Goal: Task Accomplishment & Management: Manage account settings

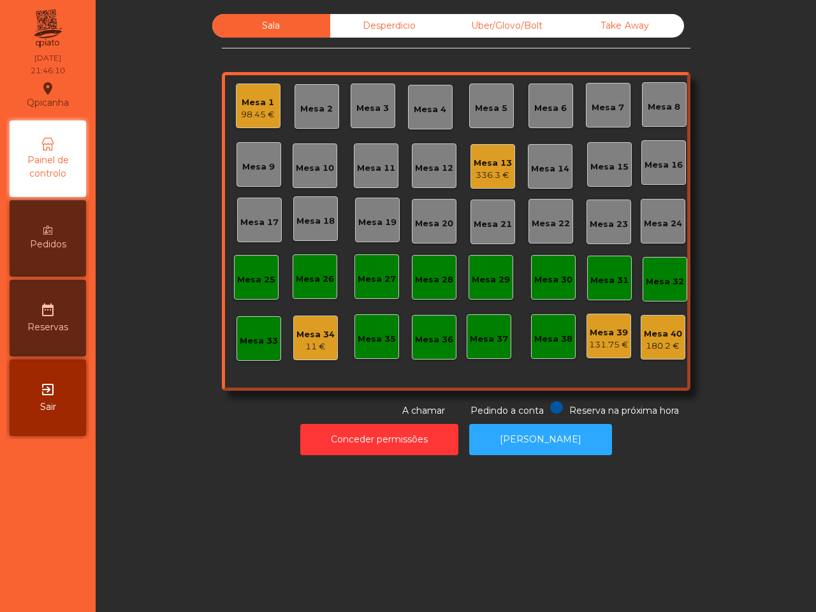
click at [480, 173] on div "336.3 €" at bounding box center [493, 175] width 38 height 13
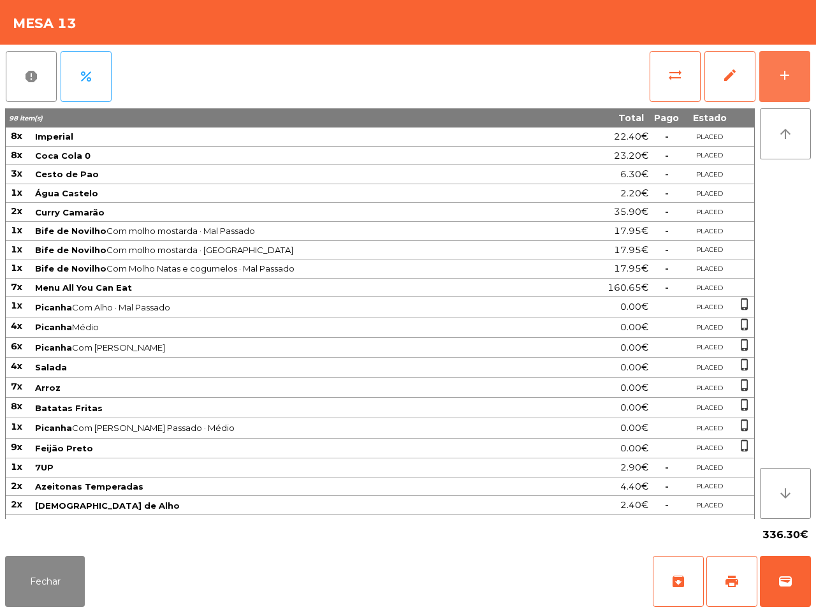
click at [780, 84] on button "add" at bounding box center [784, 76] width 51 height 51
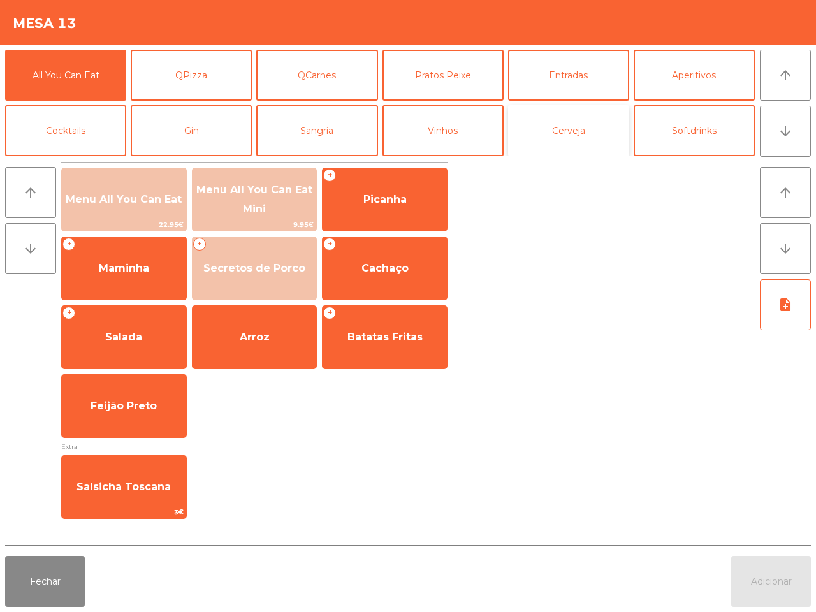
click at [575, 138] on button "Cerveja" at bounding box center [568, 130] width 121 height 51
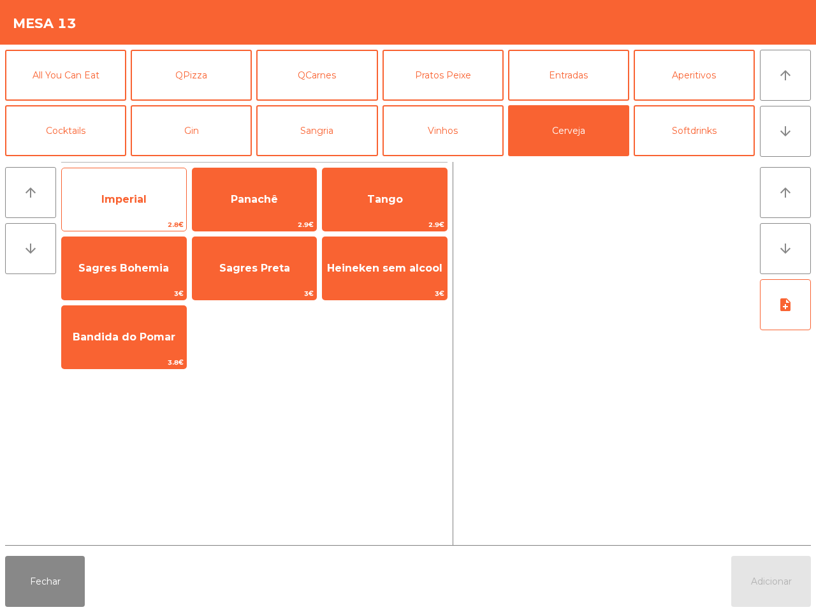
click at [149, 219] on span "2.8€" at bounding box center [124, 225] width 124 height 12
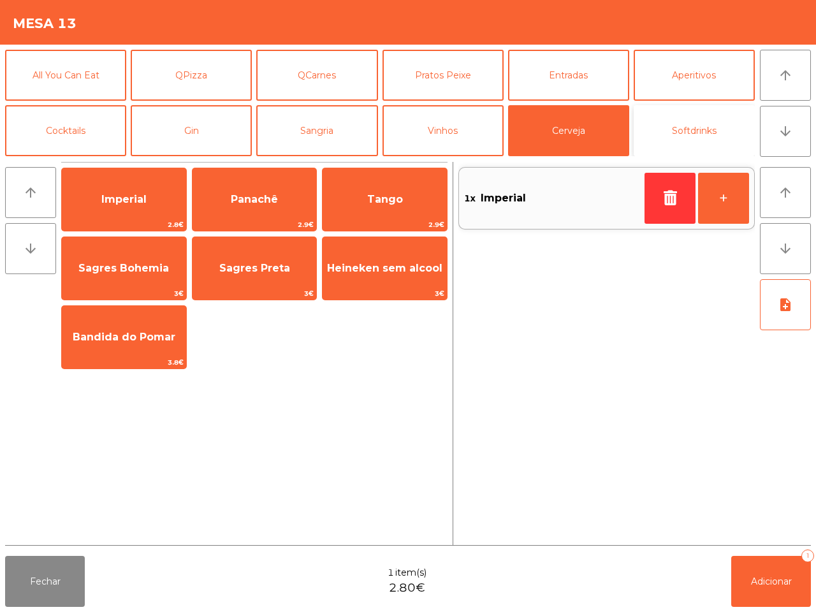
click at [671, 128] on button "Softdrinks" at bounding box center [694, 130] width 121 height 51
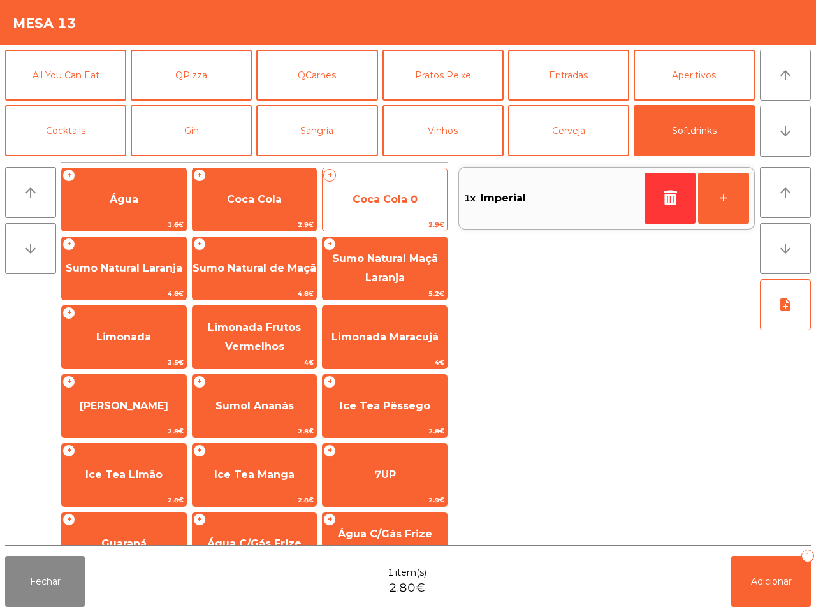
click at [361, 209] on span "Coca Cola 0" at bounding box center [385, 199] width 124 height 34
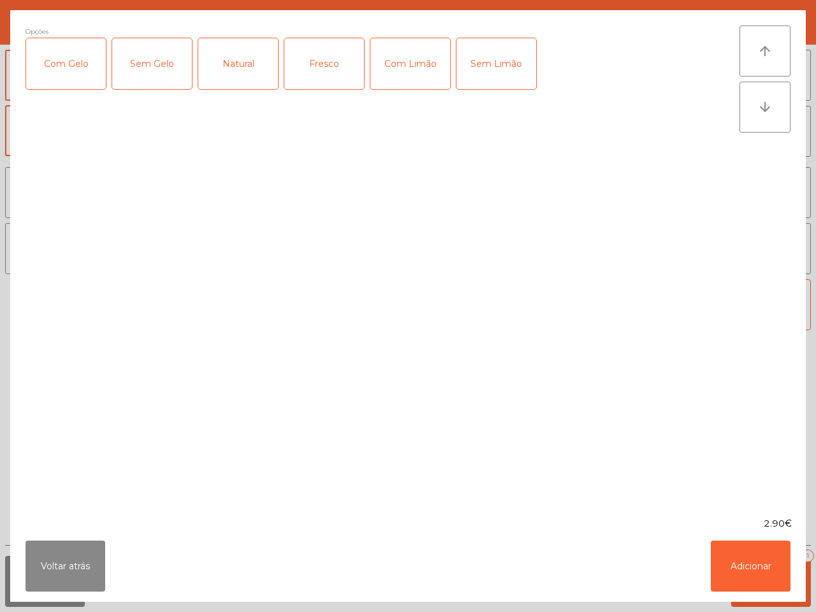
click at [708, 550] on div "Voltar atrás Adicionar" at bounding box center [408, 566] width 796 height 71
click at [759, 569] on button "Adicionar" at bounding box center [751, 566] width 80 height 51
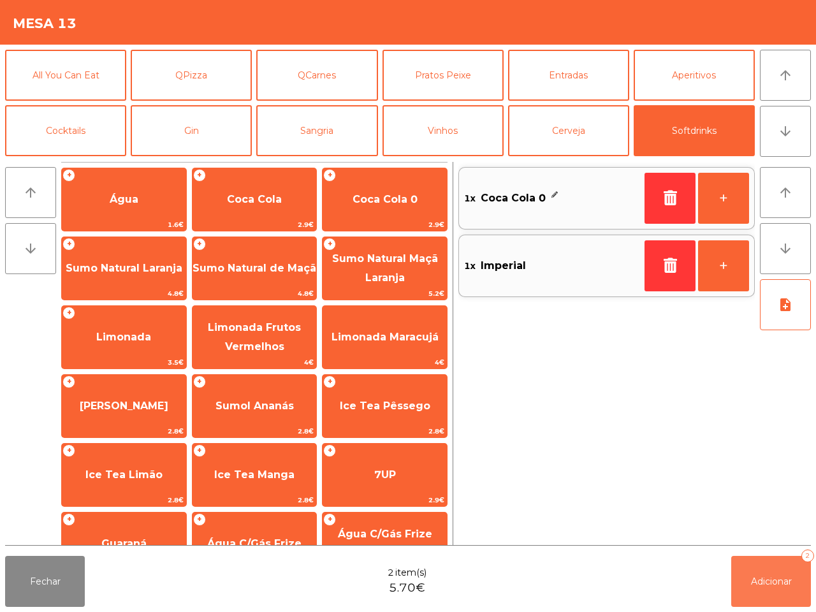
click at [763, 572] on button "Adicionar 2" at bounding box center [771, 581] width 80 height 51
click at [45, 584] on button "Fechar" at bounding box center [45, 581] width 80 height 51
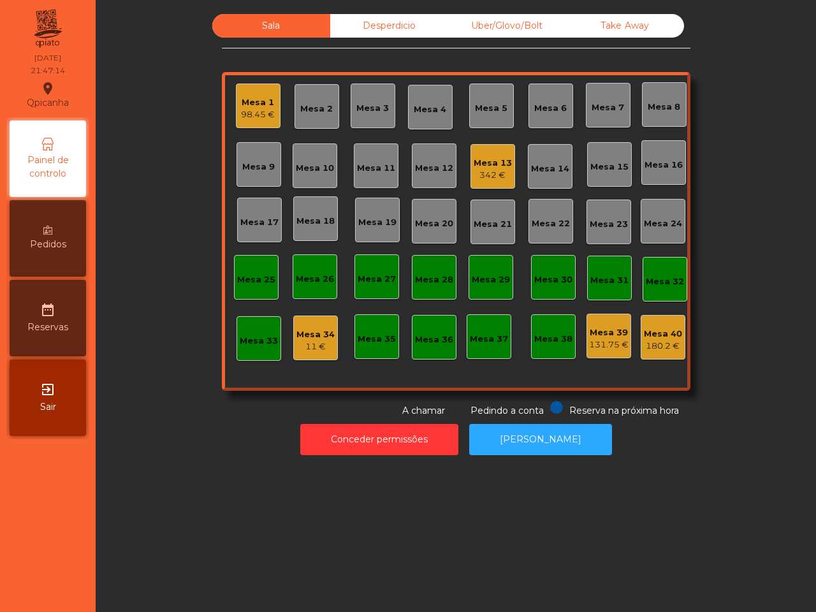
click at [485, 160] on div "Mesa 13" at bounding box center [493, 163] width 38 height 13
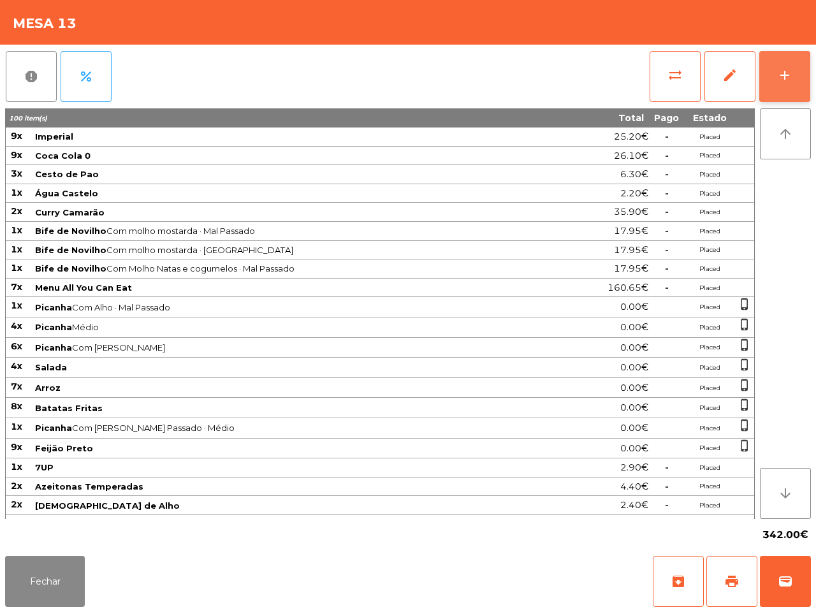
click at [789, 68] on div "add" at bounding box center [784, 75] width 15 height 15
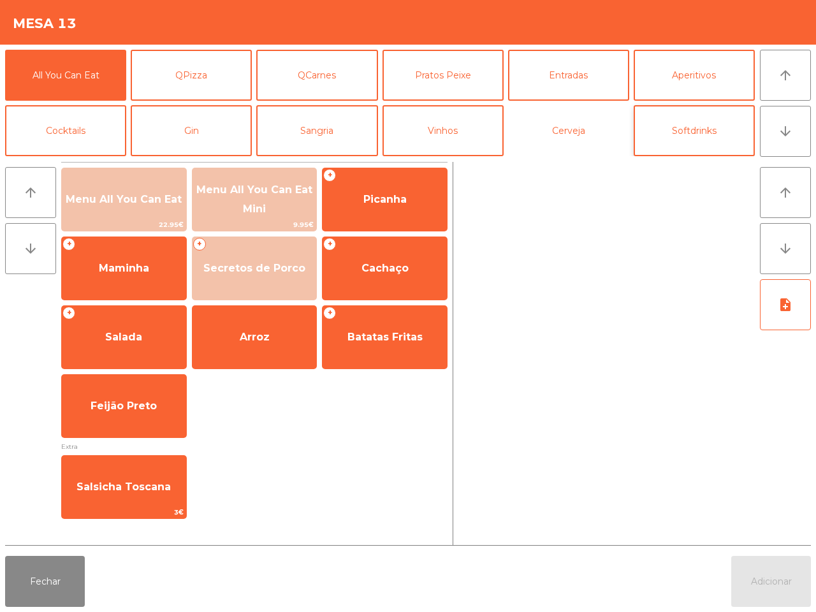
click at [582, 116] on button "Cerveja" at bounding box center [568, 130] width 121 height 51
click at [717, 151] on button "Softdrinks" at bounding box center [694, 130] width 121 height 51
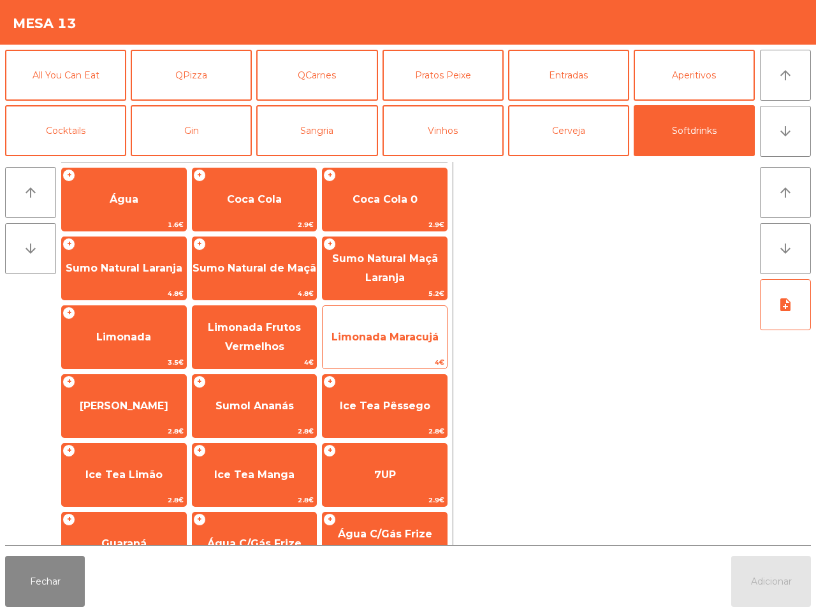
scroll to position [104, 0]
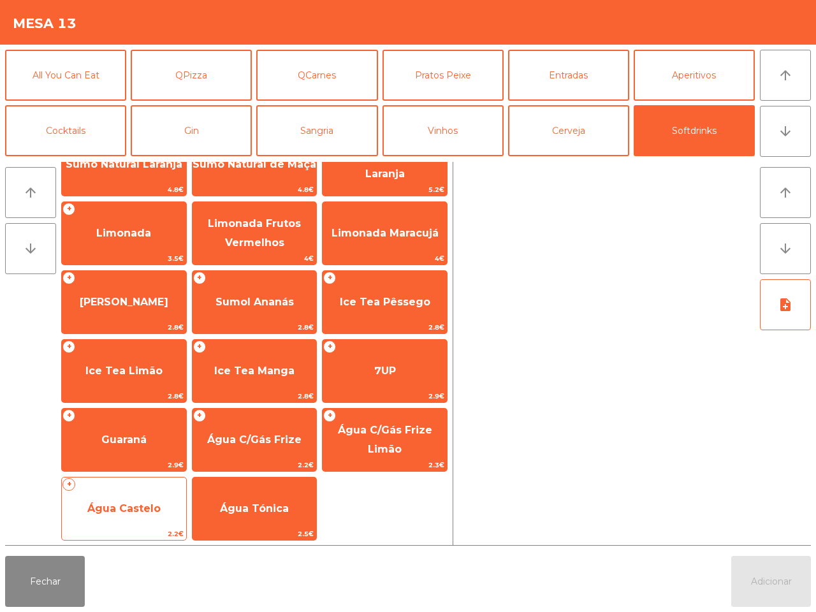
click at [129, 504] on span "Água Castelo" at bounding box center [123, 508] width 73 height 12
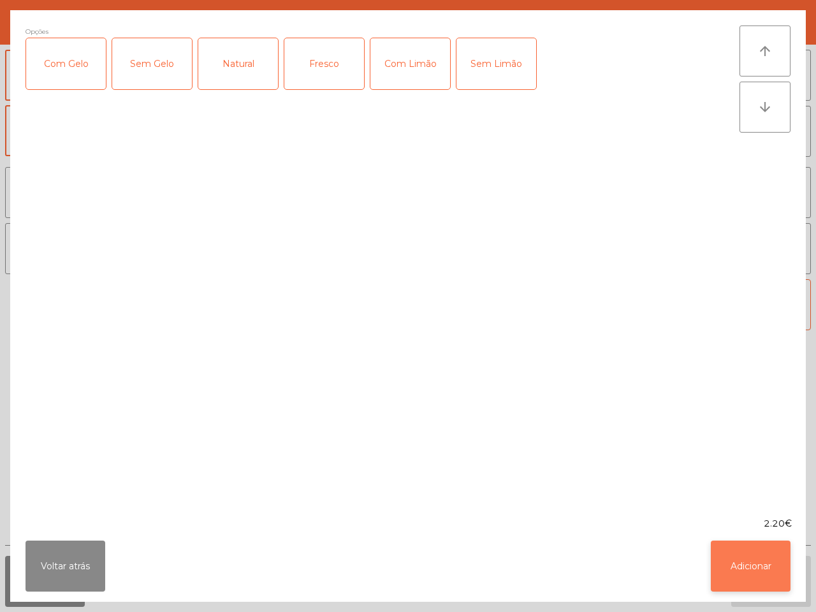
click at [774, 559] on button "Adicionar" at bounding box center [751, 566] width 80 height 51
click at [774, 565] on button "Adicionar" at bounding box center [771, 581] width 80 height 51
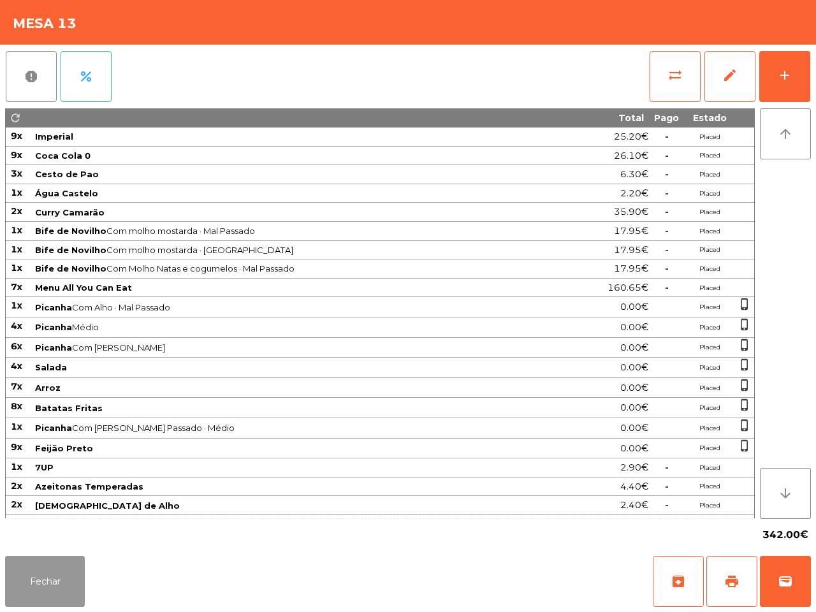
click at [27, 587] on button "Fechar" at bounding box center [45, 581] width 80 height 51
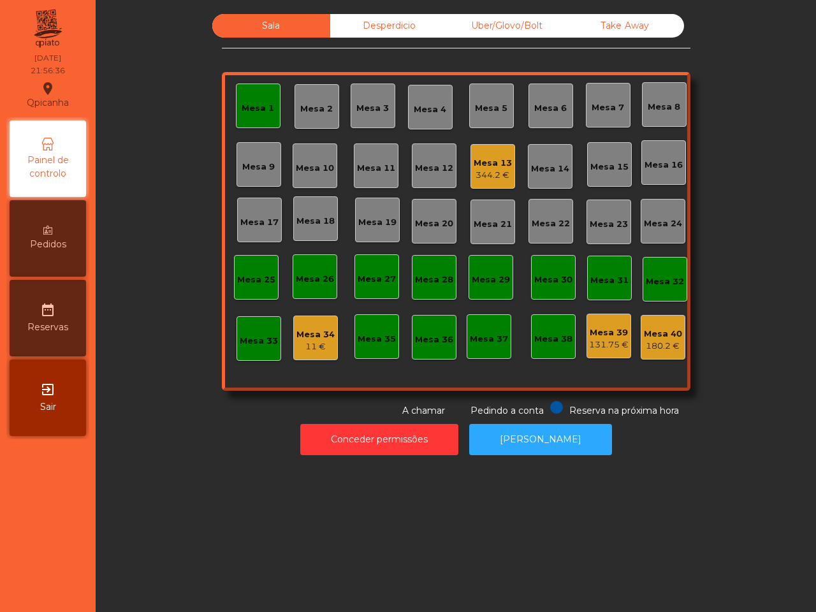
click at [489, 164] on div "Mesa 13" at bounding box center [493, 163] width 38 height 13
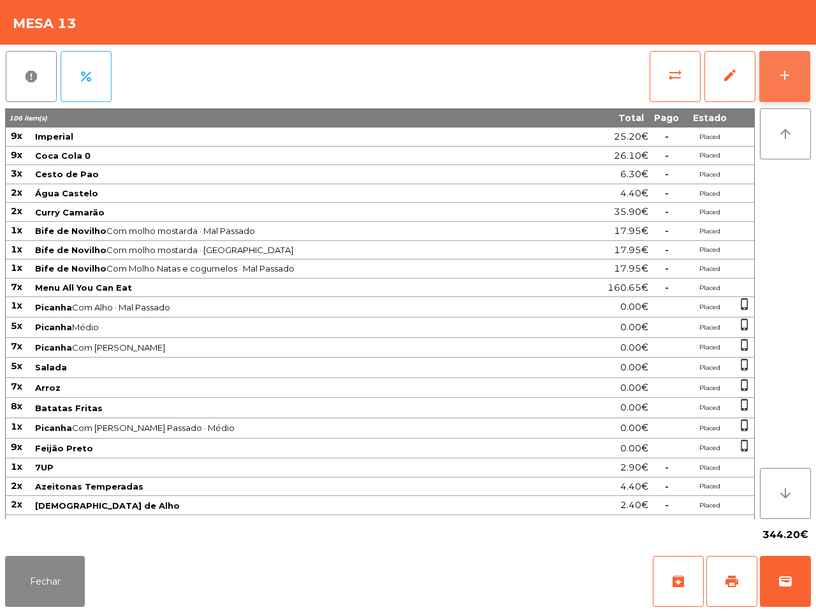
drag, startPoint x: 786, startPoint y: 75, endPoint x: 766, endPoint y: 82, distance: 21.6
click at [788, 75] on div "add" at bounding box center [784, 75] width 15 height 15
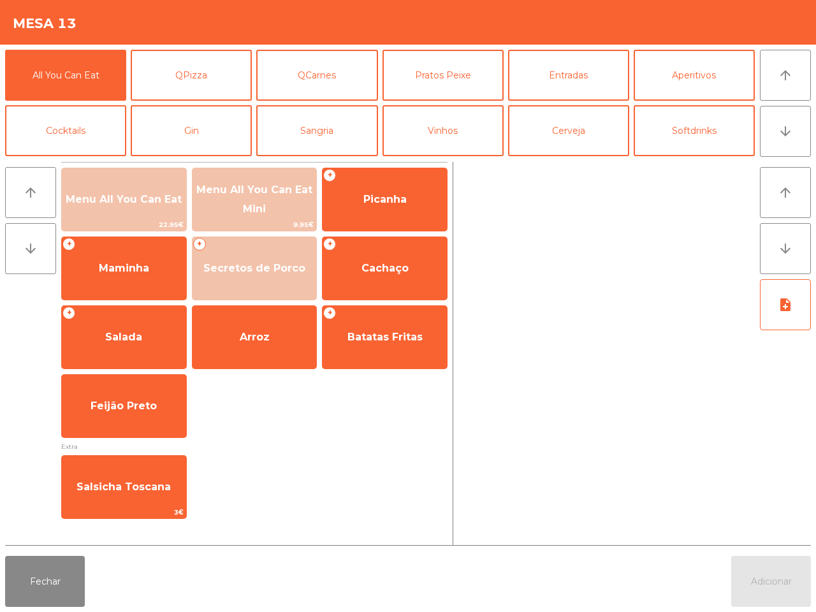
click at [588, 157] on div "arrow_upward arrow_downward Menu All You Can Eat 22.95€ Menu All You Can Eat Mi…" at bounding box center [408, 354] width 816 height 394
click at [582, 145] on button "Cerveja" at bounding box center [568, 130] width 121 height 51
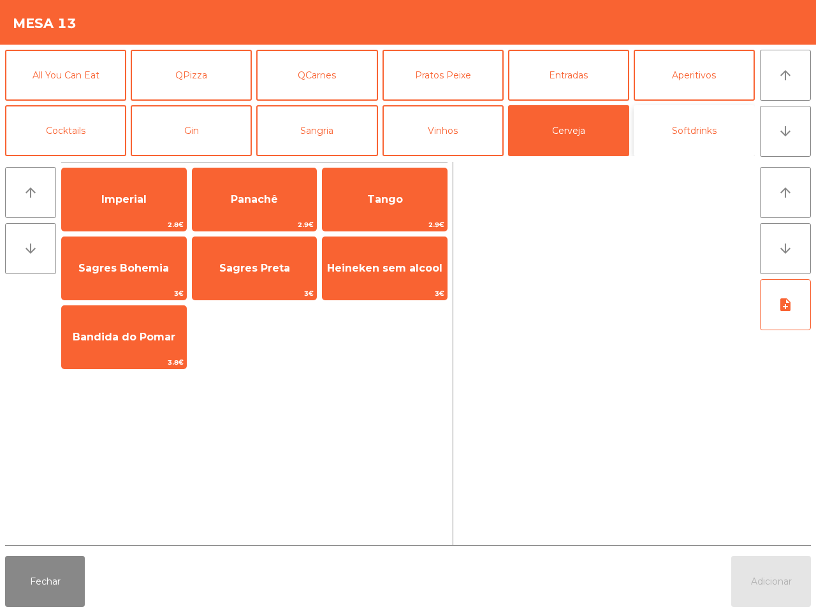
click at [674, 135] on button "Softdrinks" at bounding box center [694, 130] width 121 height 51
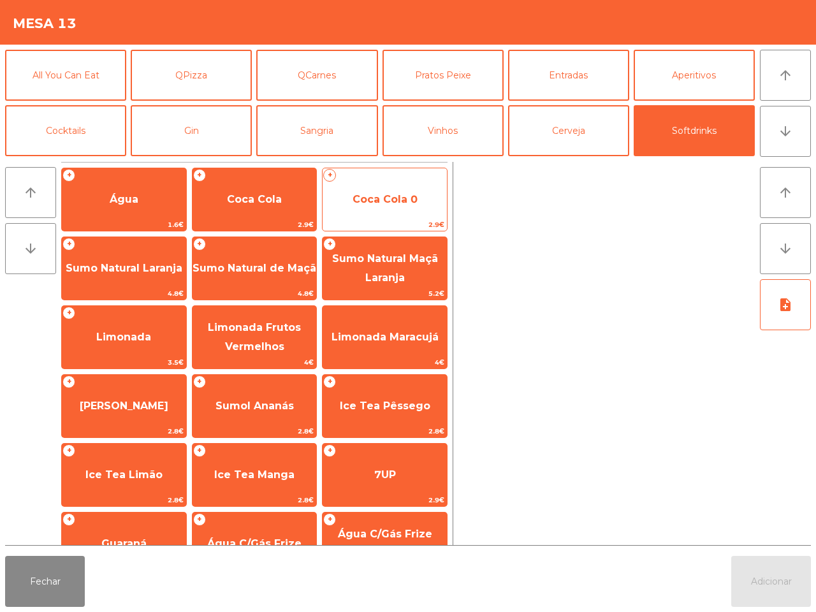
click at [392, 212] on span "Coca Cola 0" at bounding box center [385, 199] width 124 height 34
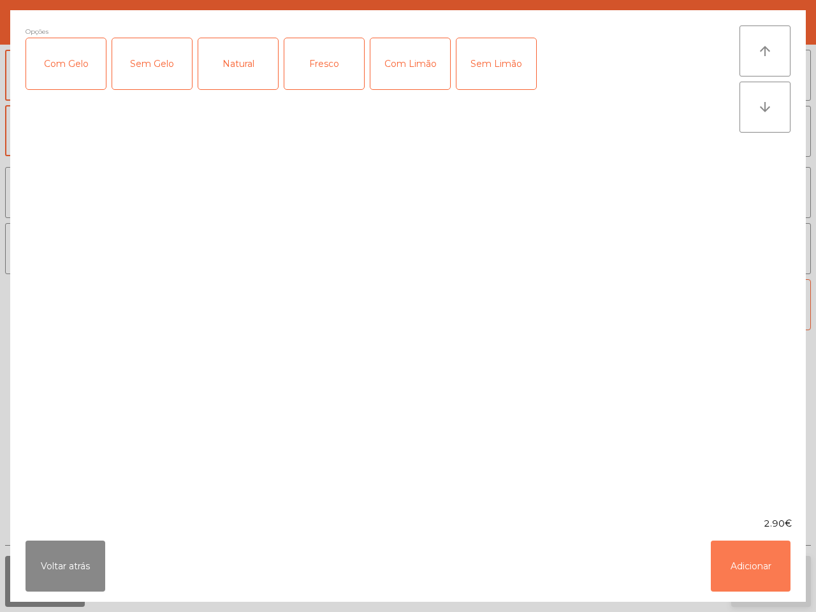
click at [746, 559] on button "Adicionar" at bounding box center [751, 566] width 80 height 51
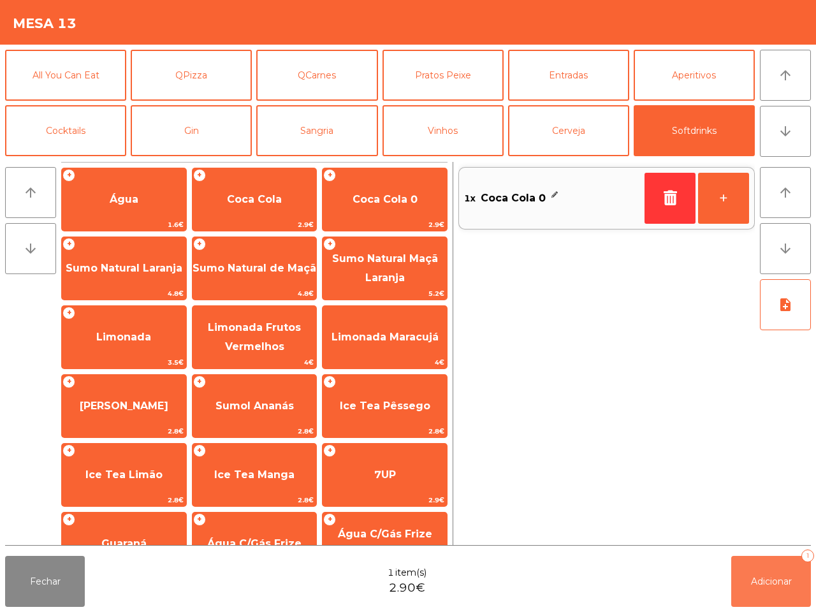
click at [780, 577] on button "Adicionar 1" at bounding box center [771, 581] width 80 height 51
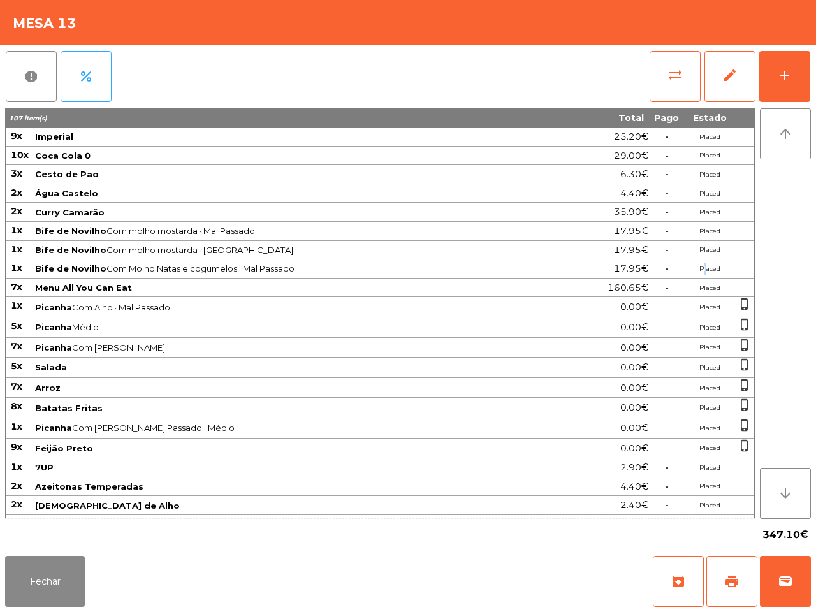
click at [705, 275] on td "Placed" at bounding box center [709, 269] width 51 height 19
click at [788, 62] on button "add" at bounding box center [784, 76] width 51 height 51
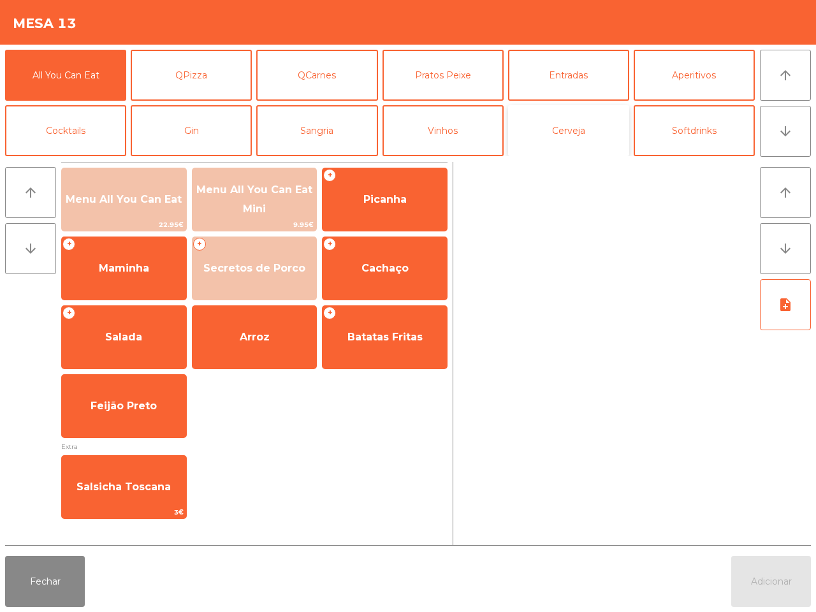
click at [581, 122] on button "Cerveja" at bounding box center [568, 130] width 121 height 51
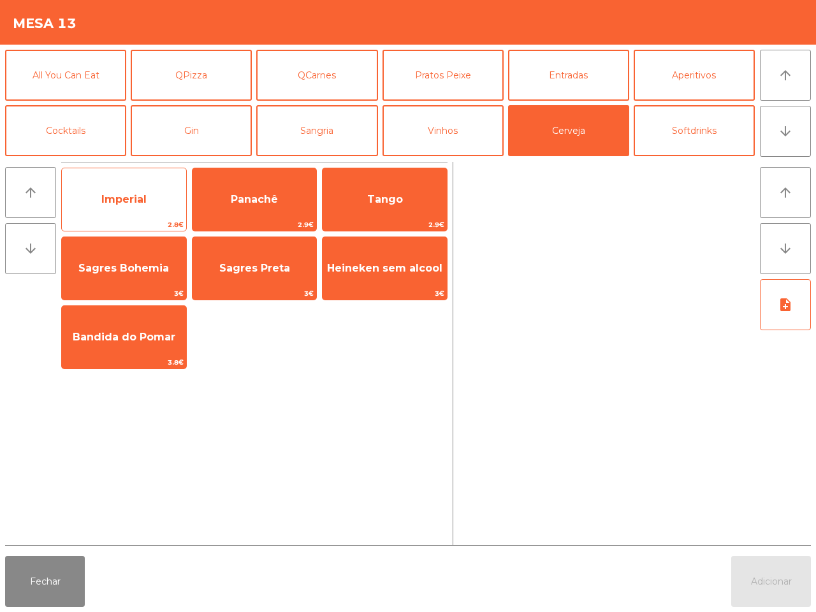
click at [152, 200] on span "Imperial" at bounding box center [124, 199] width 124 height 34
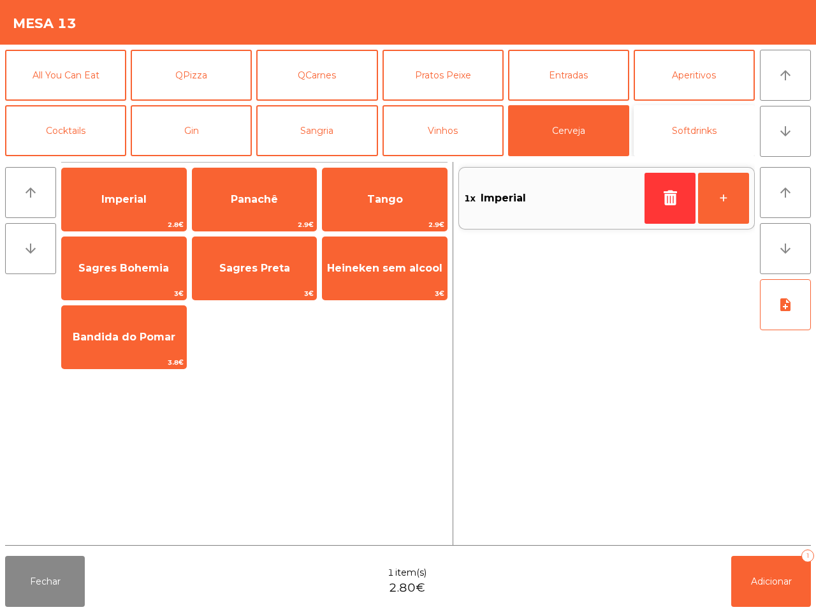
click at [689, 120] on button "Softdrinks" at bounding box center [694, 130] width 121 height 51
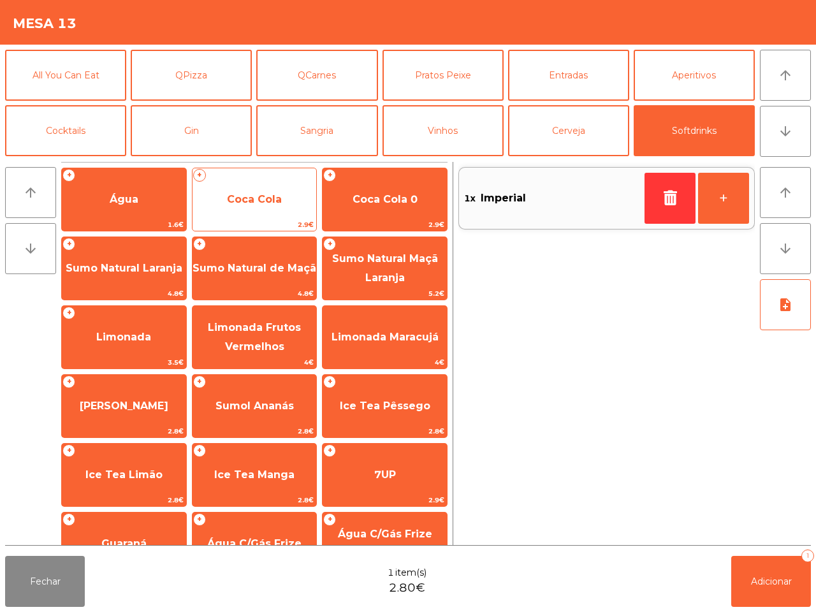
click at [257, 192] on span "Coca Cola" at bounding box center [255, 199] width 124 height 34
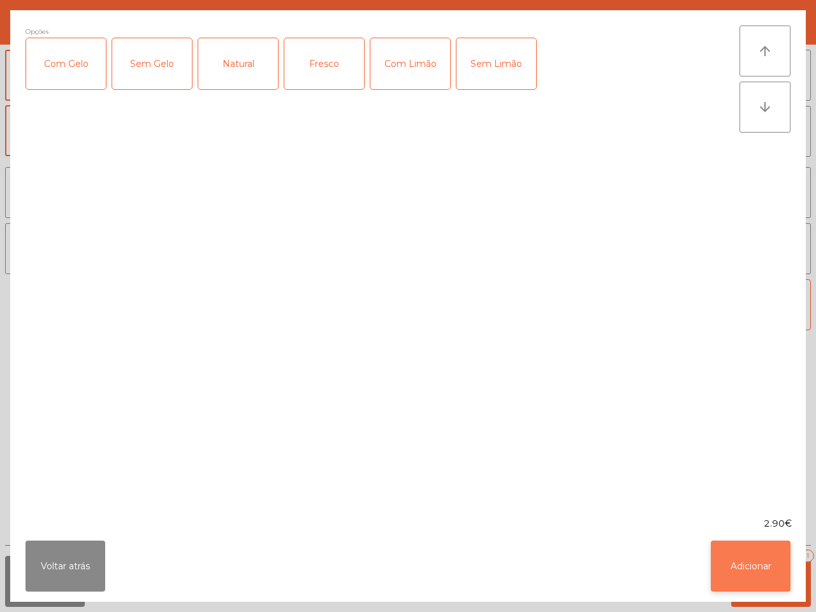
click at [747, 562] on button "Adicionar" at bounding box center [751, 566] width 80 height 51
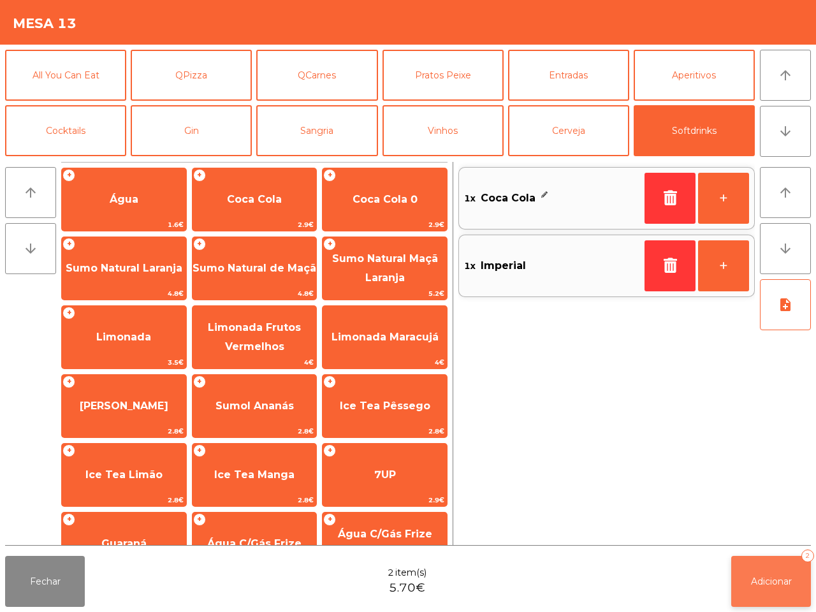
click at [764, 582] on span "Adicionar" at bounding box center [771, 581] width 41 height 11
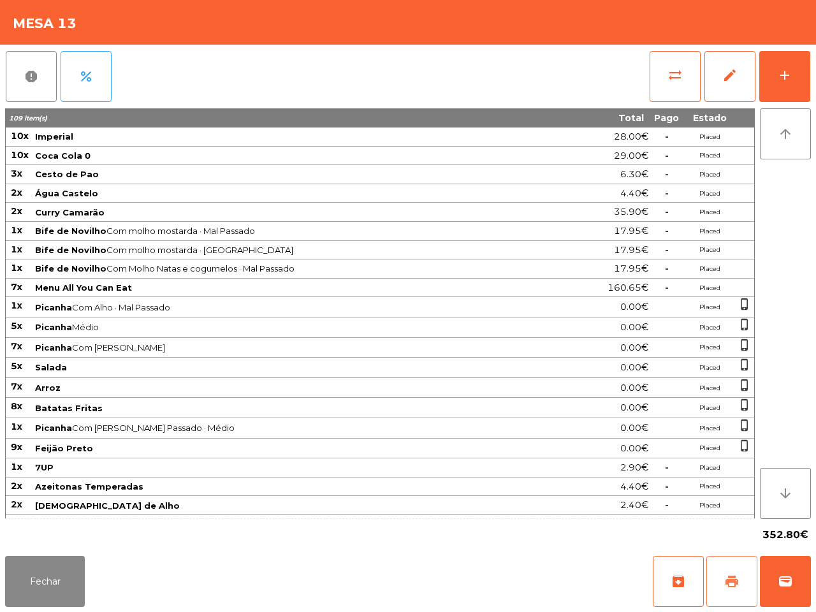
drag, startPoint x: 737, startPoint y: 565, endPoint x: 754, endPoint y: 524, distance: 44.5
click at [737, 564] on button "print" at bounding box center [732, 581] width 51 height 51
click at [789, 77] on div "add" at bounding box center [784, 75] width 15 height 15
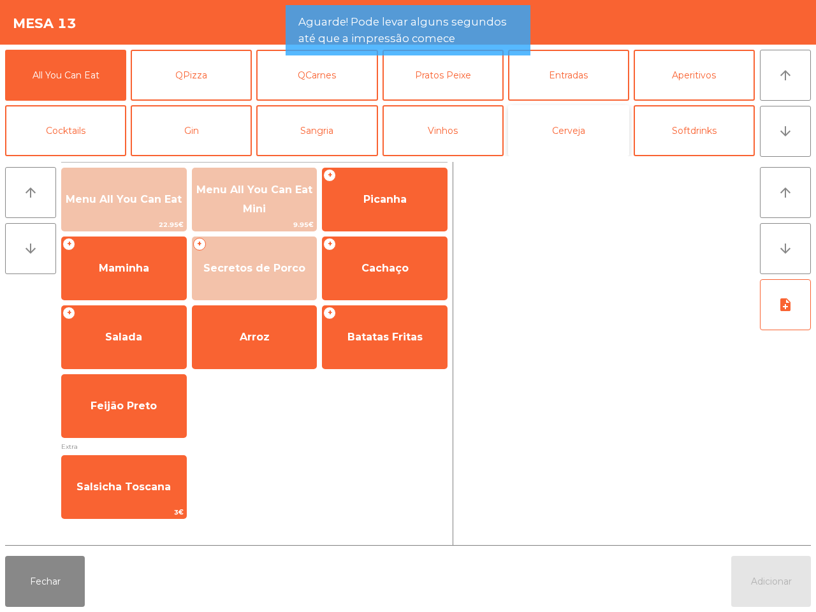
click at [542, 125] on button "Cerveja" at bounding box center [568, 130] width 121 height 51
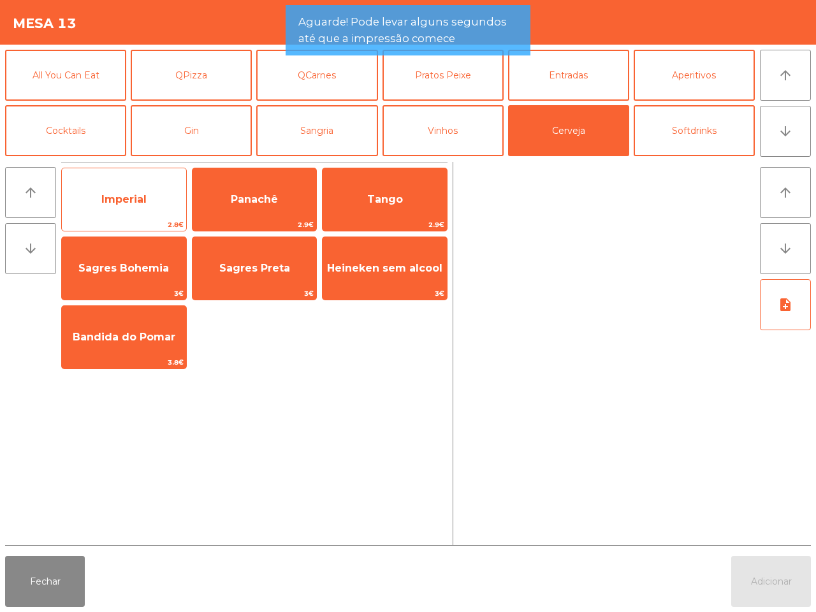
click at [144, 196] on span "Imperial" at bounding box center [123, 199] width 45 height 12
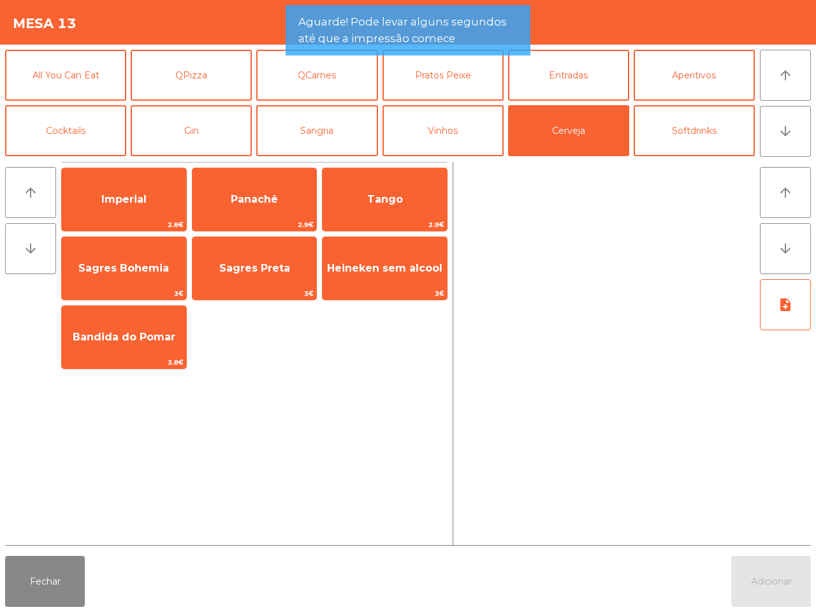
click at [798, 575] on button "Adicionar" at bounding box center [771, 581] width 80 height 51
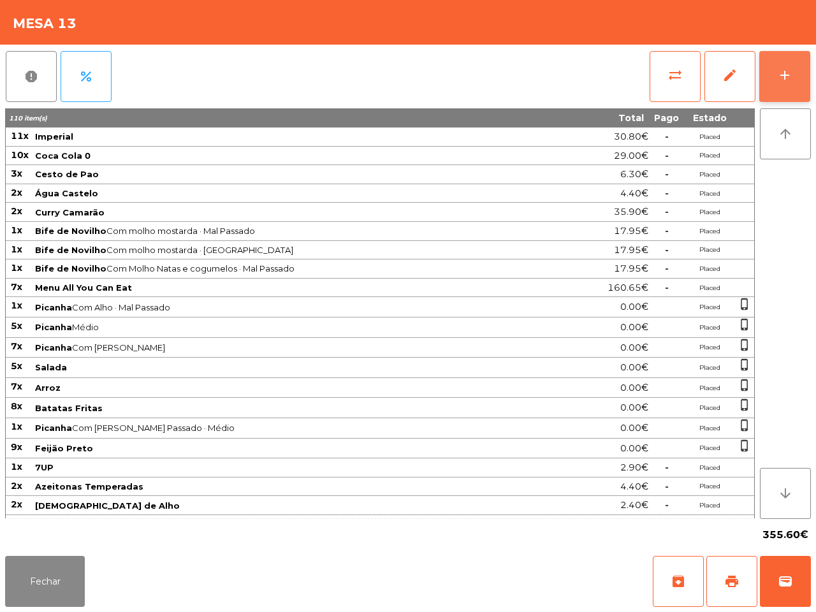
click at [784, 71] on div "add" at bounding box center [784, 75] width 15 height 15
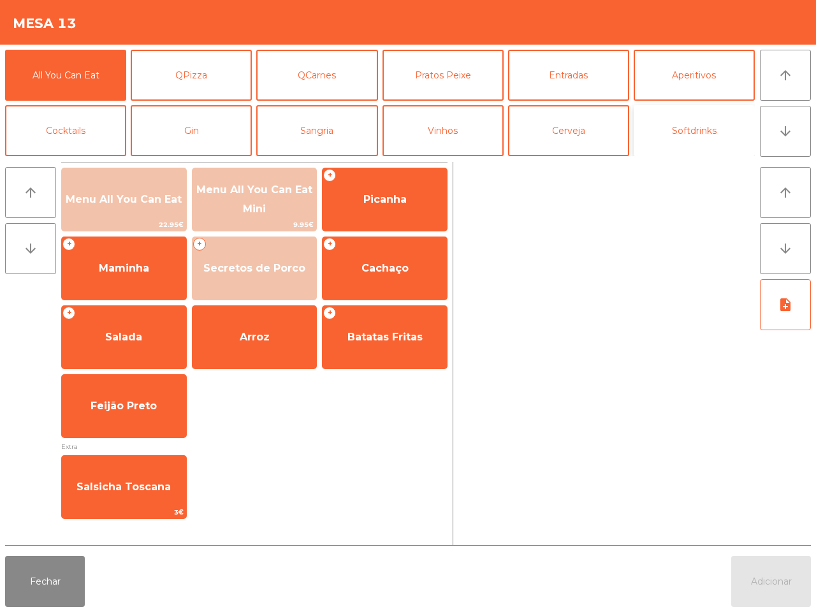
click at [687, 119] on button "Softdrinks" at bounding box center [694, 130] width 121 height 51
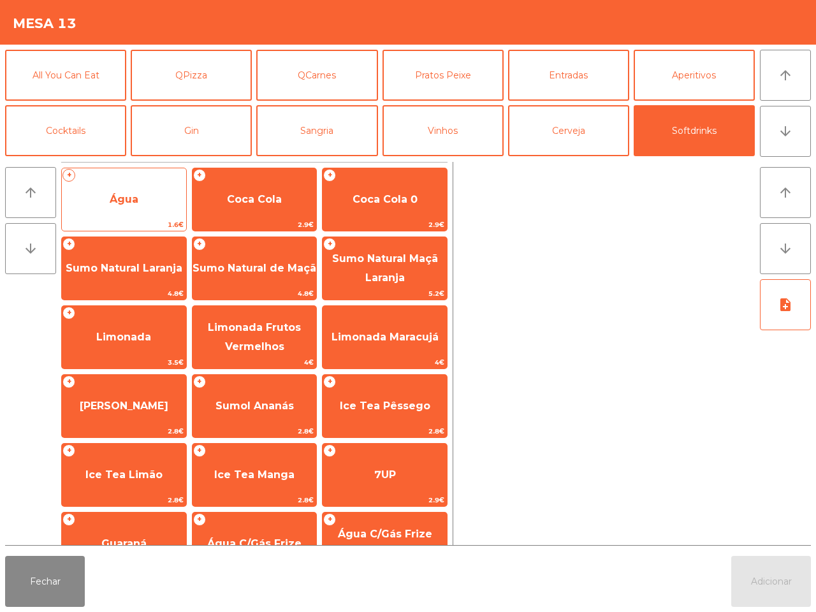
click at [142, 201] on span "Água" at bounding box center [124, 199] width 124 height 34
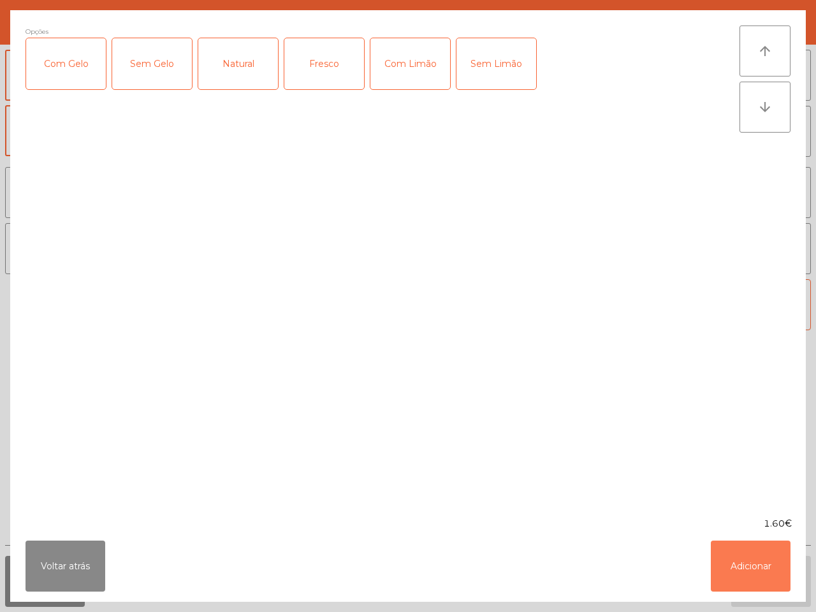
click at [728, 561] on button "Adicionar" at bounding box center [751, 566] width 80 height 51
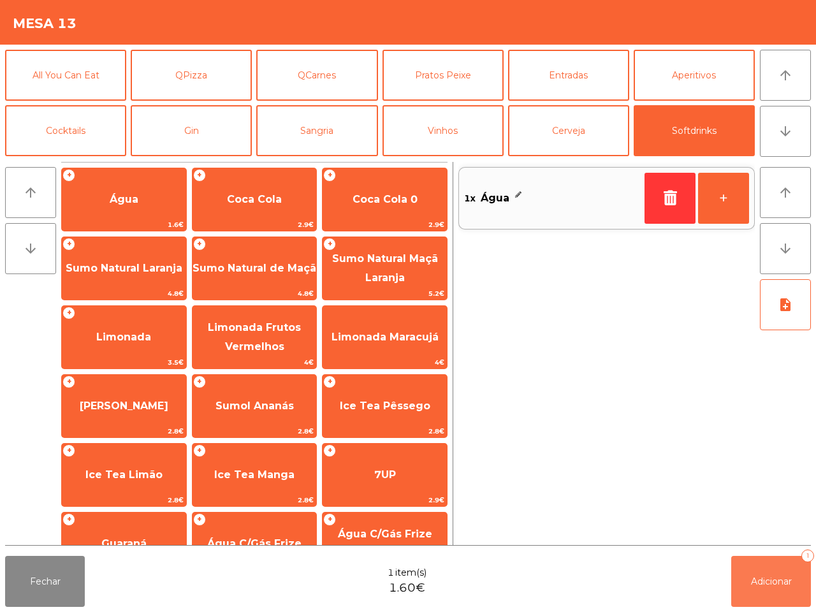
drag, startPoint x: 760, startPoint y: 569, endPoint x: 750, endPoint y: 569, distance: 10.2
click at [761, 569] on button "Adicionar 1" at bounding box center [771, 581] width 80 height 51
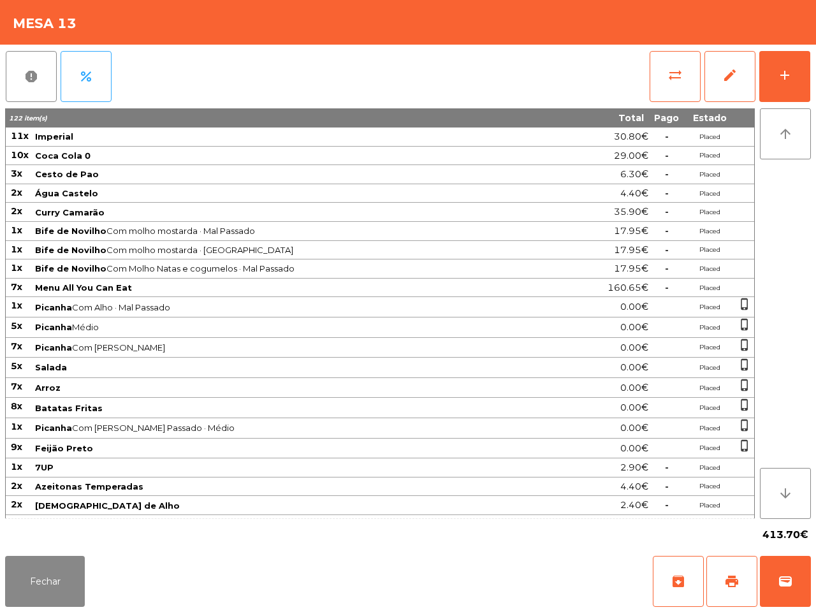
drag, startPoint x: 689, startPoint y: 528, endPoint x: 674, endPoint y: 485, distance: 45.2
click at [695, 521] on div "413.70€" at bounding box center [408, 535] width 806 height 32
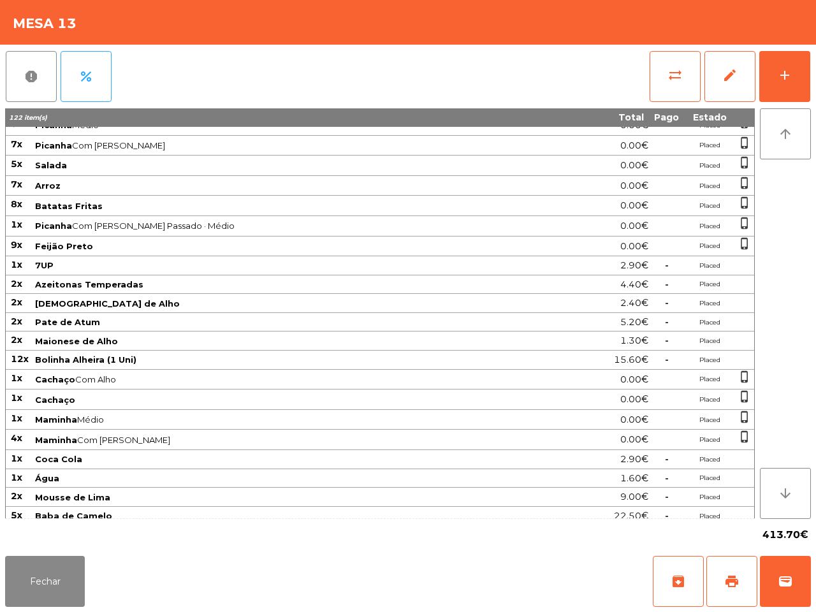
scroll to position [275, 0]
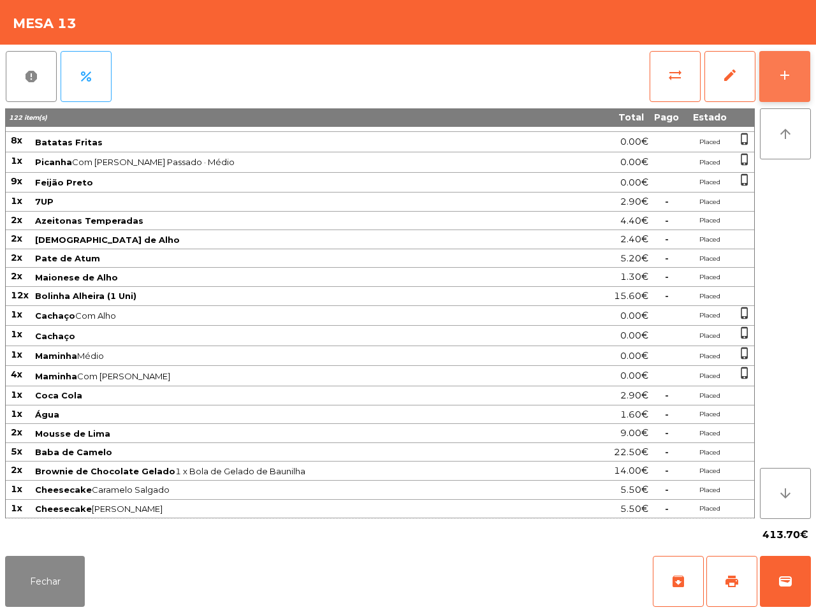
click at [783, 66] on button "add" at bounding box center [784, 76] width 51 height 51
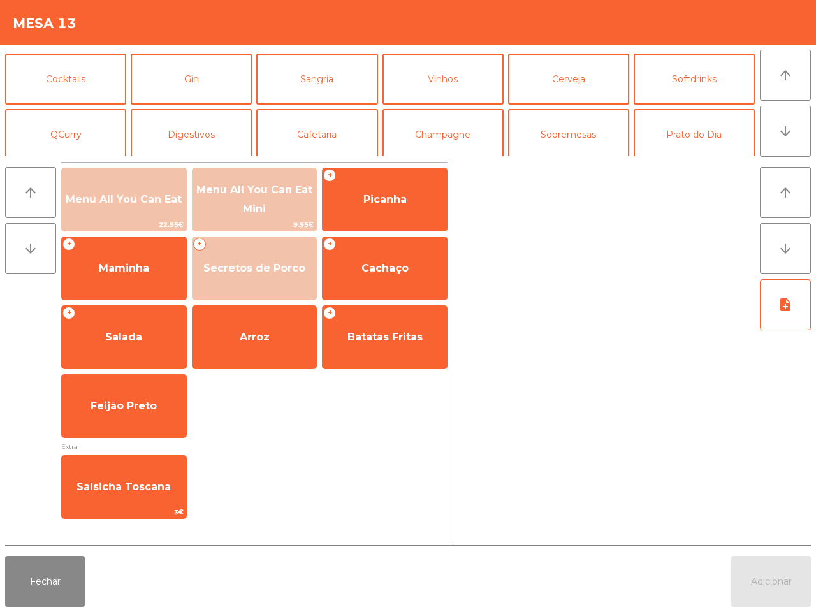
scroll to position [80, 0]
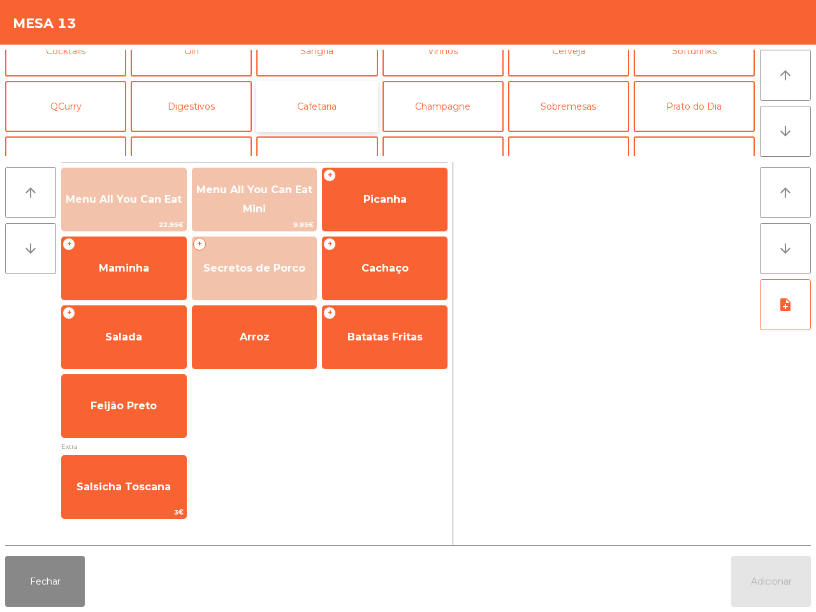
click at [317, 116] on button "Cafetaria" at bounding box center [316, 106] width 121 height 51
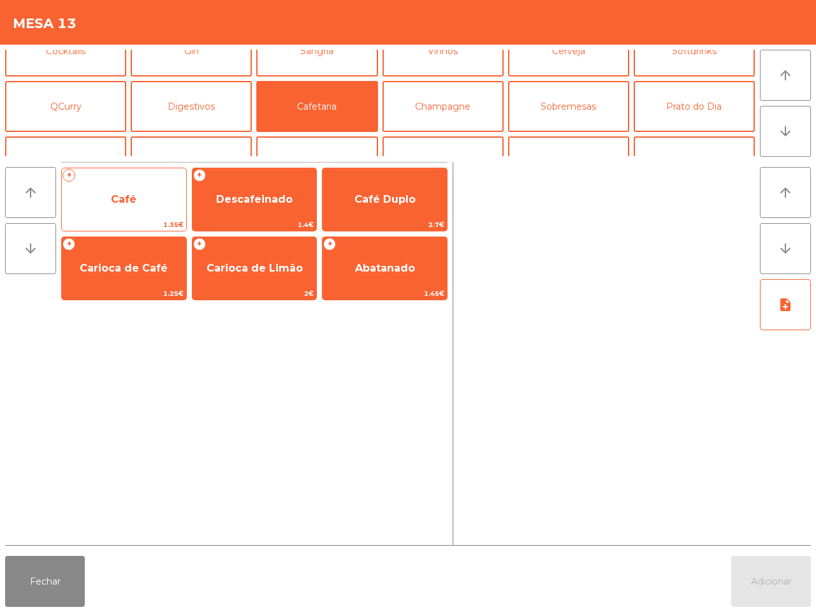
click at [138, 185] on span "Café" at bounding box center [124, 199] width 124 height 34
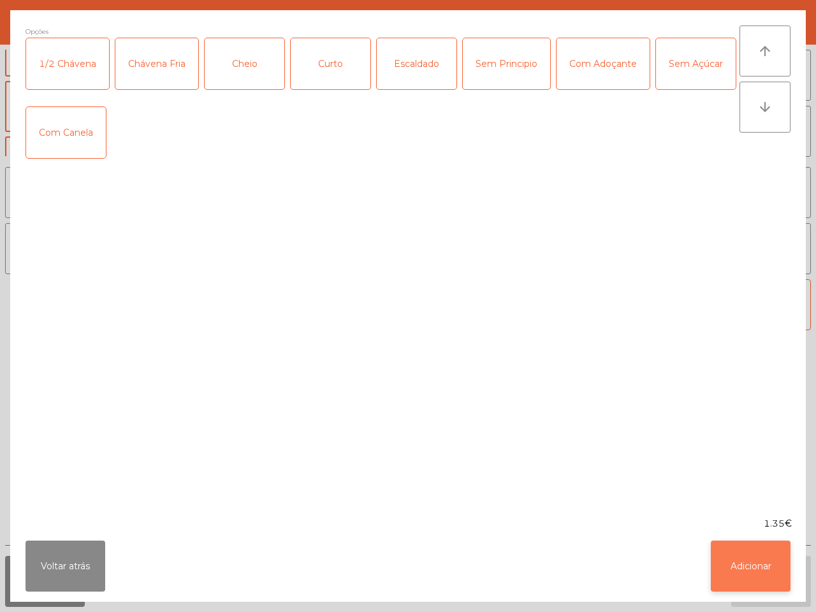
click at [760, 562] on button "Adicionar" at bounding box center [751, 566] width 80 height 51
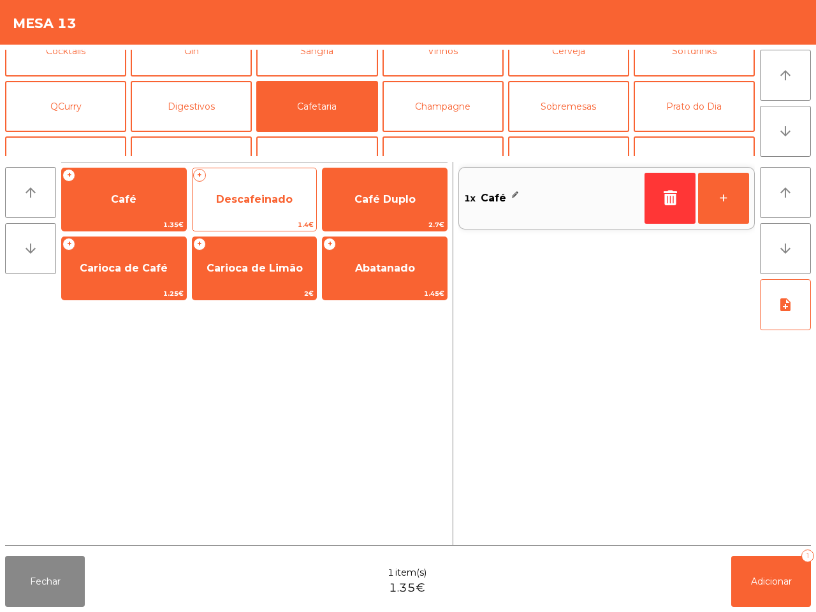
click at [281, 198] on span "Descafeinado" at bounding box center [254, 199] width 77 height 12
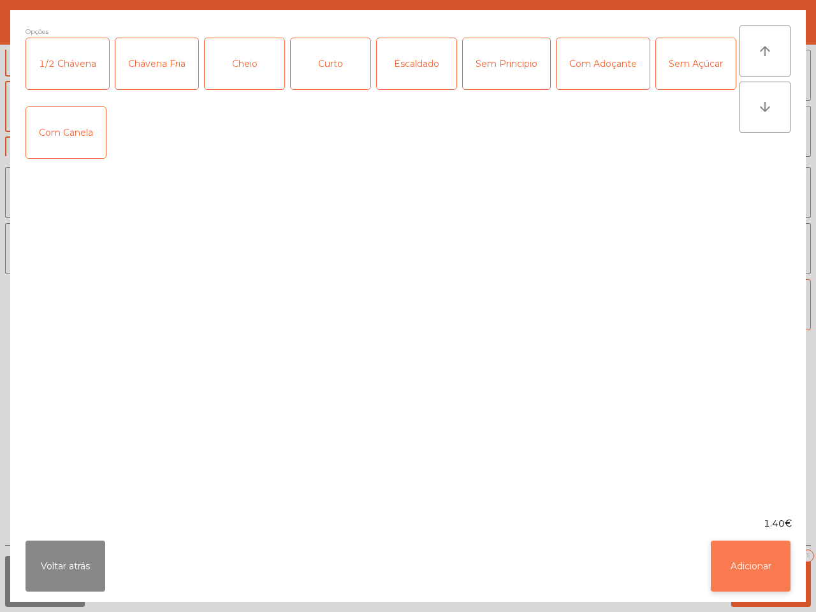
click at [731, 546] on button "Adicionar" at bounding box center [751, 566] width 80 height 51
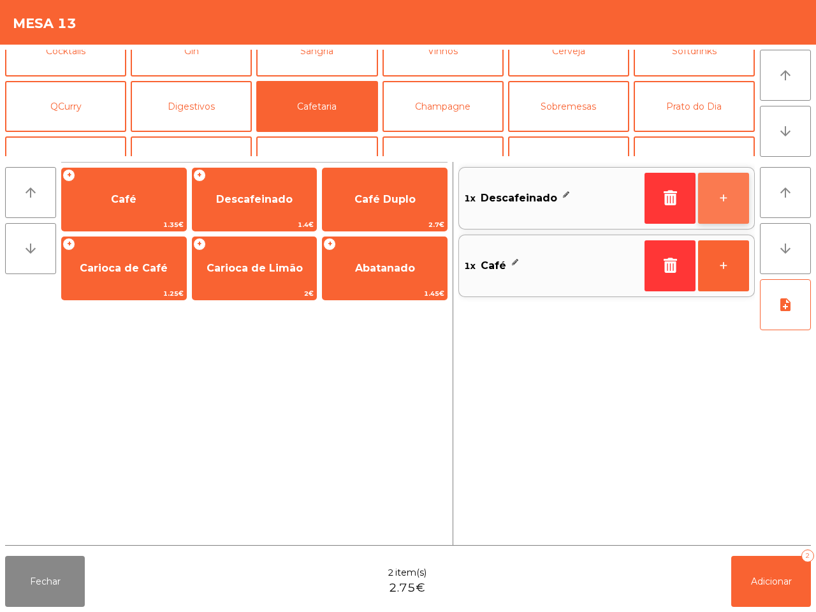
click at [719, 198] on button "+" at bounding box center [723, 198] width 51 height 51
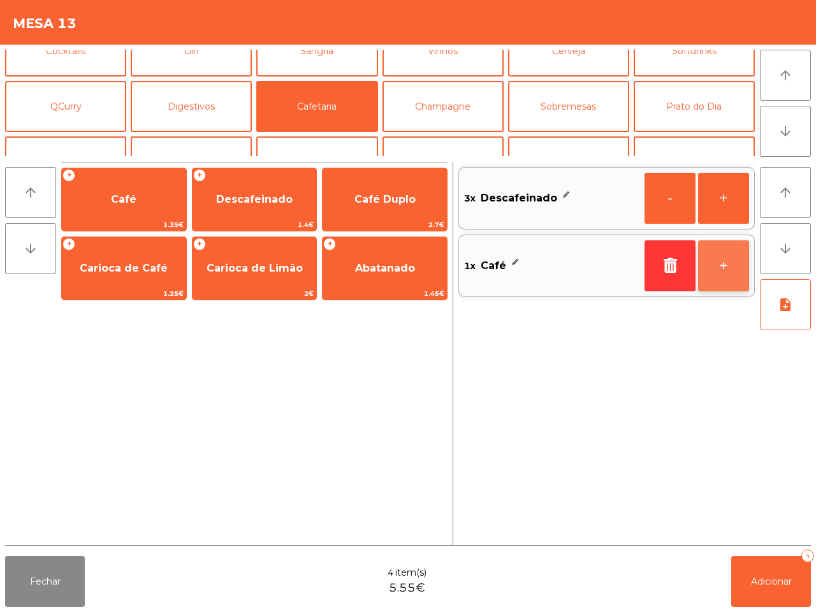
click at [715, 260] on button "+" at bounding box center [723, 265] width 51 height 51
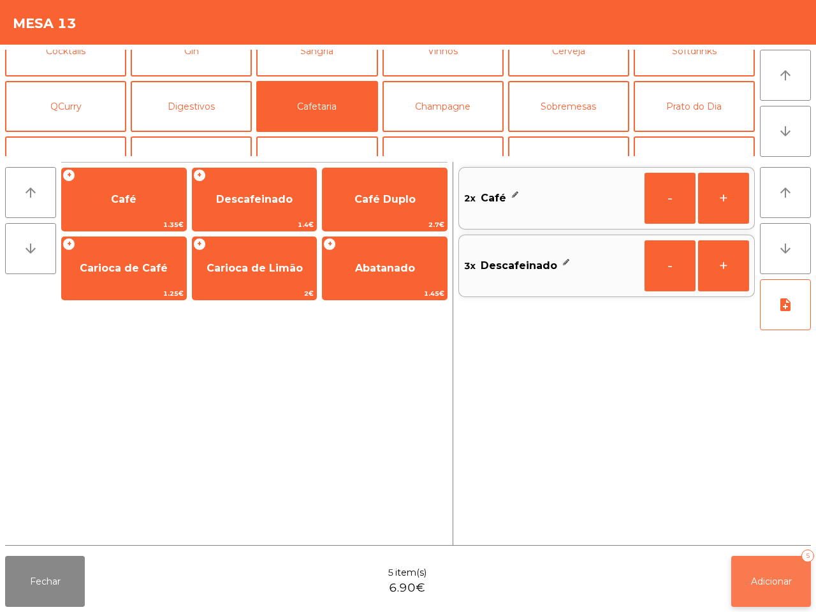
click at [752, 562] on button "Adicionar 5" at bounding box center [771, 581] width 80 height 51
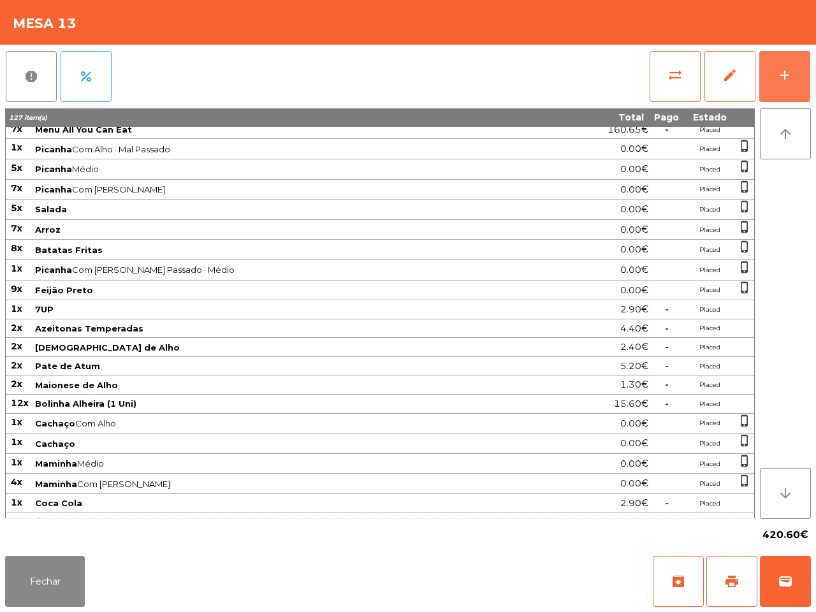
scroll to position [0, 0]
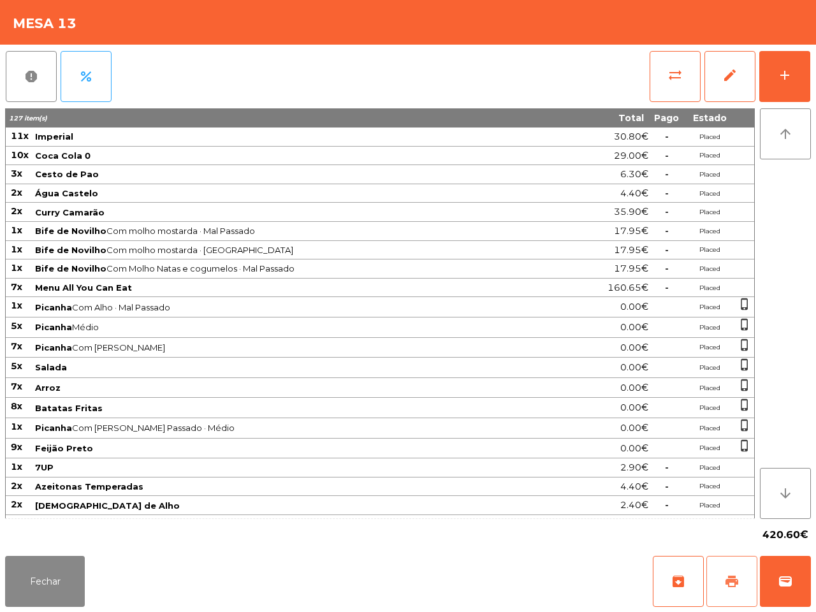
click at [731, 587] on span "print" at bounding box center [731, 581] width 15 height 15
click at [33, 590] on button "Fechar" at bounding box center [45, 581] width 80 height 51
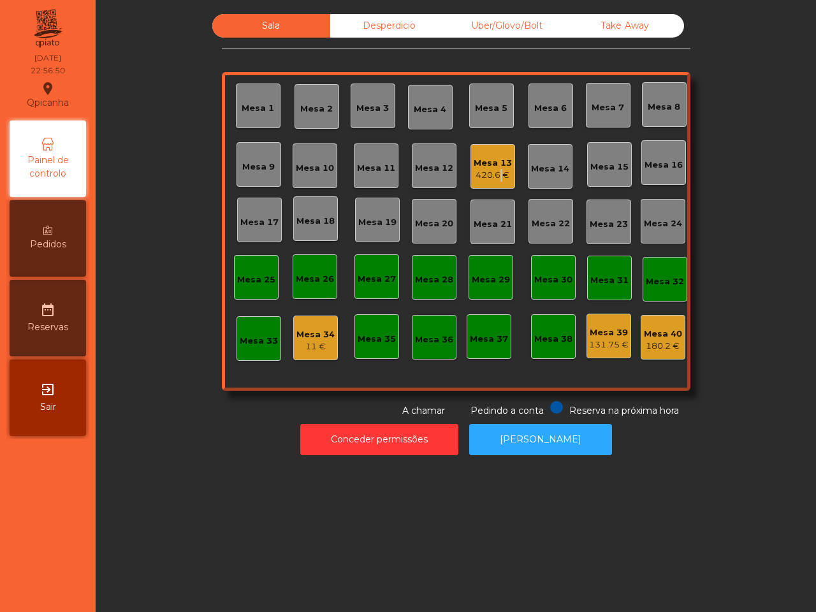
click at [493, 183] on div "Mesa 13 420.6 €" at bounding box center [493, 166] width 45 height 45
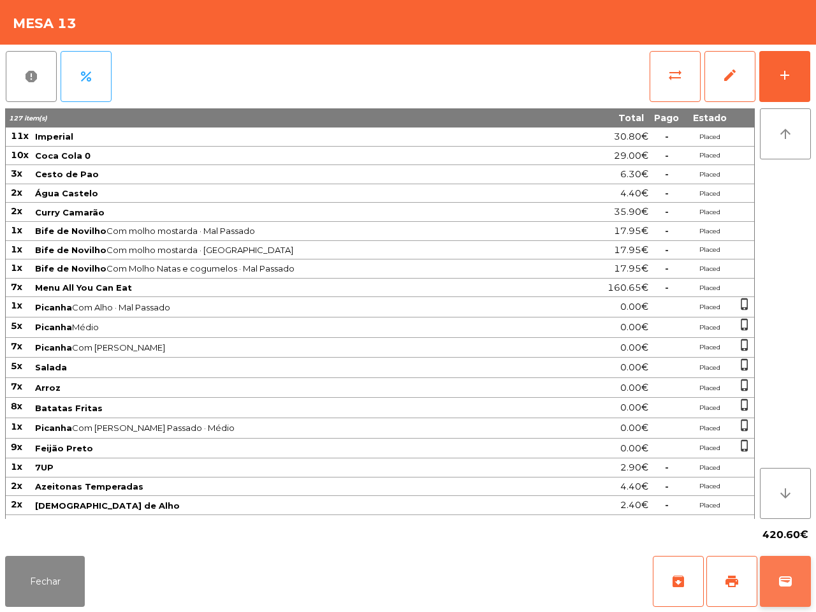
click at [782, 569] on button "wallet" at bounding box center [785, 581] width 51 height 51
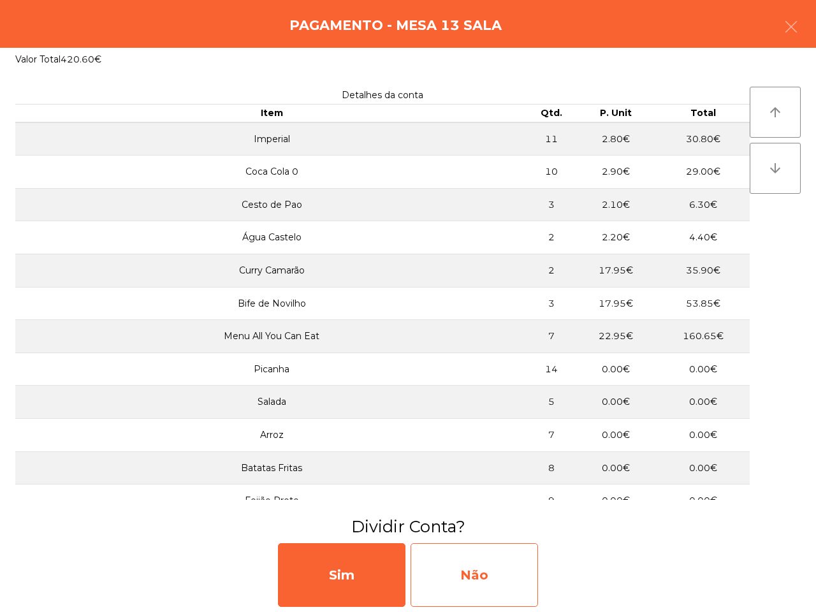
click at [510, 568] on div "Não" at bounding box center [475, 575] width 128 height 64
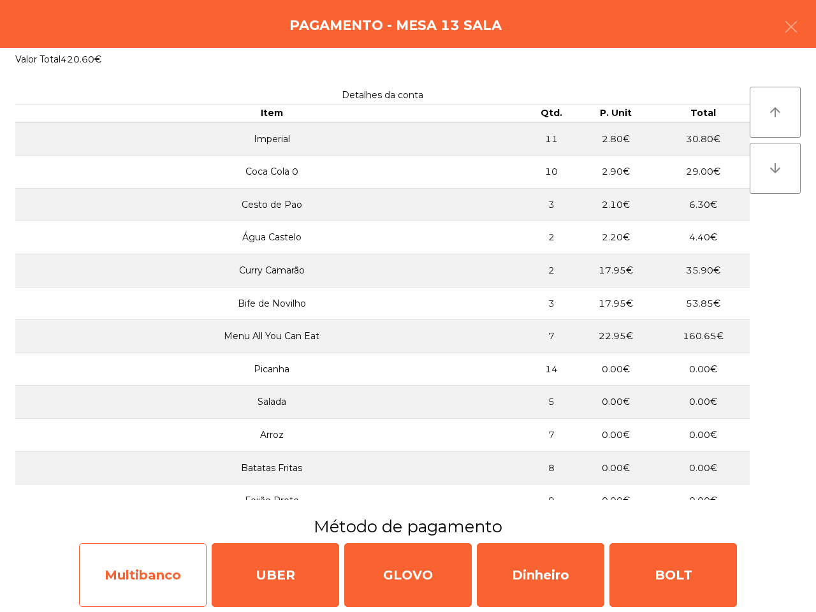
click at [114, 583] on div "Multibanco" at bounding box center [143, 575] width 128 height 64
select select "**"
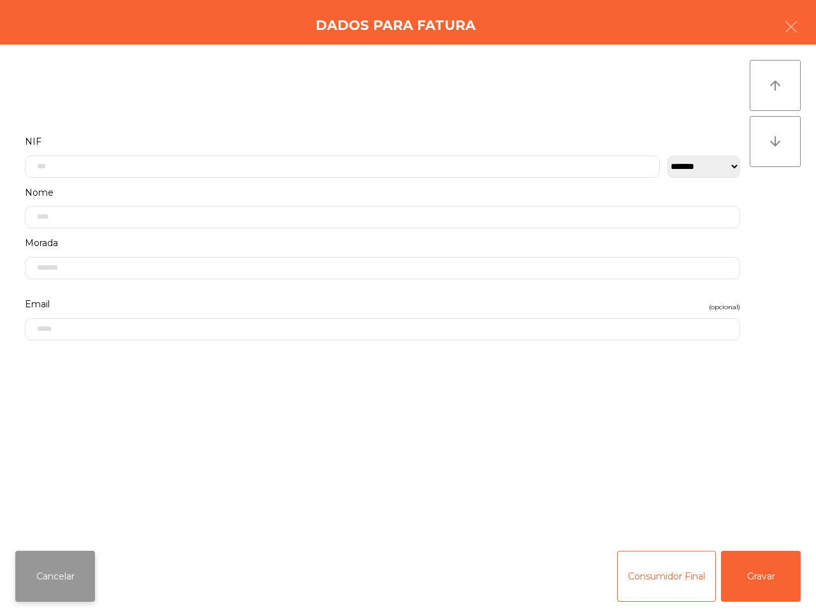
click at [77, 580] on button "Cancelar" at bounding box center [55, 576] width 80 height 51
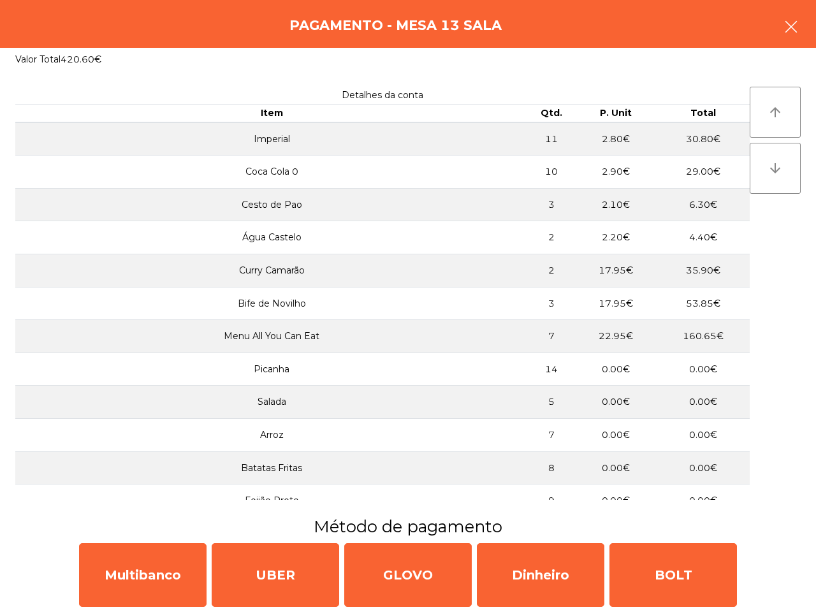
click at [798, 27] on button "button" at bounding box center [792, 28] width 36 height 38
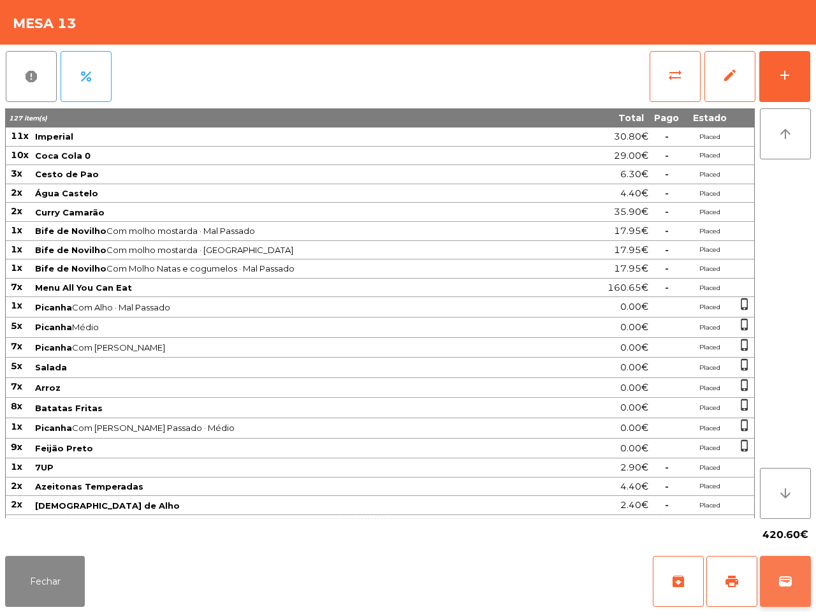
click at [778, 583] on button "wallet" at bounding box center [785, 581] width 51 height 51
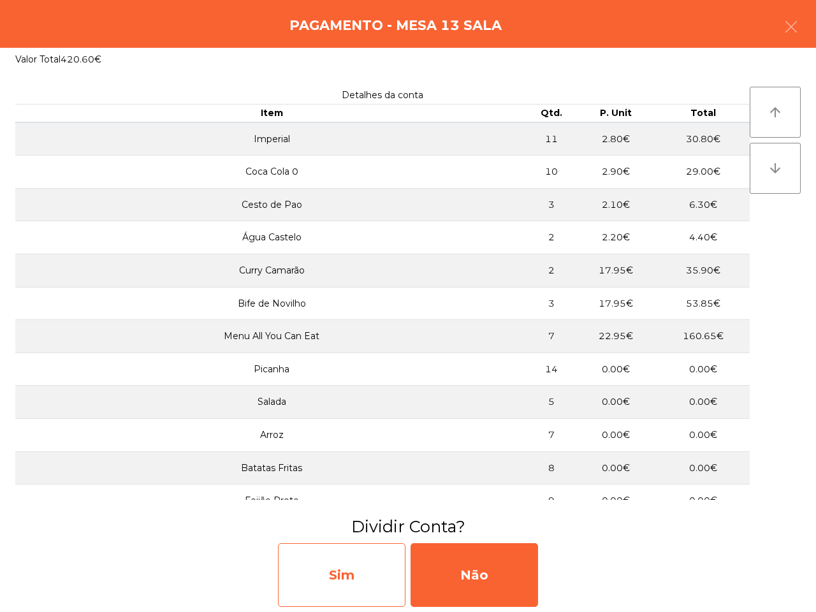
click at [338, 587] on div "Sim" at bounding box center [342, 575] width 128 height 64
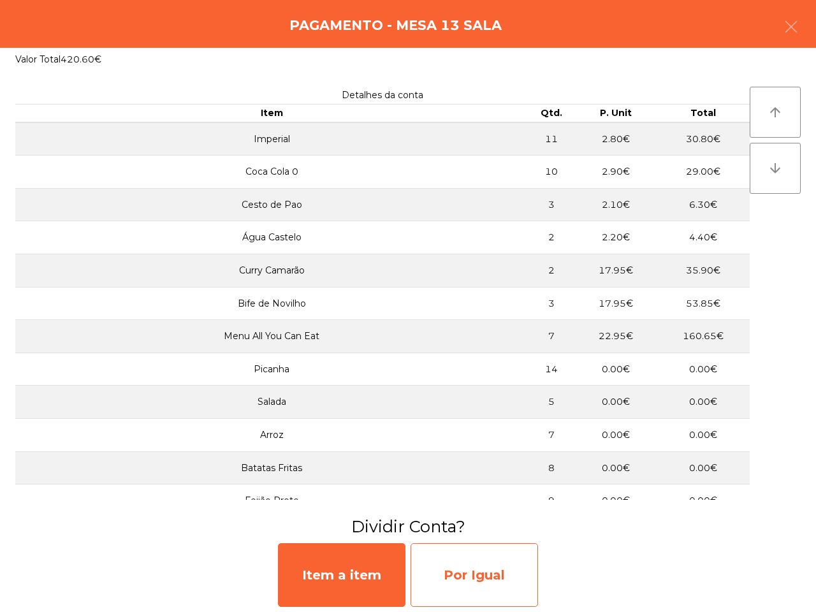
click at [473, 579] on div "Por Igual" at bounding box center [475, 575] width 128 height 64
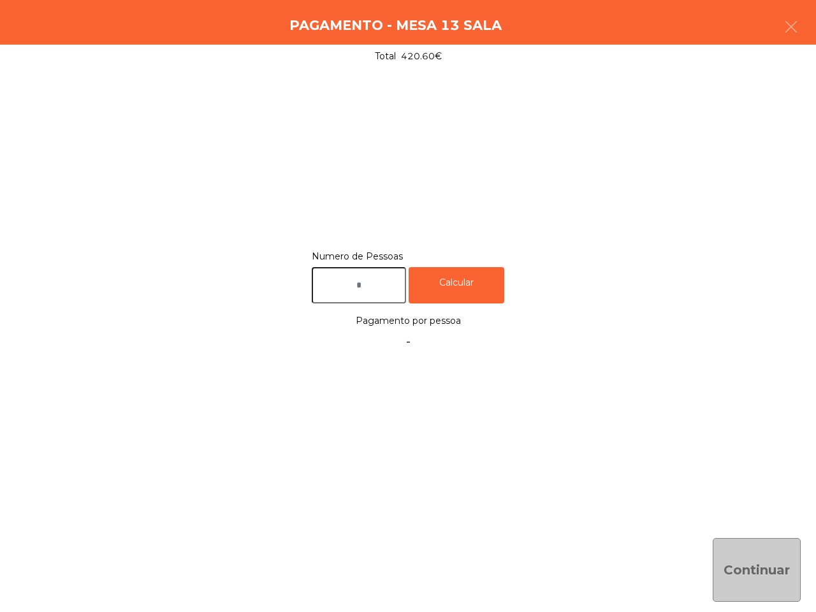
click at [378, 282] on input "text" at bounding box center [359, 285] width 94 height 36
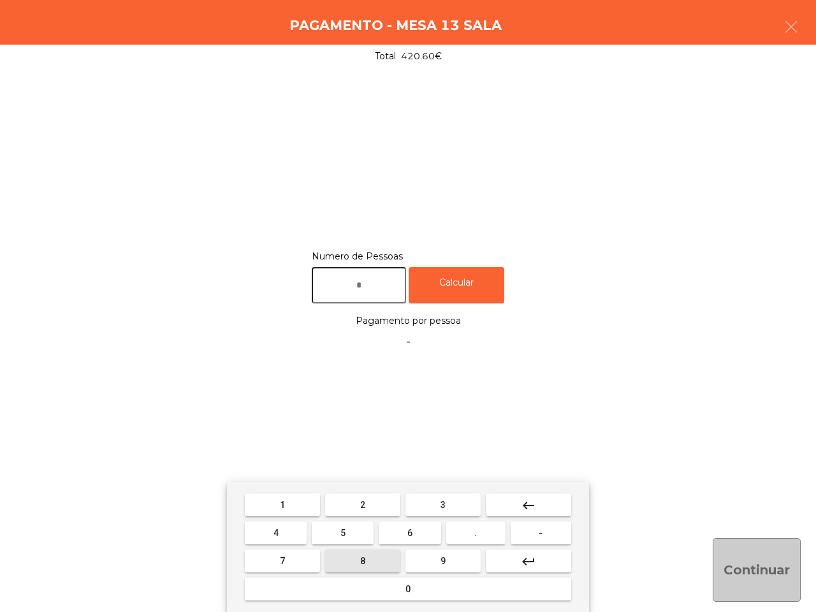
click at [377, 557] on button "8" at bounding box center [362, 561] width 75 height 23
type input "*"
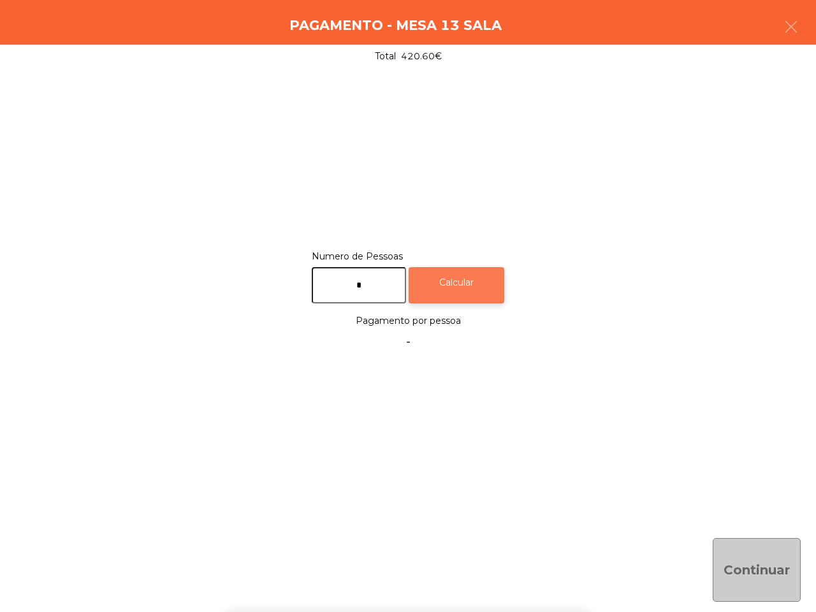
click at [477, 284] on div "Calcular" at bounding box center [457, 285] width 96 height 36
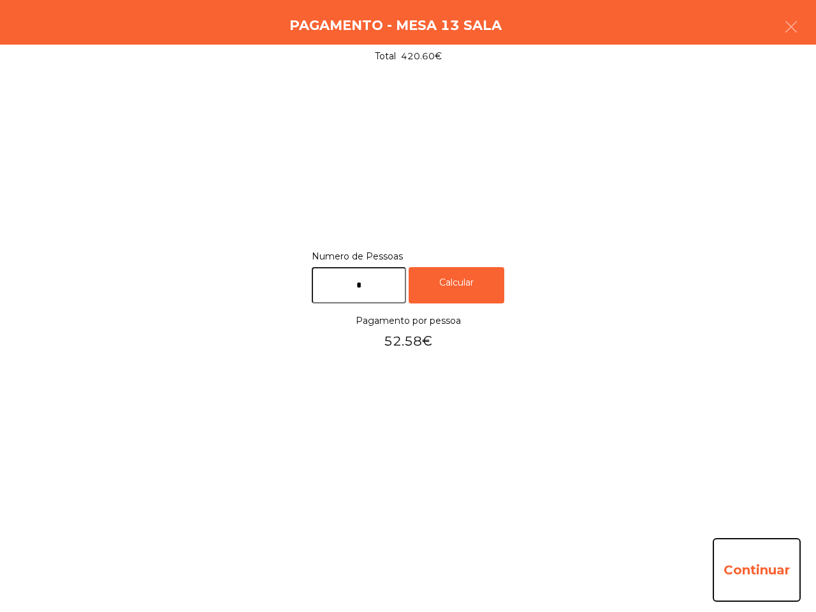
click at [751, 581] on button "Continuar" at bounding box center [757, 570] width 88 height 64
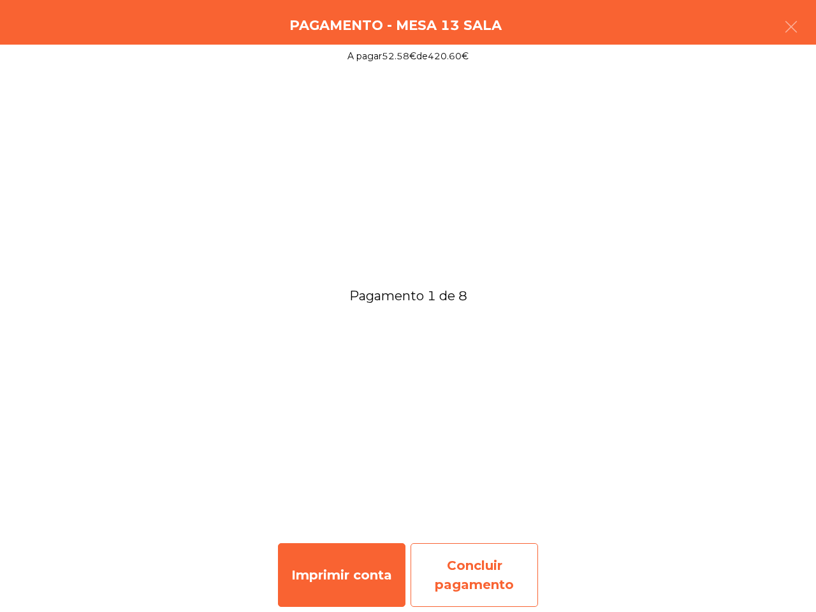
click at [450, 573] on div "Concluir pagamento" at bounding box center [475, 575] width 128 height 64
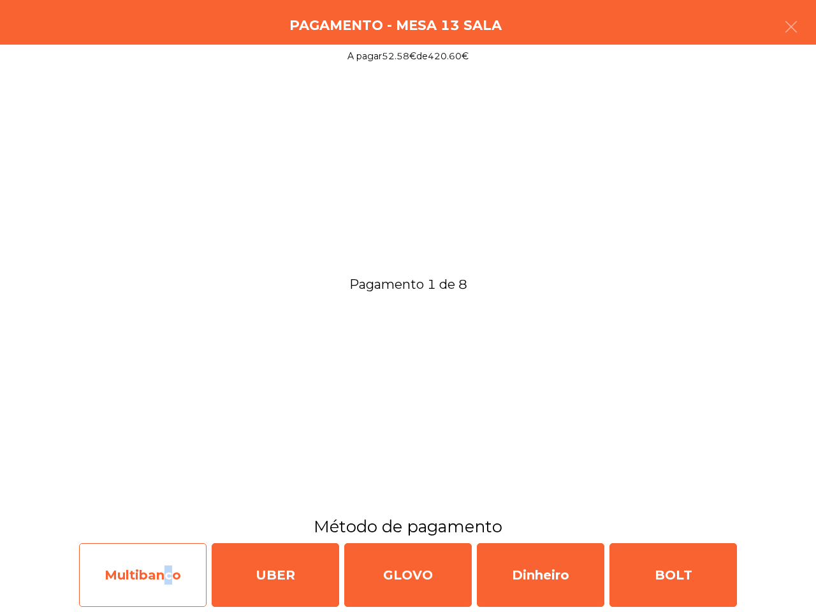
click at [163, 555] on div "Multibanco" at bounding box center [143, 575] width 128 height 64
select select "**"
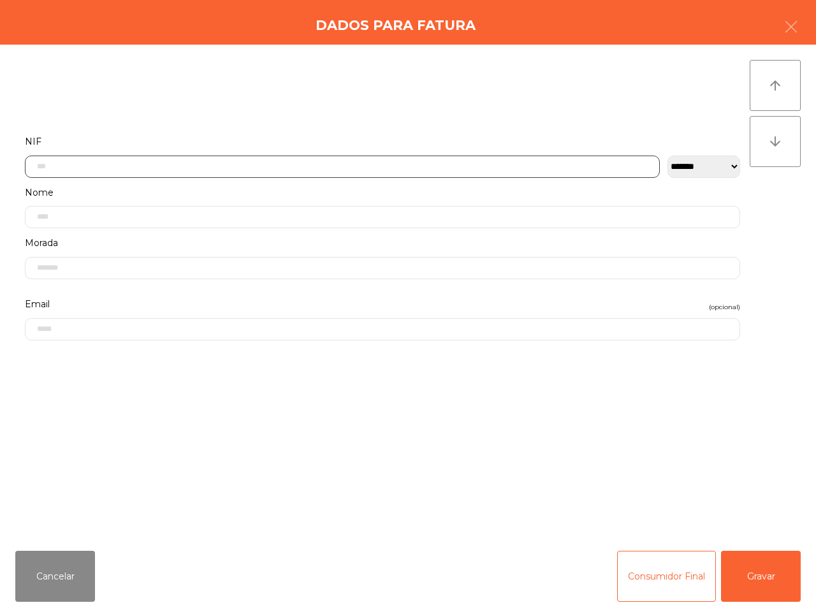
click at [166, 165] on input "text" at bounding box center [342, 167] width 635 height 22
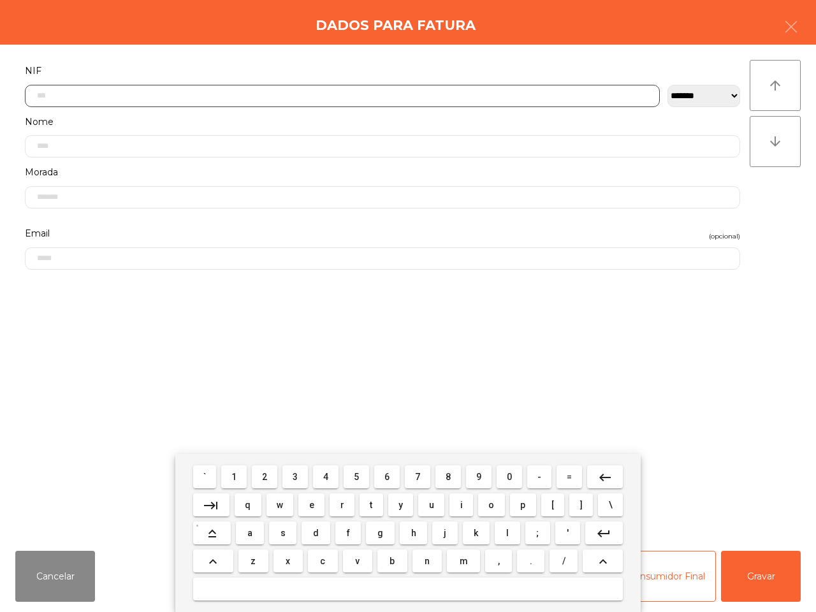
scroll to position [71, 0]
drag, startPoint x: 266, startPoint y: 480, endPoint x: 282, endPoint y: 480, distance: 15.9
click at [271, 482] on button "2" at bounding box center [265, 477] width 26 height 23
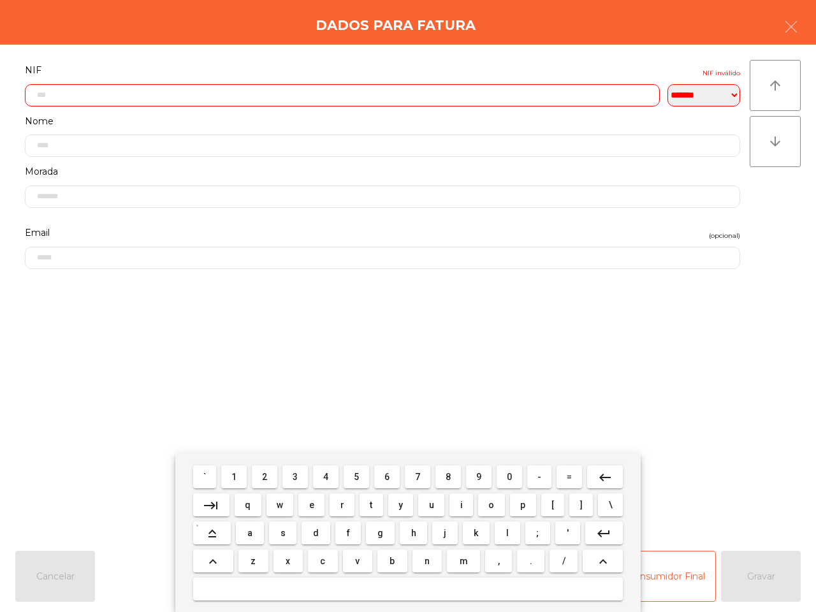
click at [355, 483] on button "5" at bounding box center [357, 477] width 26 height 23
click at [453, 478] on button "8" at bounding box center [449, 477] width 26 height 23
drag, startPoint x: 358, startPoint y: 473, endPoint x: 314, endPoint y: 472, distance: 44.0
click at [359, 473] on span "5" at bounding box center [356, 477] width 5 height 10
click at [268, 473] on button "2" at bounding box center [265, 477] width 26 height 23
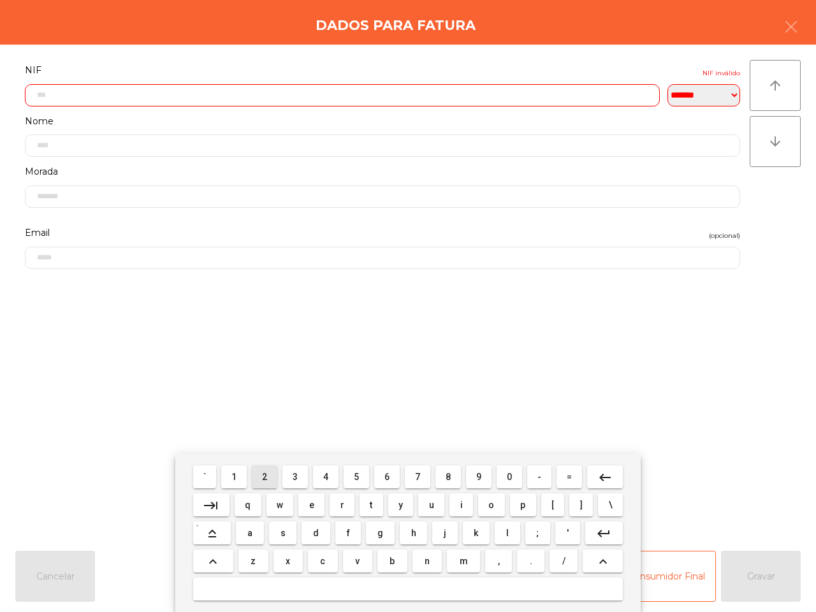
click at [272, 473] on button "2" at bounding box center [265, 477] width 26 height 23
click at [291, 470] on button "3" at bounding box center [295, 477] width 26 height 23
click at [323, 478] on span "4" at bounding box center [325, 477] width 5 height 10
click at [441, 476] on button "8" at bounding box center [449, 477] width 26 height 23
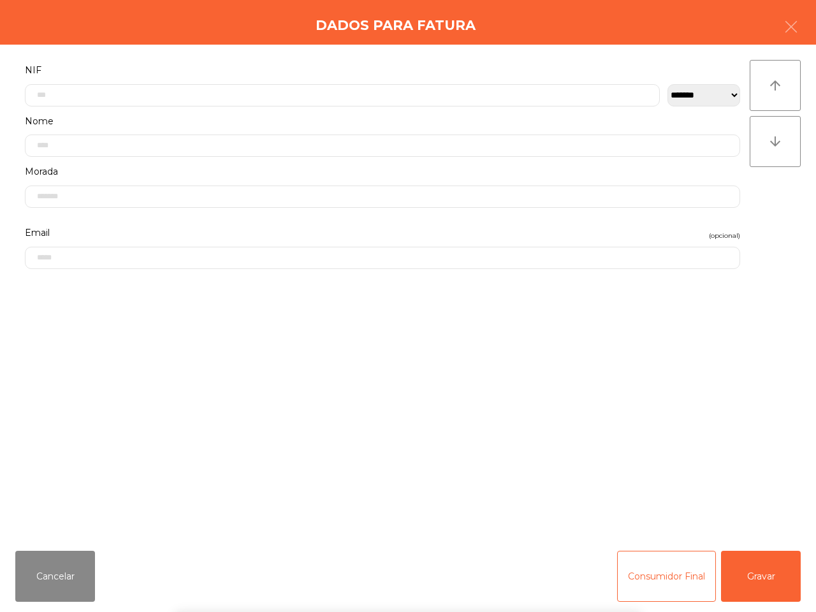
click at [770, 573] on div "` 1 2 3 4 5 6 7 8 9 0 - = keyboard_backspace keyboard_tab q w e r t y u i o p […" at bounding box center [408, 533] width 816 height 158
click at [766, 573] on div "` 1 2 3 4 5 6 7 8 9 0 - = keyboard_backspace keyboard_tab q w e r t y u i o p […" at bounding box center [408, 533] width 816 height 158
click at [761, 575] on button "Gravar" at bounding box center [761, 576] width 80 height 51
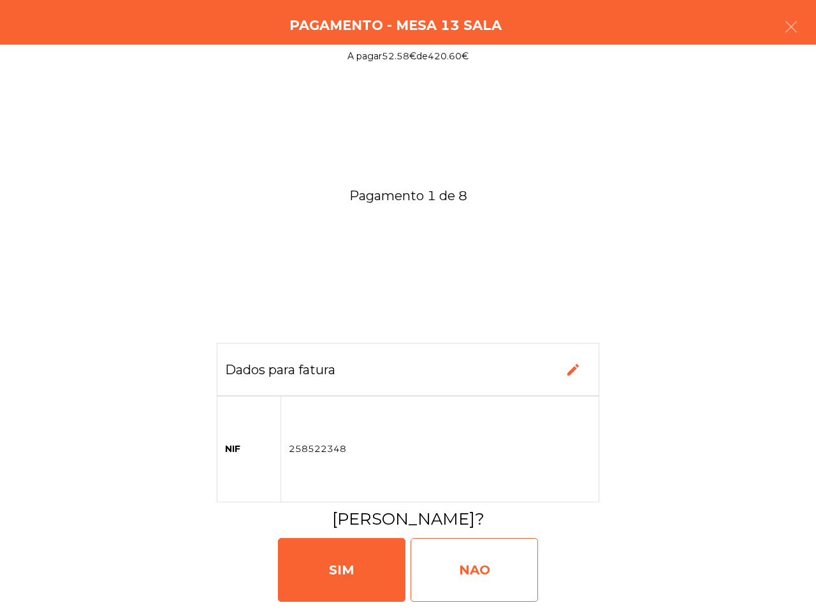
click at [480, 573] on div "NAO" at bounding box center [475, 570] width 128 height 64
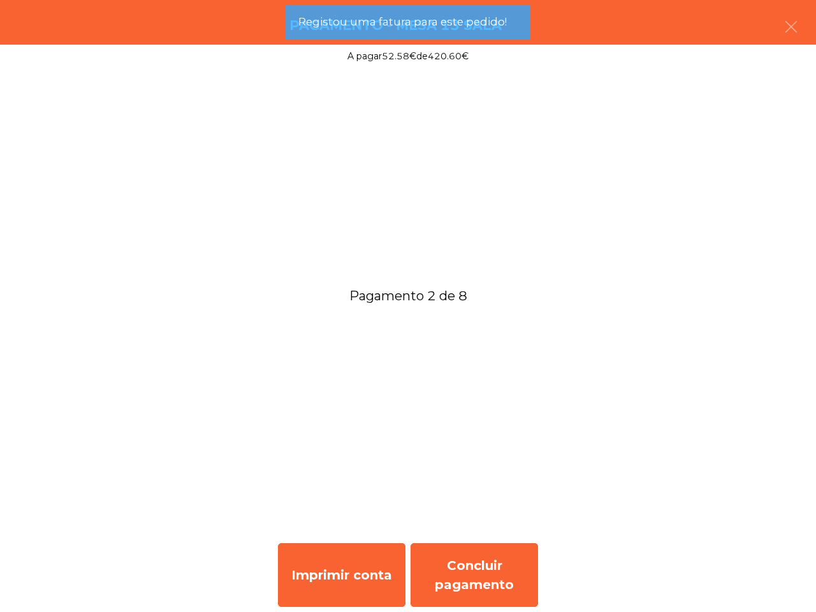
click at [482, 569] on div "Concluir pagamento" at bounding box center [475, 575] width 128 height 64
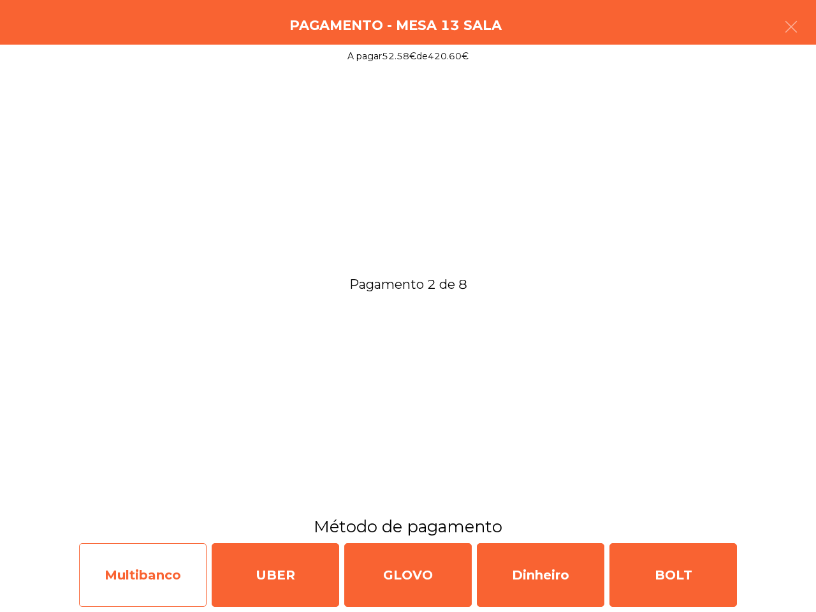
click at [198, 569] on div "Multibanco" at bounding box center [143, 575] width 128 height 64
select select "**"
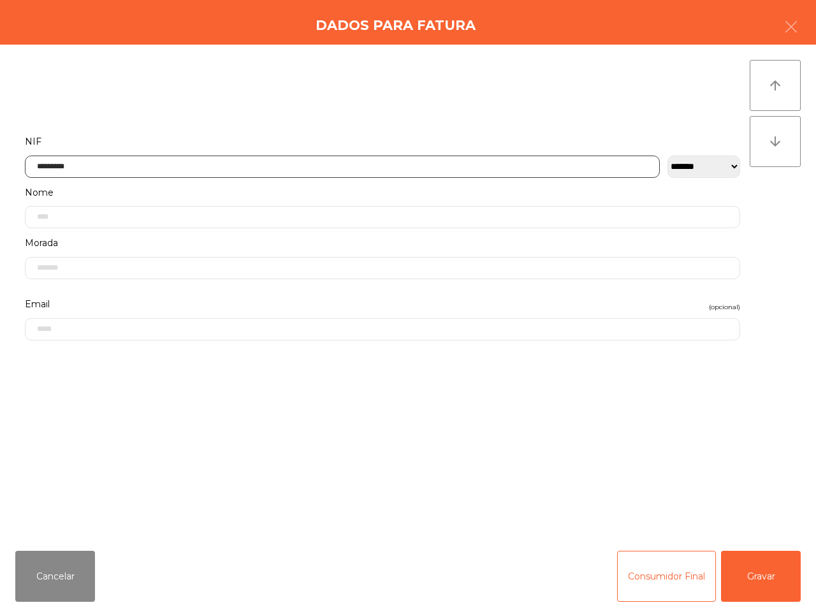
click at [141, 165] on input "*********" at bounding box center [342, 167] width 635 height 22
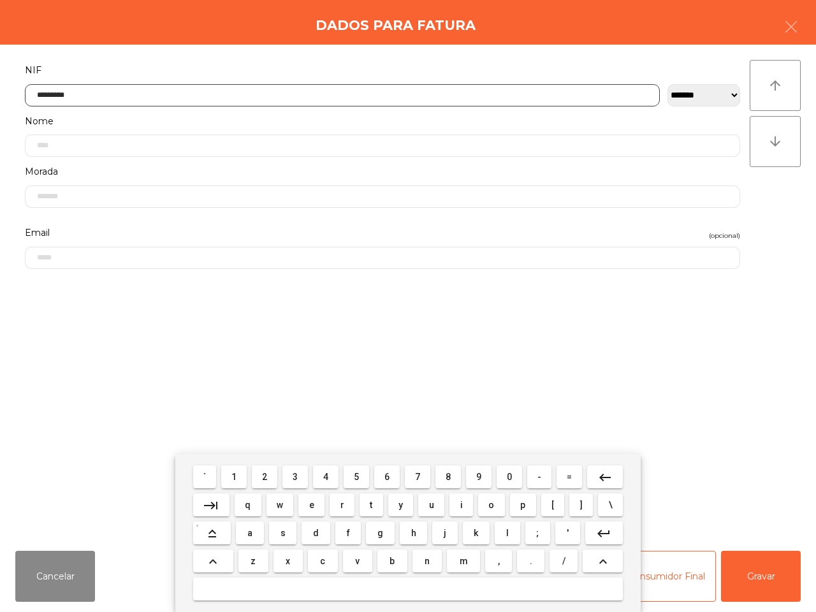
click at [601, 473] on mat-icon "keyboard_backspace" at bounding box center [605, 477] width 15 height 15
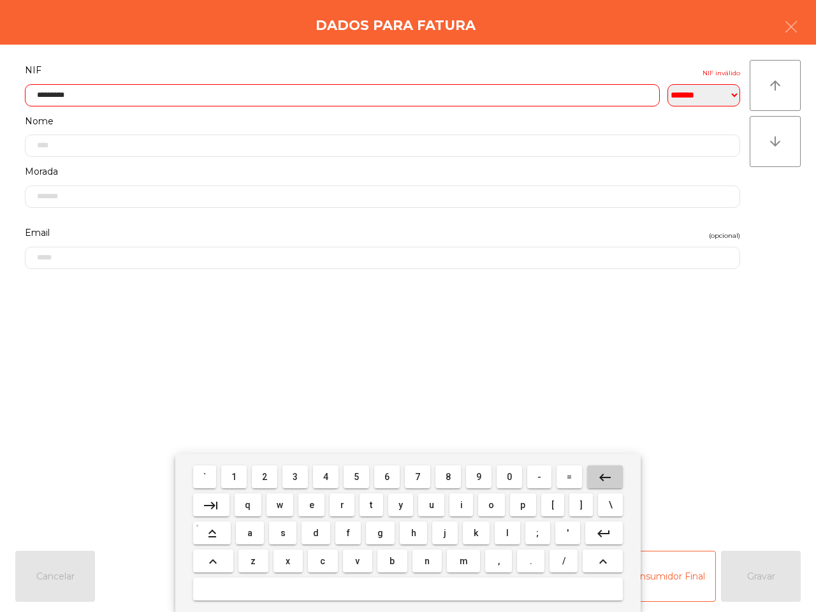
click at [601, 473] on mat-icon "keyboard_backspace" at bounding box center [605, 477] width 15 height 15
click at [601, 472] on mat-icon "keyboard_backspace" at bounding box center [605, 477] width 15 height 15
click at [600, 471] on mat-icon "keyboard_backspace" at bounding box center [605, 477] width 15 height 15
click at [598, 471] on mat-icon "keyboard_backspace" at bounding box center [605, 477] width 15 height 15
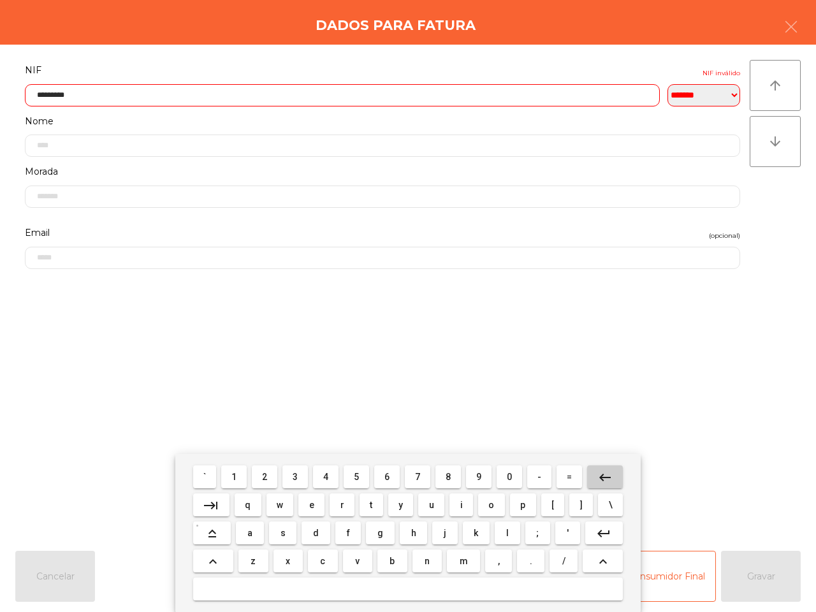
click at [594, 471] on button "keyboard_backspace" at bounding box center [605, 477] width 36 height 23
click at [592, 473] on button "keyboard_backspace" at bounding box center [605, 477] width 36 height 23
click at [590, 473] on button "keyboard_backspace" at bounding box center [605, 477] width 36 height 23
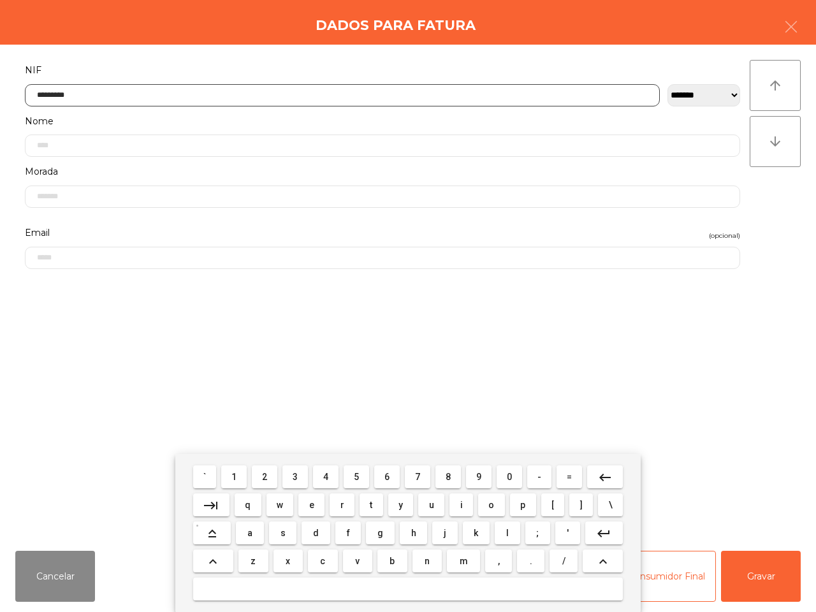
click at [265, 478] on button "2" at bounding box center [265, 477] width 26 height 23
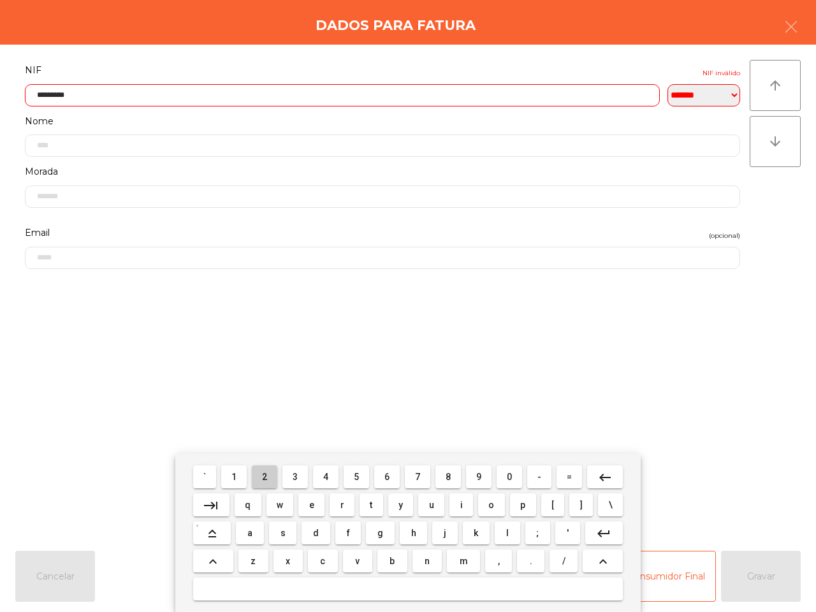
click at [260, 476] on button "2" at bounding box center [265, 477] width 26 height 23
click at [353, 476] on button "5" at bounding box center [357, 477] width 26 height 23
drag, startPoint x: 448, startPoint y: 473, endPoint x: 400, endPoint y: 483, distance: 48.9
click at [448, 473] on span "8" at bounding box center [448, 477] width 5 height 10
click at [326, 477] on span "4" at bounding box center [325, 477] width 5 height 10
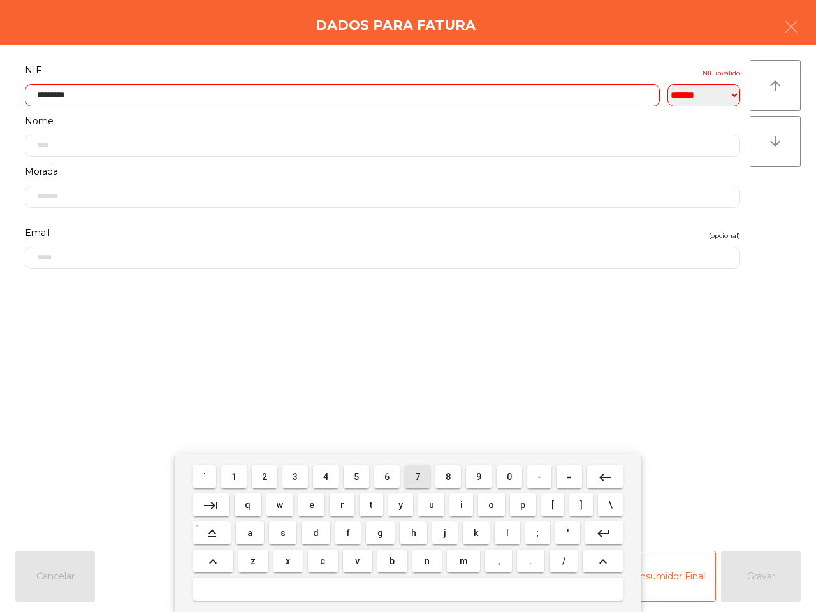
click at [418, 476] on span "7" at bounding box center [417, 477] width 5 height 10
click at [476, 480] on button "9" at bounding box center [479, 477] width 26 height 23
click at [383, 480] on button "6" at bounding box center [387, 477] width 26 height 23
click at [504, 475] on button "0" at bounding box center [510, 477] width 26 height 23
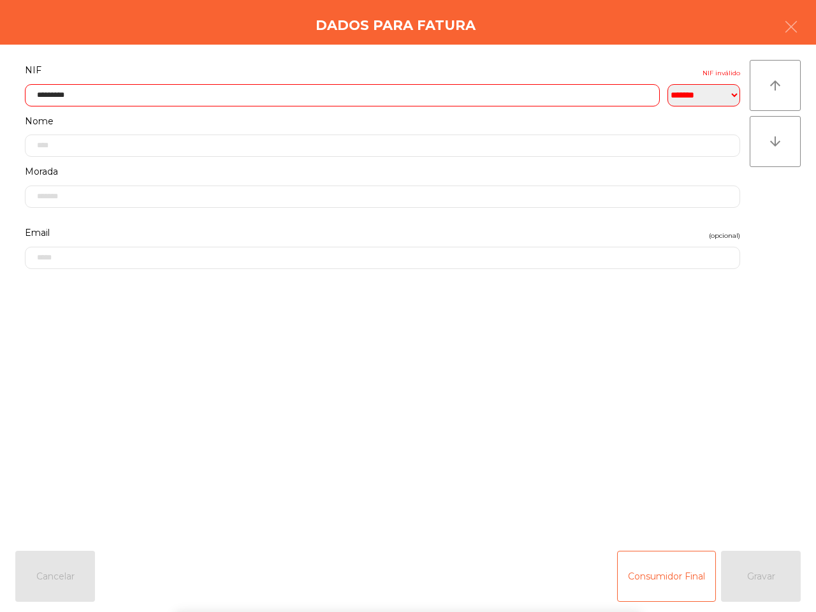
click at [649, 437] on form "**********" at bounding box center [382, 295] width 735 height 466
click at [142, 96] on input "*********" at bounding box center [342, 95] width 635 height 22
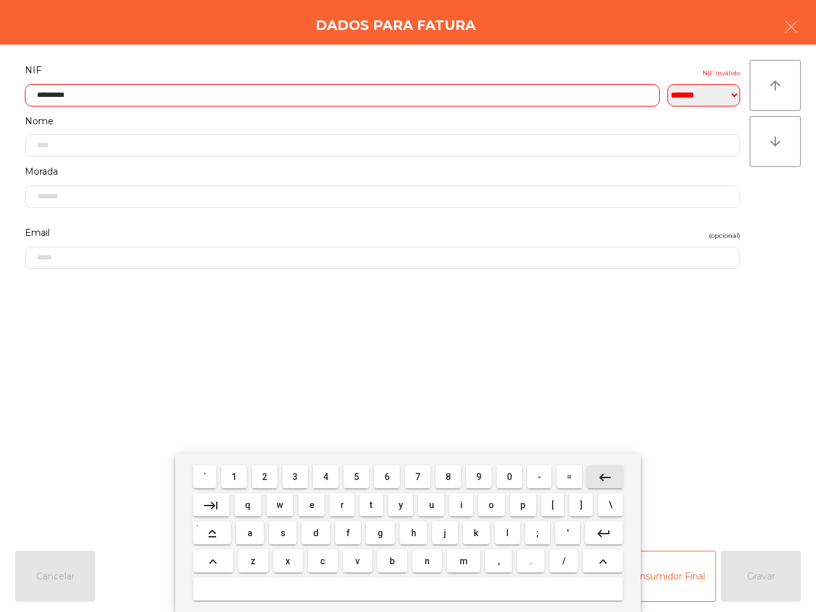
click at [608, 474] on mat-icon "keyboard_backspace" at bounding box center [605, 477] width 15 height 15
click at [606, 474] on mat-icon "keyboard_backspace" at bounding box center [605, 477] width 15 height 15
click at [504, 478] on button "0" at bounding box center [510, 477] width 26 height 23
click at [392, 473] on button "6" at bounding box center [387, 477] width 26 height 23
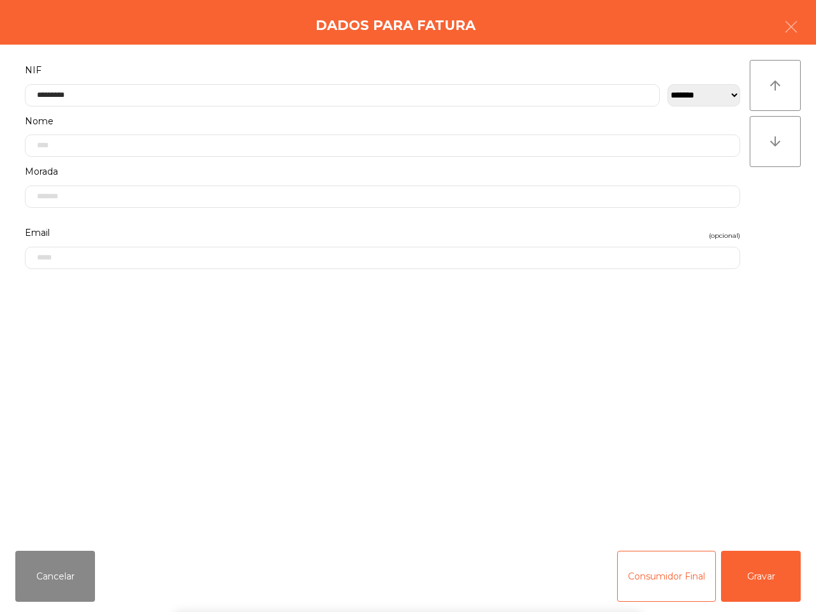
click at [777, 581] on div "` 1 2 3 4 5 6 7 8 9 0 - = keyboard_backspace keyboard_tab q w e r t y u i o p […" at bounding box center [408, 533] width 816 height 158
click at [777, 581] on button "Gravar" at bounding box center [761, 576] width 80 height 51
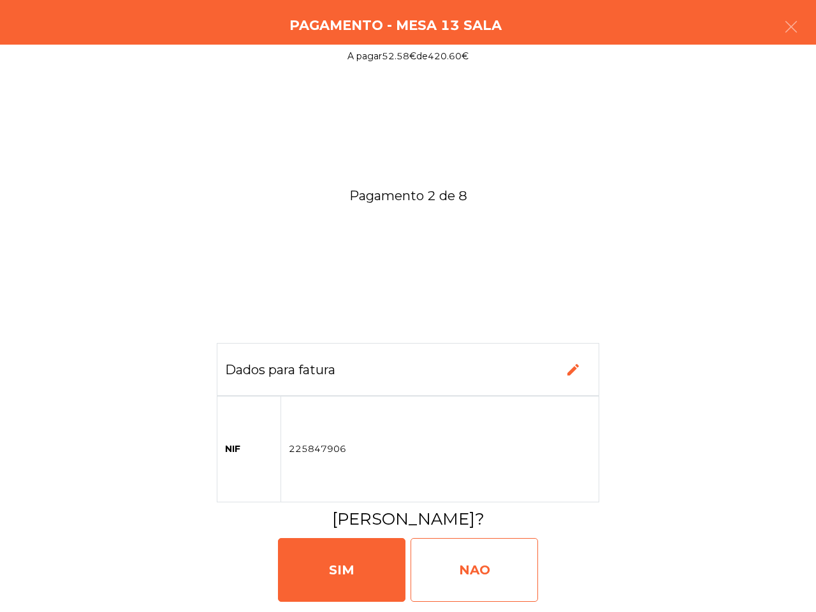
click at [514, 559] on div "NAO" at bounding box center [475, 570] width 128 height 64
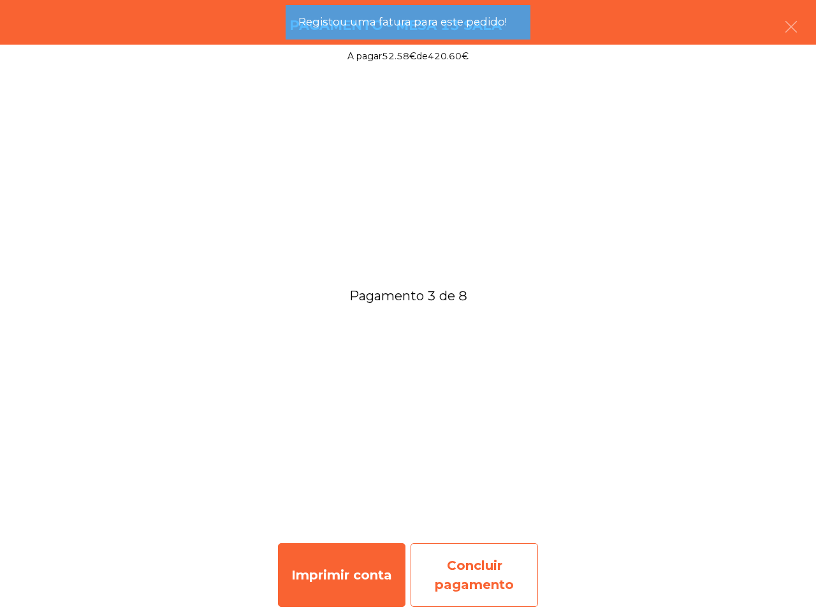
click at [471, 577] on div "Concluir pagamento" at bounding box center [475, 575] width 128 height 64
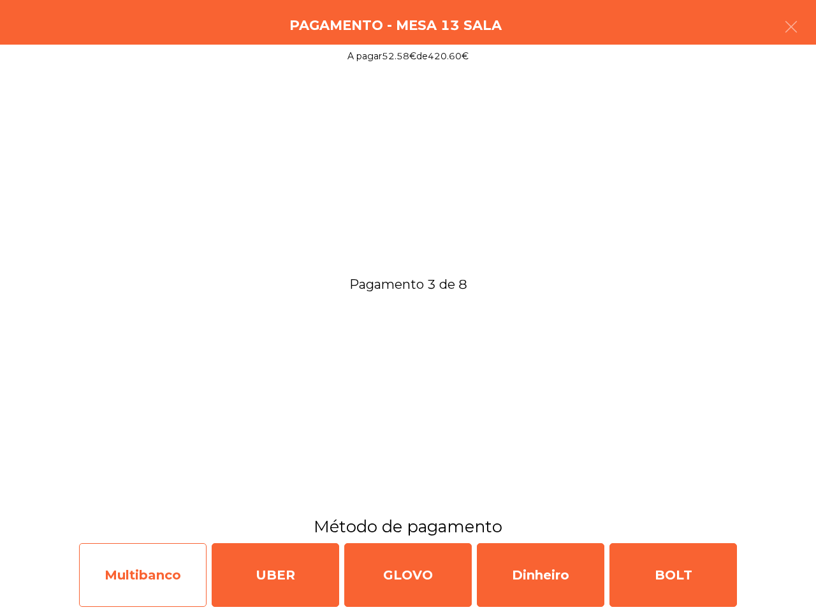
click at [189, 589] on div "Multibanco" at bounding box center [143, 575] width 128 height 64
select select "**"
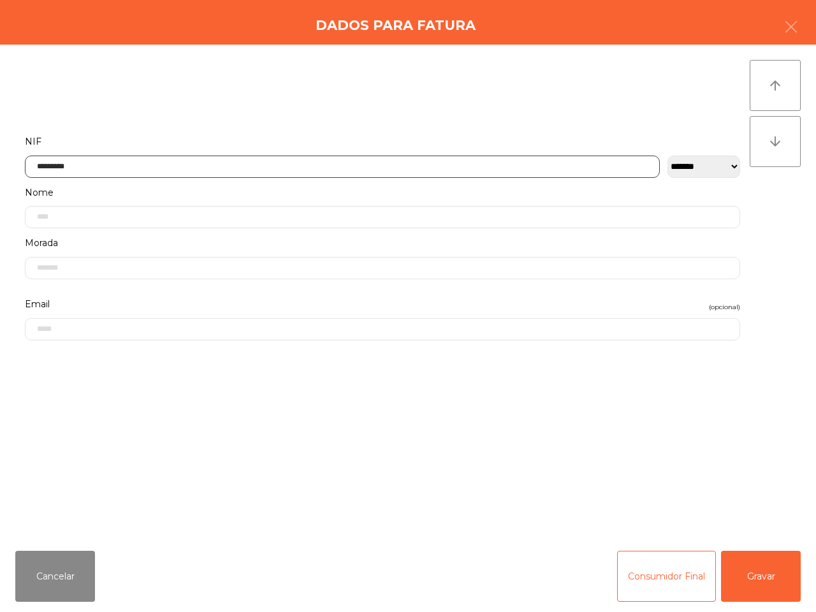
click at [91, 164] on input "*********" at bounding box center [342, 167] width 635 height 22
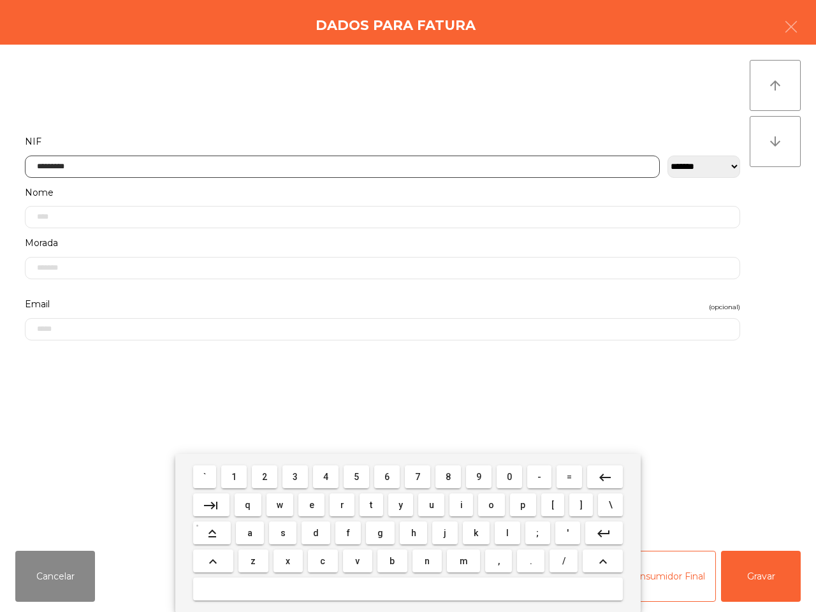
drag, startPoint x: 810, startPoint y: 179, endPoint x: 605, endPoint y: 470, distance: 356.3
click at [605, 470] on mat-icon "keyboard_backspace" at bounding box center [605, 477] width 15 height 15
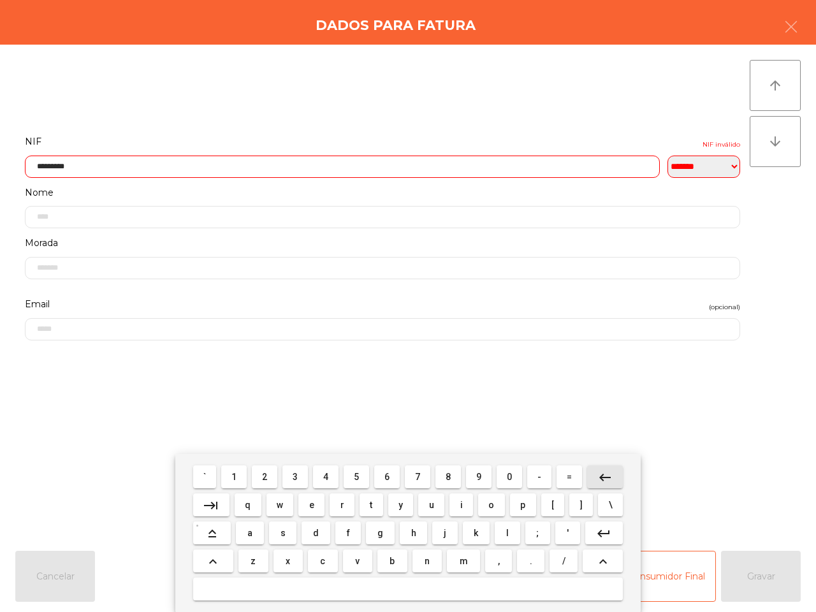
click at [606, 470] on mat-icon "keyboard_backspace" at bounding box center [605, 477] width 15 height 15
click at [610, 474] on button "keyboard_backspace" at bounding box center [605, 477] width 36 height 23
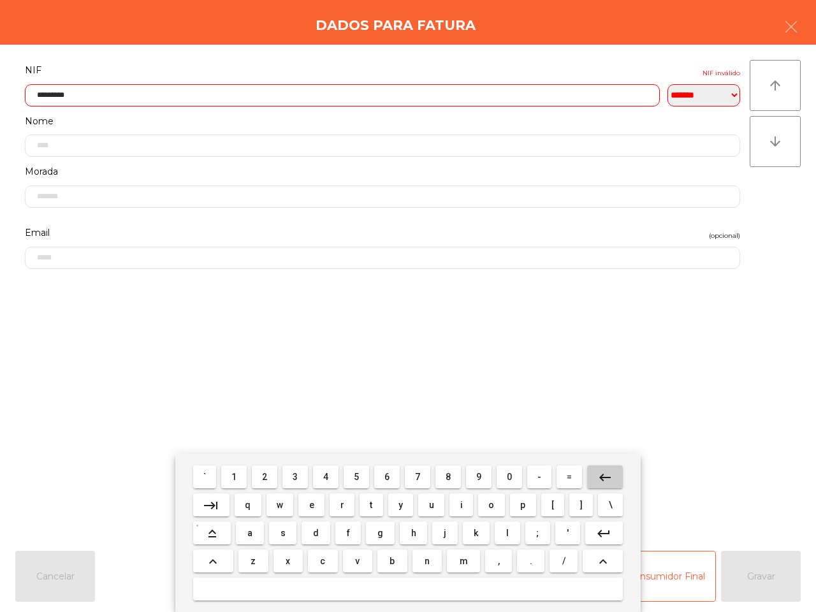
click at [608, 470] on mat-icon "keyboard_backspace" at bounding box center [605, 477] width 15 height 15
drag, startPoint x: 610, startPoint y: 473, endPoint x: 605, endPoint y: 469, distance: 6.9
click at [611, 474] on button "keyboard_backspace" at bounding box center [605, 477] width 36 height 23
drag, startPoint x: 605, startPoint y: 469, endPoint x: 613, endPoint y: 473, distance: 9.7
click at [613, 479] on button "keyboard_backspace" at bounding box center [605, 477] width 36 height 23
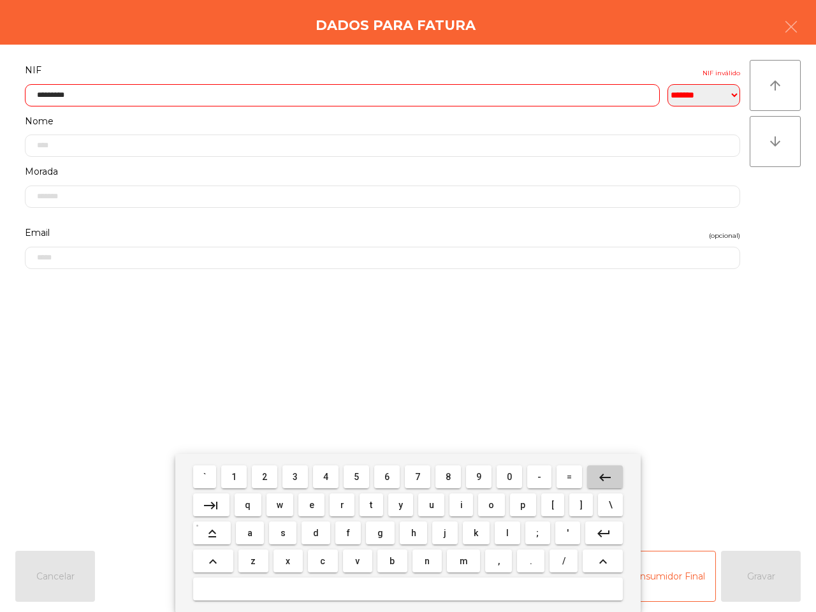
click at [614, 473] on button "keyboard_backspace" at bounding box center [605, 477] width 36 height 23
click at [612, 472] on button "keyboard_backspace" at bounding box center [605, 477] width 36 height 23
drag, startPoint x: 616, startPoint y: 477, endPoint x: 609, endPoint y: 469, distance: 10.9
click at [620, 480] on button "keyboard_backspace" at bounding box center [605, 477] width 36 height 23
drag, startPoint x: 609, startPoint y: 469, endPoint x: 596, endPoint y: 453, distance: 19.9
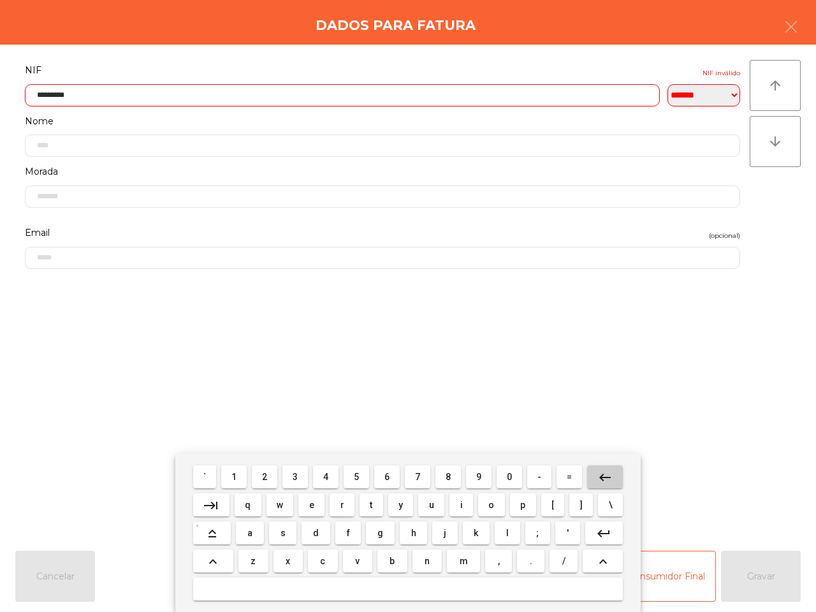
click at [620, 481] on button "keyboard_backspace" at bounding box center [605, 477] width 36 height 23
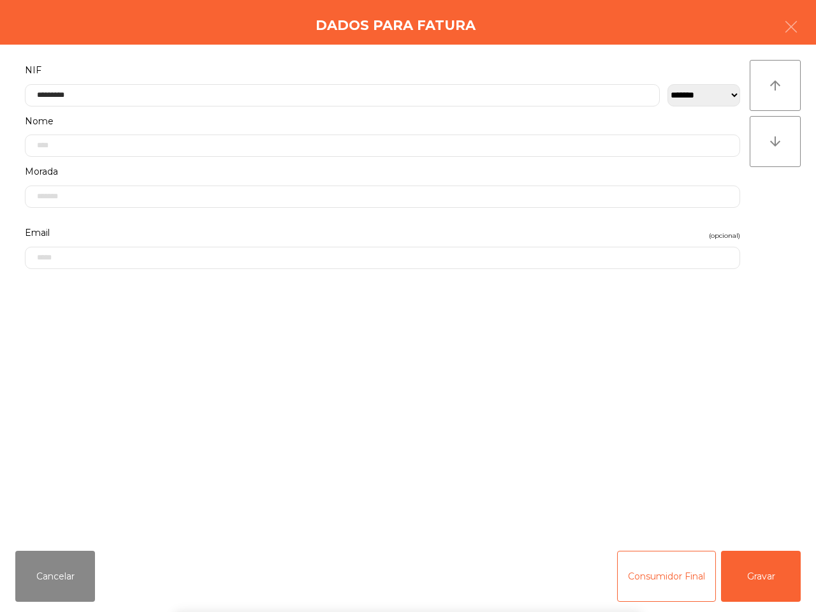
click at [611, 466] on body "[GEOGRAPHIC_DATA] location_on [DATE] 22:58:35 Painel de controlo Pedidos date_r…" at bounding box center [408, 306] width 816 height 612
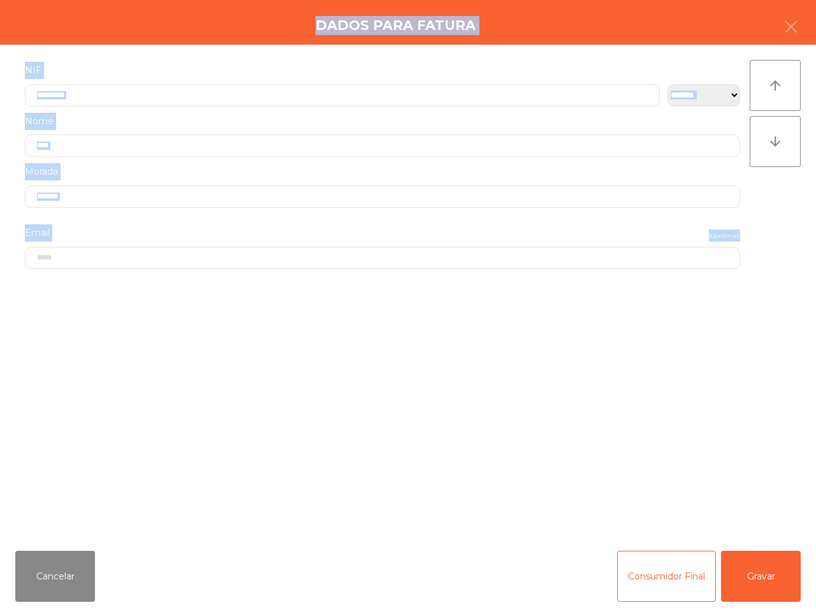
click at [102, 94] on input "*********" at bounding box center [342, 95] width 635 height 22
drag, startPoint x: 114, startPoint y: 96, endPoint x: 87, endPoint y: 400, distance: 305.3
click at [122, 99] on input "*********" at bounding box center [342, 95] width 635 height 22
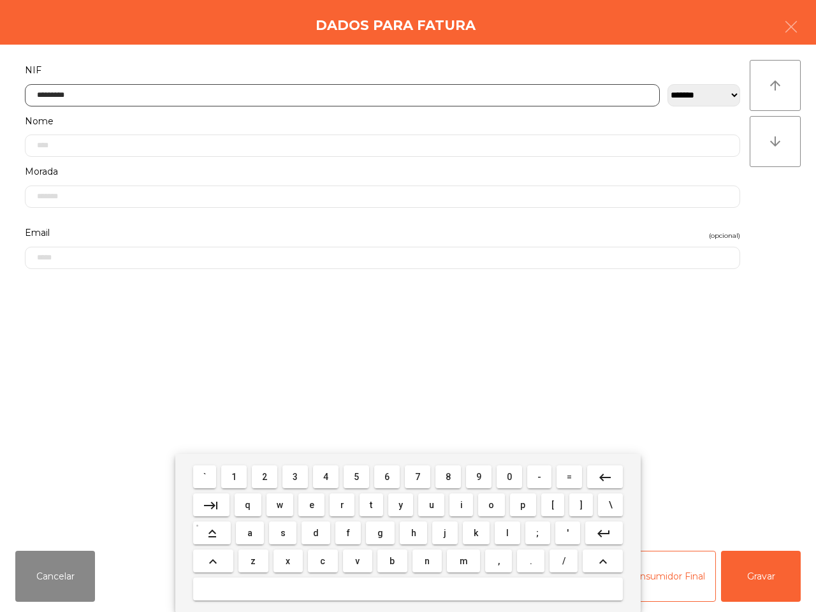
click at [270, 475] on button "2" at bounding box center [265, 477] width 26 height 23
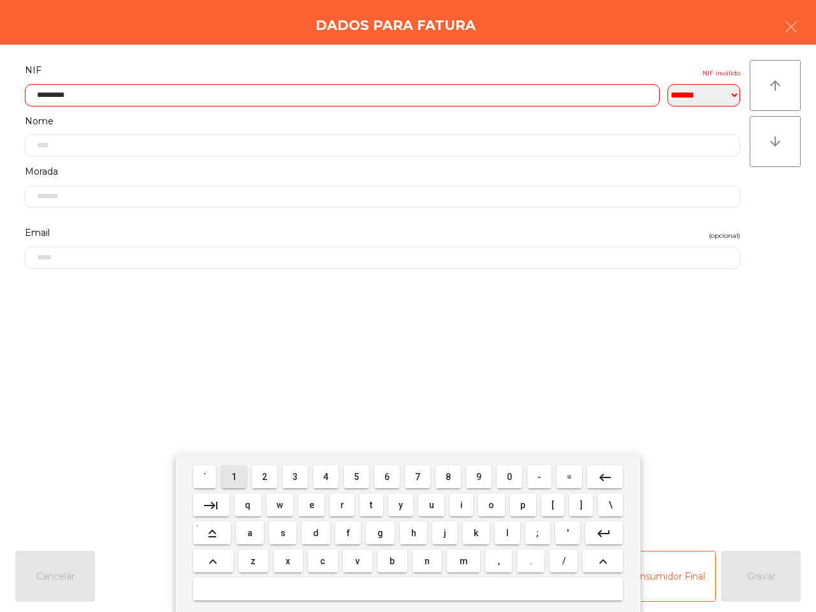
click at [231, 473] on button "1" at bounding box center [234, 477] width 26 height 23
drag, startPoint x: 420, startPoint y: 472, endPoint x: 405, endPoint y: 472, distance: 14.7
click at [416, 472] on span "7" at bounding box center [417, 477] width 5 height 10
click at [363, 473] on button "5" at bounding box center [357, 477] width 26 height 23
click at [381, 476] on button "6" at bounding box center [387, 477] width 26 height 23
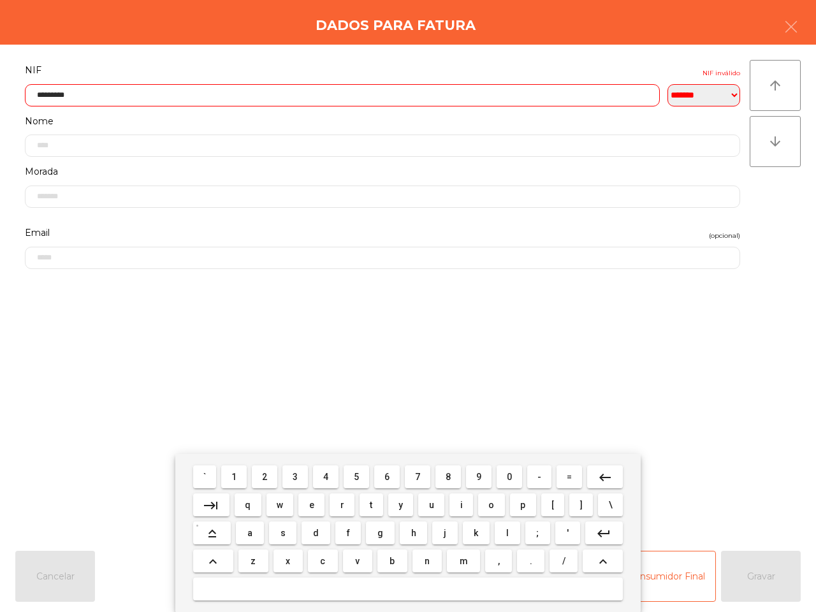
click at [265, 479] on span "2" at bounding box center [264, 477] width 5 height 10
click at [272, 480] on button "2" at bounding box center [265, 477] width 26 height 23
click at [497, 474] on button "0" at bounding box center [510, 477] width 26 height 23
click at [361, 476] on button "5" at bounding box center [357, 477] width 26 height 23
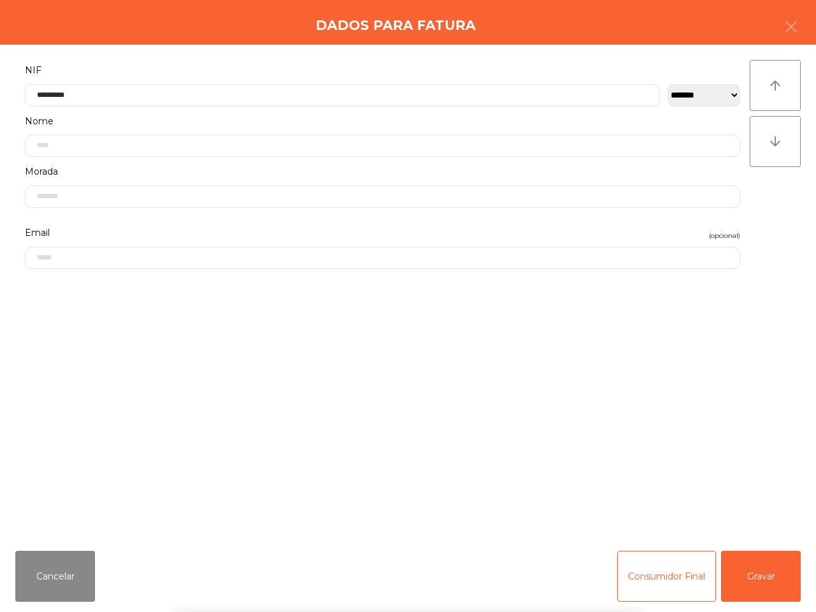
click at [763, 575] on div "` 1 2 3 4 5 6 7 8 9 0 - = keyboard_backspace keyboard_tab q w e r t y u i o p […" at bounding box center [408, 533] width 816 height 158
click at [762, 576] on button "Gravar" at bounding box center [761, 576] width 80 height 51
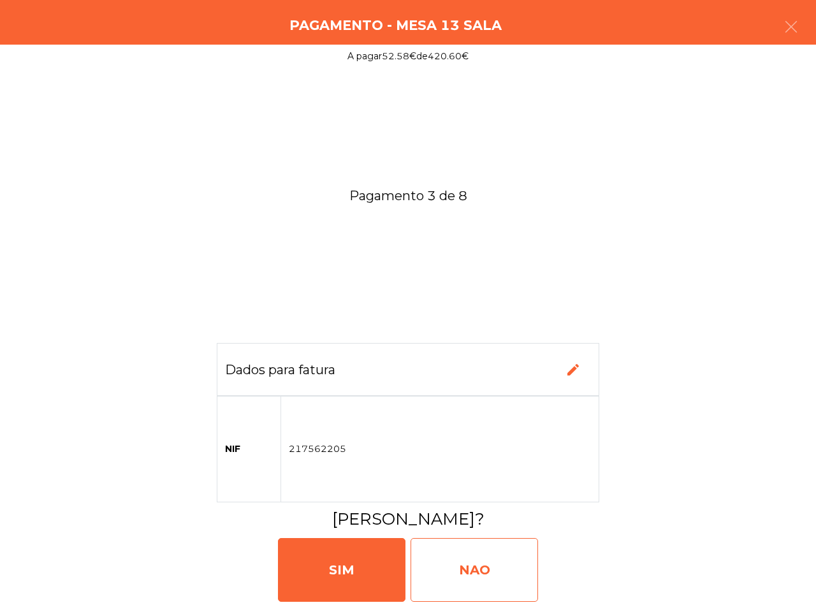
click at [505, 571] on div "NAO" at bounding box center [475, 570] width 128 height 64
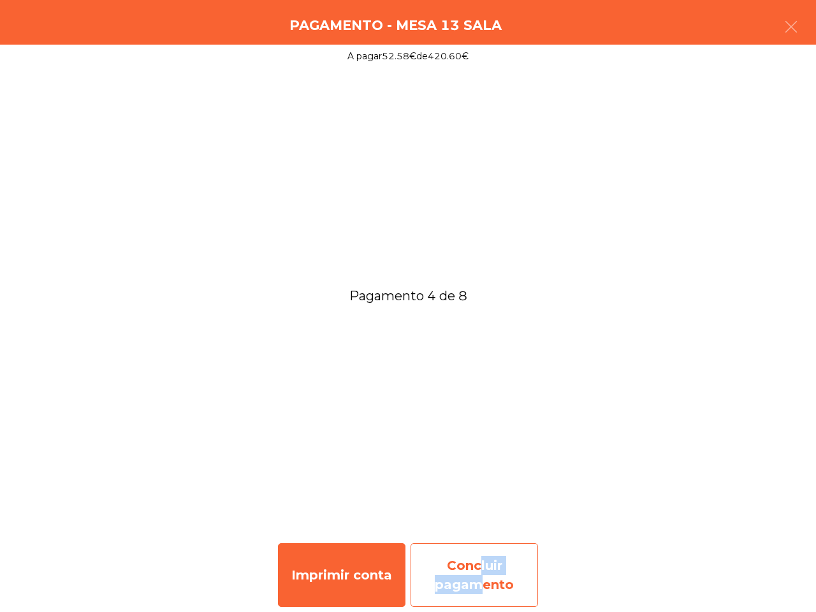
click at [472, 575] on div "Concluir pagamento" at bounding box center [475, 575] width 128 height 64
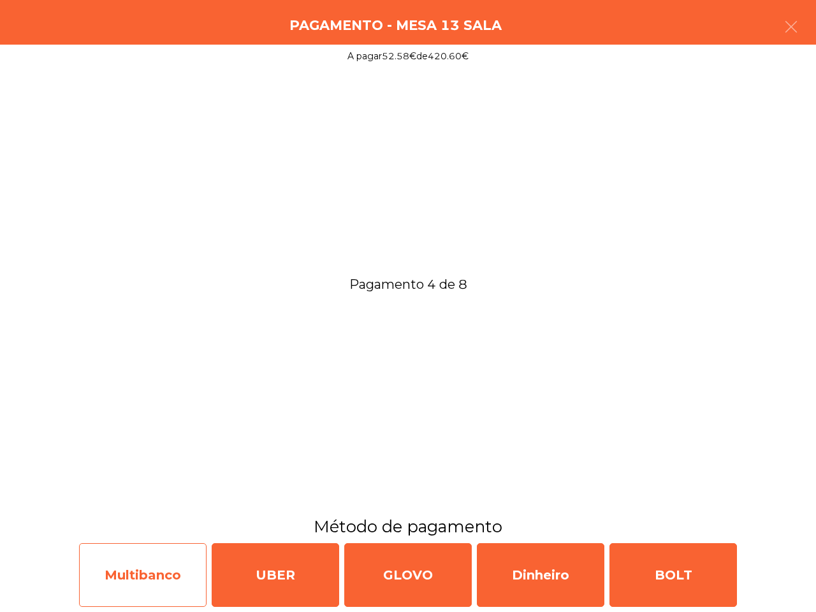
click at [176, 555] on div "Multibanco" at bounding box center [143, 575] width 128 height 64
select select "**"
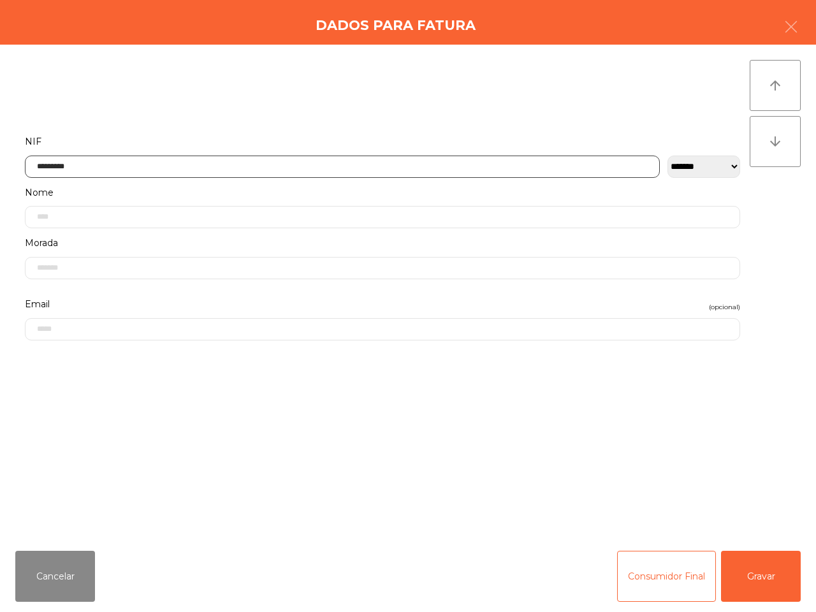
click at [195, 167] on input "*********" at bounding box center [342, 167] width 635 height 22
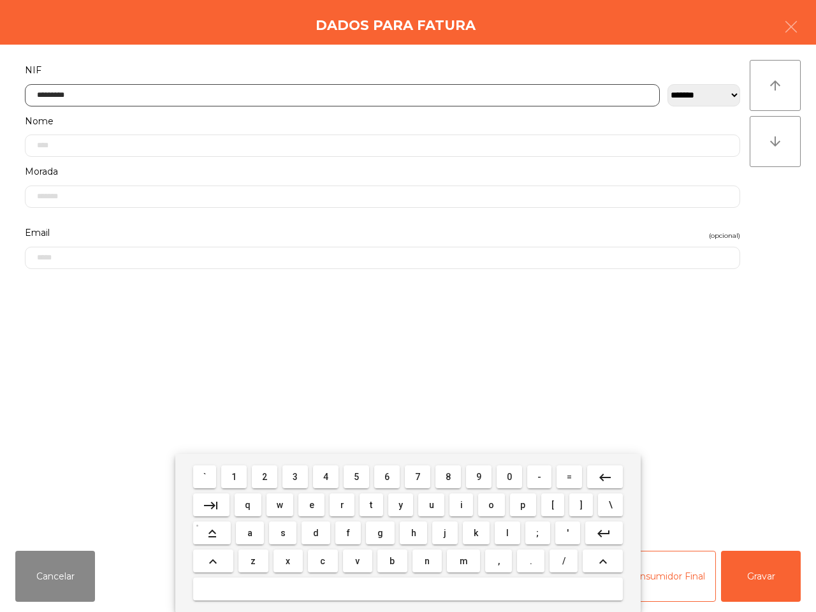
click at [600, 480] on mat-icon "keyboard_backspace" at bounding box center [605, 477] width 15 height 15
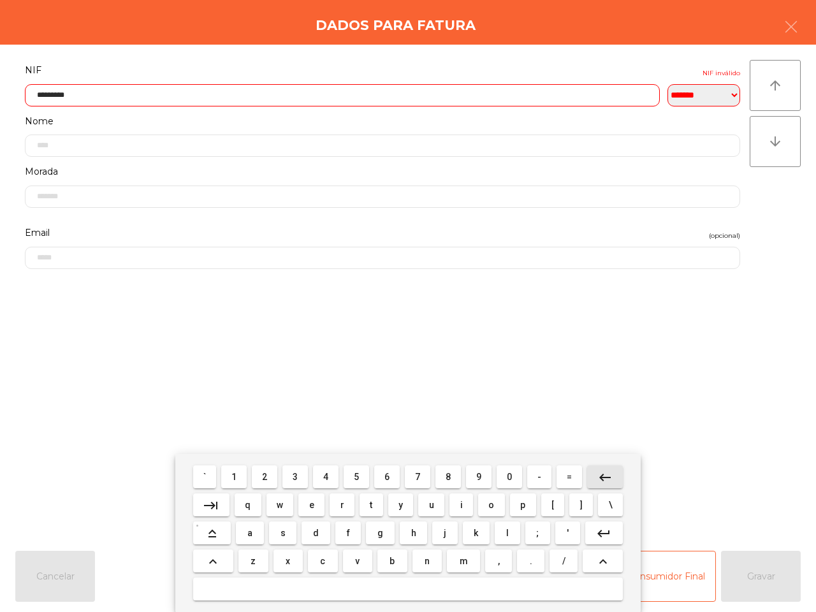
click at [600, 480] on mat-icon "keyboard_backspace" at bounding box center [605, 477] width 15 height 15
click at [598, 480] on mat-icon "keyboard_backspace" at bounding box center [605, 477] width 15 height 15
click at [598, 479] on mat-icon "keyboard_backspace" at bounding box center [605, 477] width 15 height 15
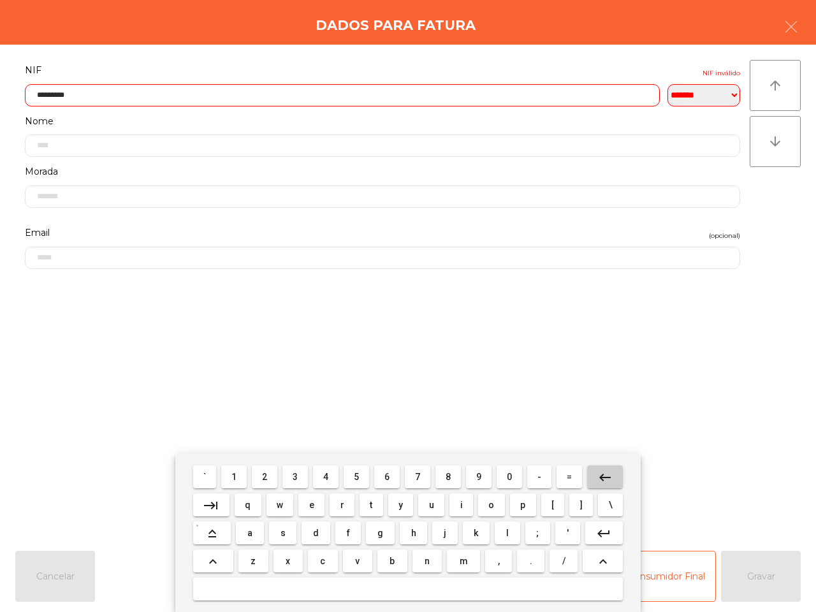
click at [598, 480] on mat-icon "keyboard_backspace" at bounding box center [605, 477] width 15 height 15
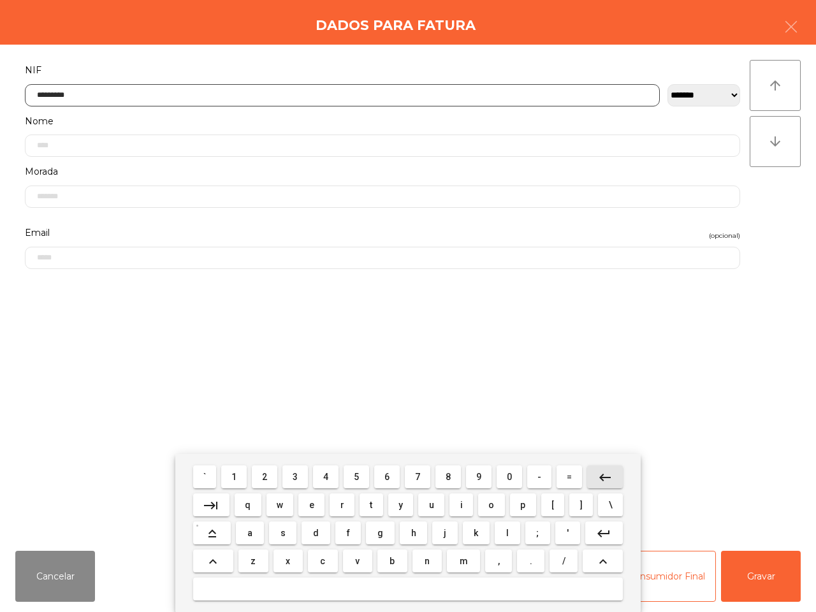
click at [598, 483] on button "keyboard_backspace" at bounding box center [605, 477] width 36 height 23
click at [595, 480] on button "keyboard_backspace" at bounding box center [605, 477] width 36 height 23
click at [260, 472] on button "2" at bounding box center [265, 477] width 26 height 23
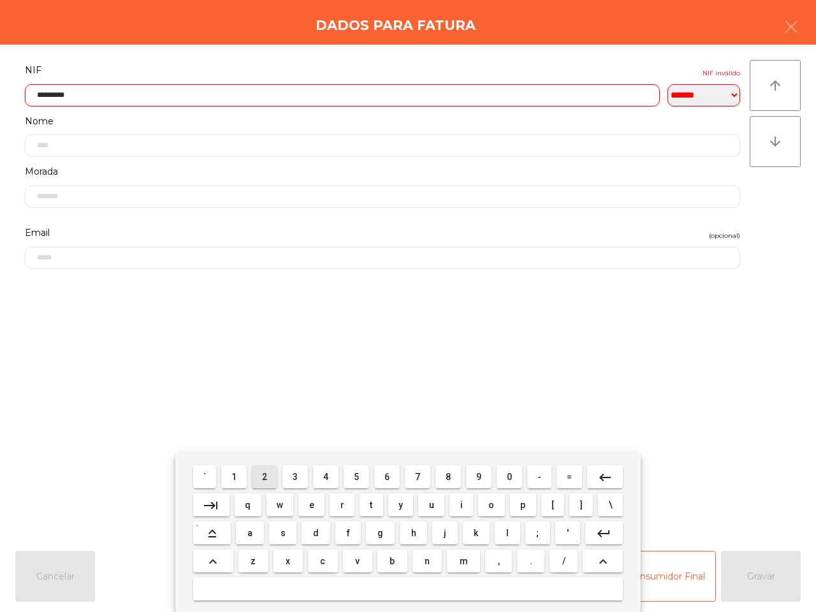
click at [381, 471] on button "6" at bounding box center [387, 477] width 26 height 23
click at [380, 470] on button "6" at bounding box center [387, 477] width 26 height 23
click at [485, 476] on button "9" at bounding box center [479, 477] width 26 height 23
click at [266, 476] on span "2" at bounding box center [264, 477] width 5 height 10
click at [390, 479] on button "6" at bounding box center [387, 477] width 26 height 23
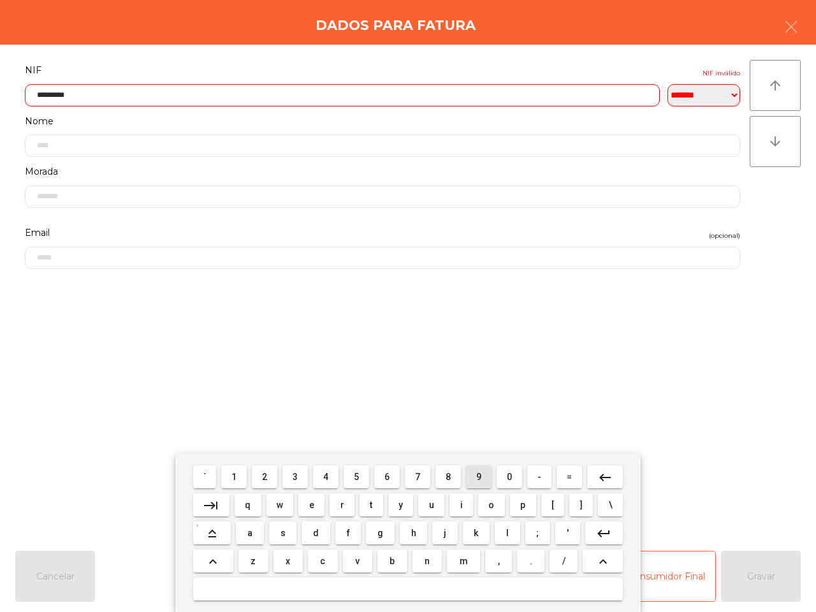
click at [480, 482] on button "9" at bounding box center [479, 477] width 26 height 23
click at [451, 482] on button "8" at bounding box center [449, 477] width 26 height 23
click at [298, 476] on span "3" at bounding box center [295, 477] width 5 height 10
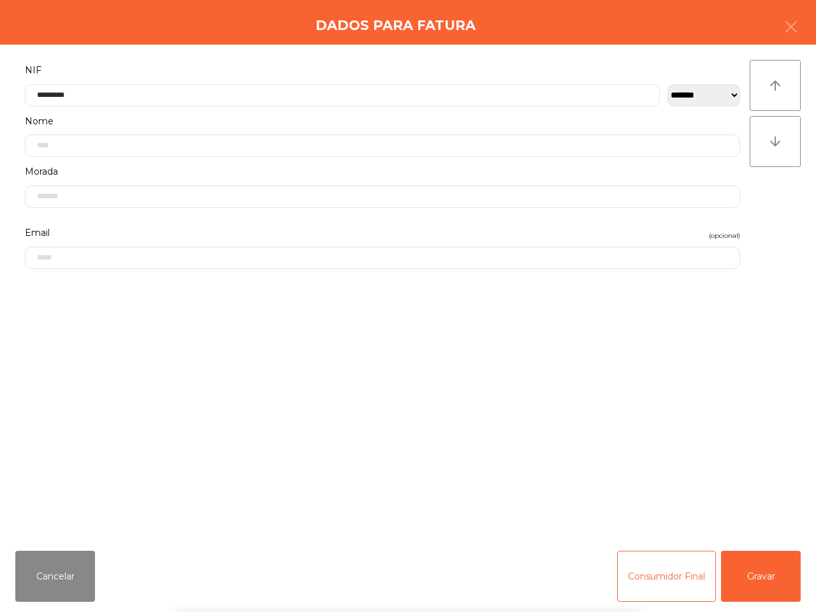
click at [743, 563] on div "` 1 2 3 4 5 6 7 8 9 0 - = keyboard_backspace keyboard_tab q w e r t y u i o p […" at bounding box center [408, 533] width 816 height 158
click at [748, 564] on button "Gravar" at bounding box center [761, 576] width 80 height 51
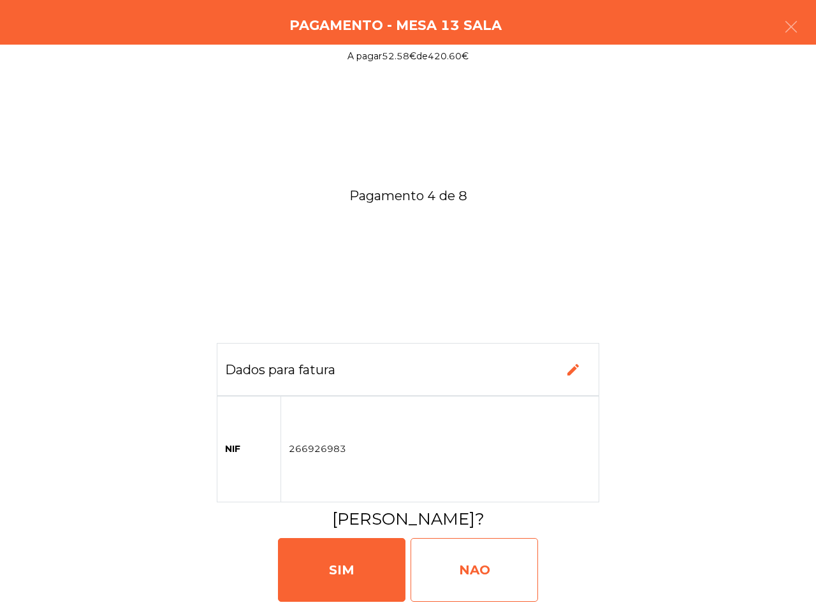
click at [509, 561] on div "NAO" at bounding box center [475, 570] width 128 height 64
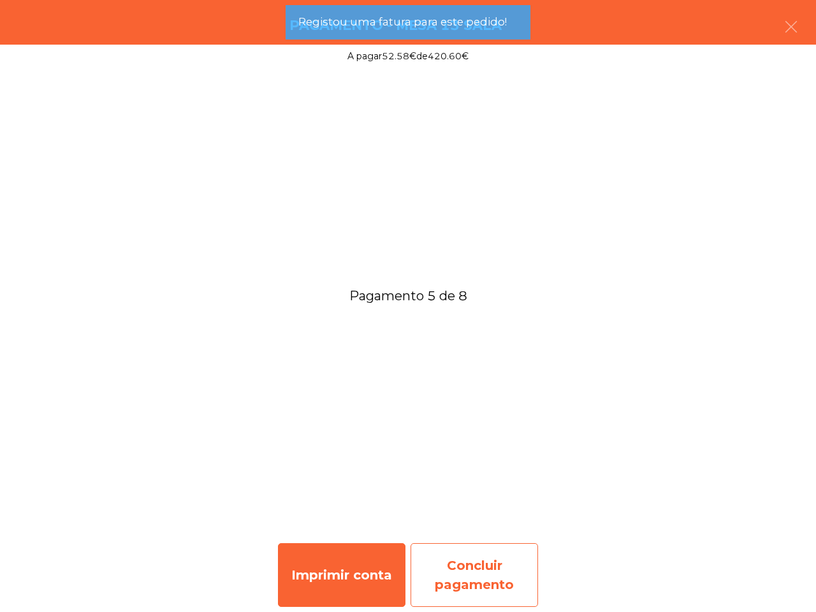
click at [495, 575] on div "Concluir pagamento" at bounding box center [475, 575] width 128 height 64
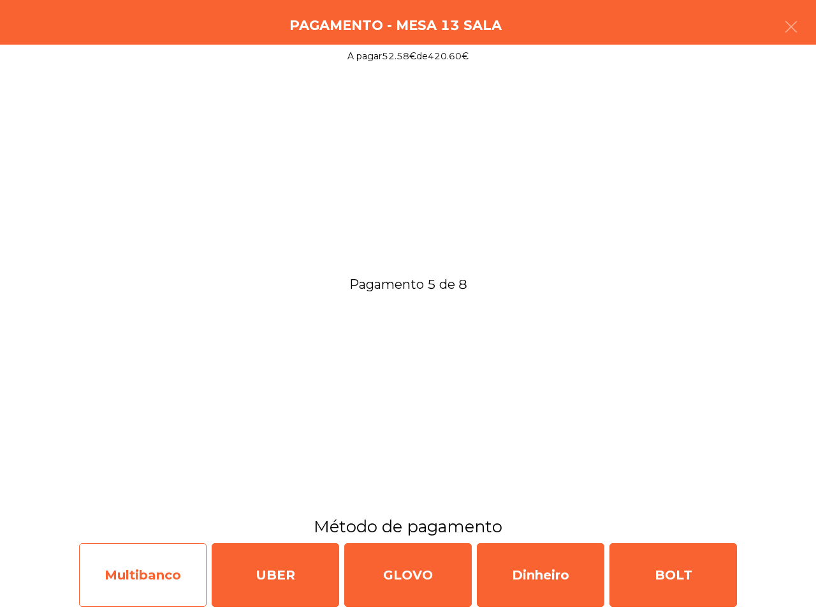
click at [193, 565] on div "Multibanco" at bounding box center [143, 575] width 128 height 64
select select "**"
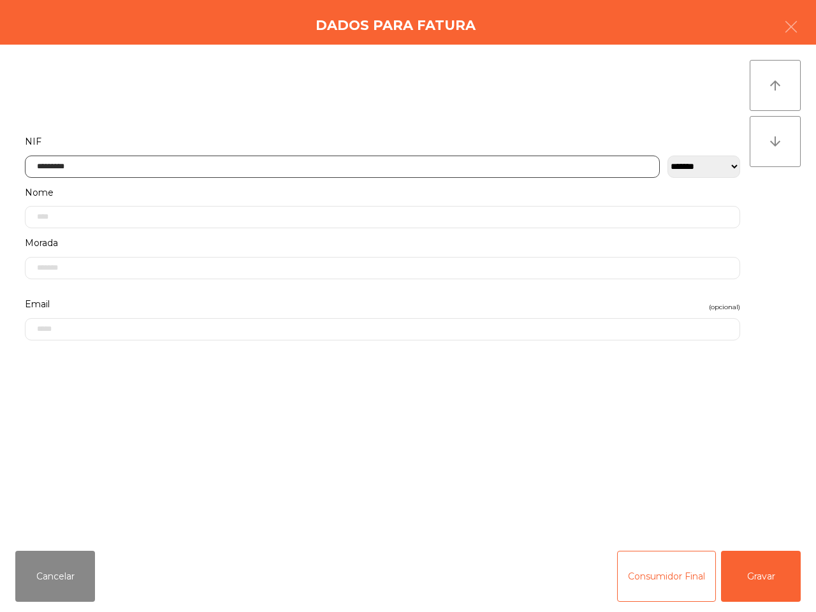
click at [112, 170] on input "*********" at bounding box center [342, 167] width 635 height 22
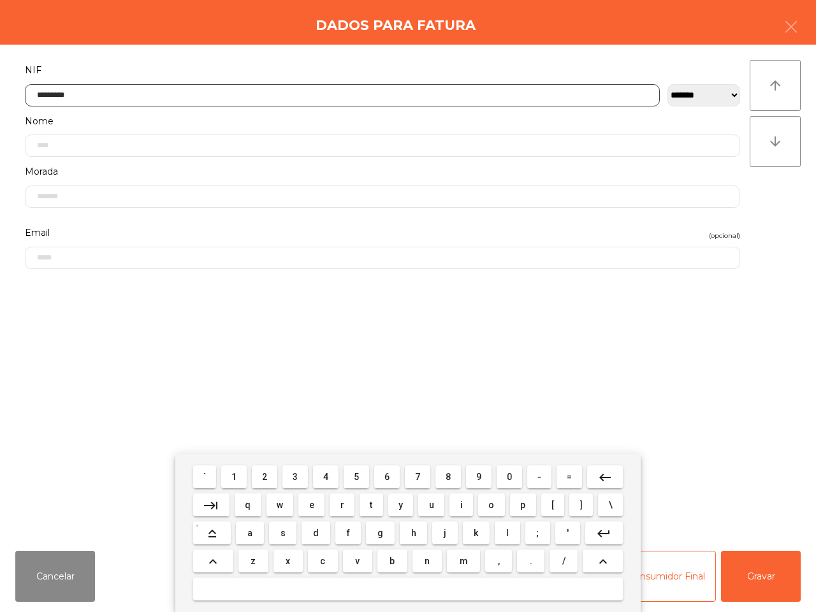
click at [605, 475] on mat-icon "keyboard_backspace" at bounding box center [605, 477] width 15 height 15
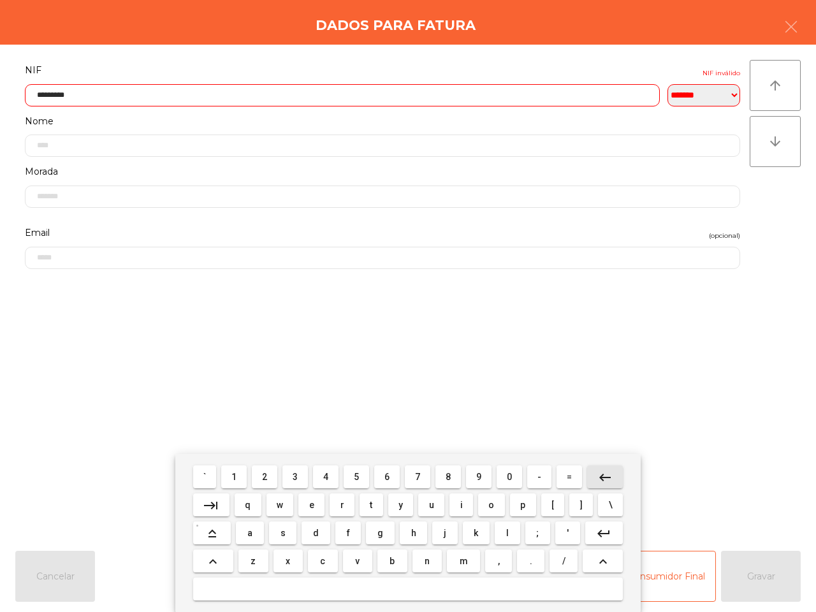
click at [604, 475] on mat-icon "keyboard_backspace" at bounding box center [605, 477] width 15 height 15
click at [603, 476] on mat-icon "keyboard_backspace" at bounding box center [605, 477] width 15 height 15
drag, startPoint x: 598, startPoint y: 473, endPoint x: 603, endPoint y: 478, distance: 7.2
click at [601, 477] on mat-icon "keyboard_backspace" at bounding box center [605, 477] width 15 height 15
click at [605, 480] on mat-icon "keyboard_backspace" at bounding box center [605, 477] width 15 height 15
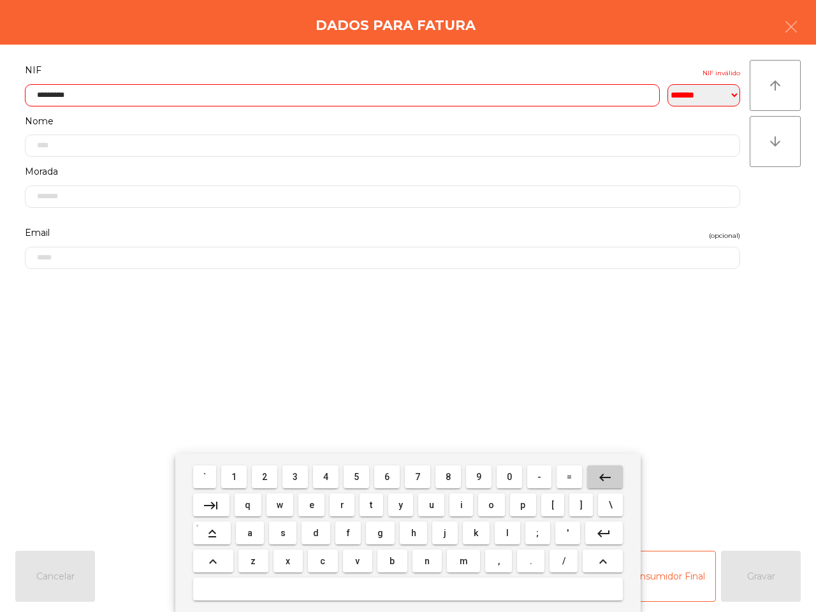
click at [606, 482] on mat-icon "keyboard_backspace" at bounding box center [605, 477] width 15 height 15
click at [607, 483] on mat-icon "keyboard_backspace" at bounding box center [605, 477] width 15 height 15
click at [610, 482] on mat-icon "keyboard_backspace" at bounding box center [605, 477] width 15 height 15
click at [610, 478] on mat-icon "keyboard_backspace" at bounding box center [605, 477] width 15 height 15
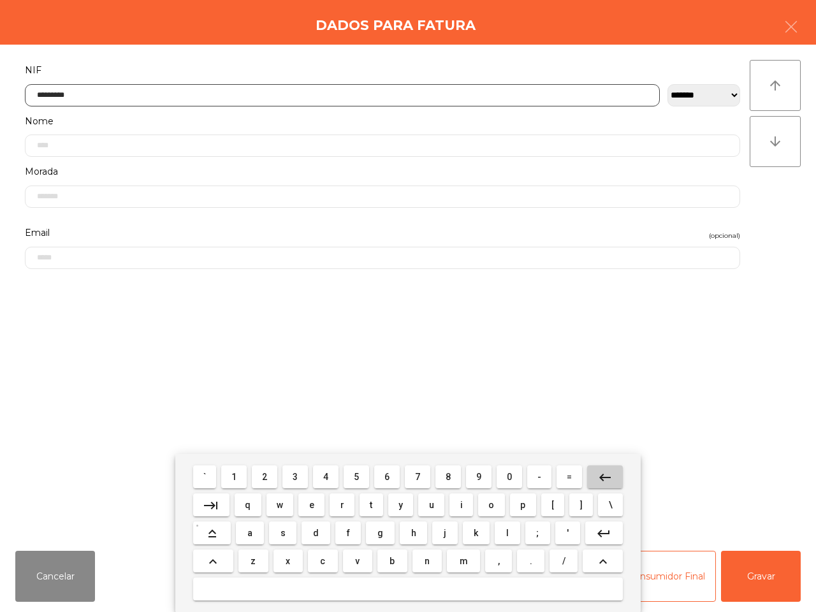
click at [612, 478] on button "keyboard_backspace" at bounding box center [605, 477] width 36 height 23
click at [614, 475] on button "keyboard_backspace" at bounding box center [605, 477] width 36 height 23
click at [476, 478] on button "9" at bounding box center [479, 477] width 26 height 23
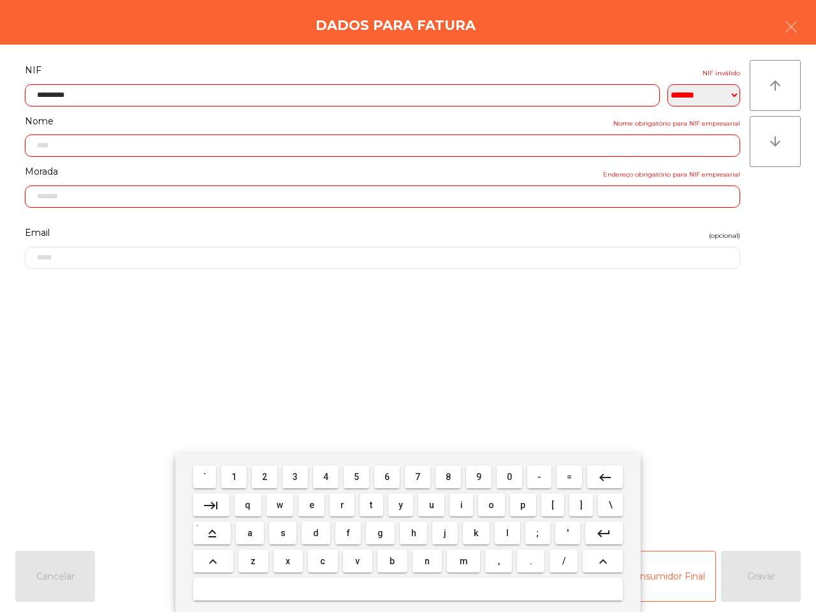
click at [301, 474] on button "3" at bounding box center [295, 477] width 26 height 23
click at [507, 477] on span "0" at bounding box center [509, 477] width 5 height 10
click at [507, 476] on span "0" at bounding box center [509, 477] width 5 height 10
click at [416, 480] on span "7" at bounding box center [417, 477] width 5 height 10
click at [271, 475] on button "2" at bounding box center [265, 477] width 26 height 23
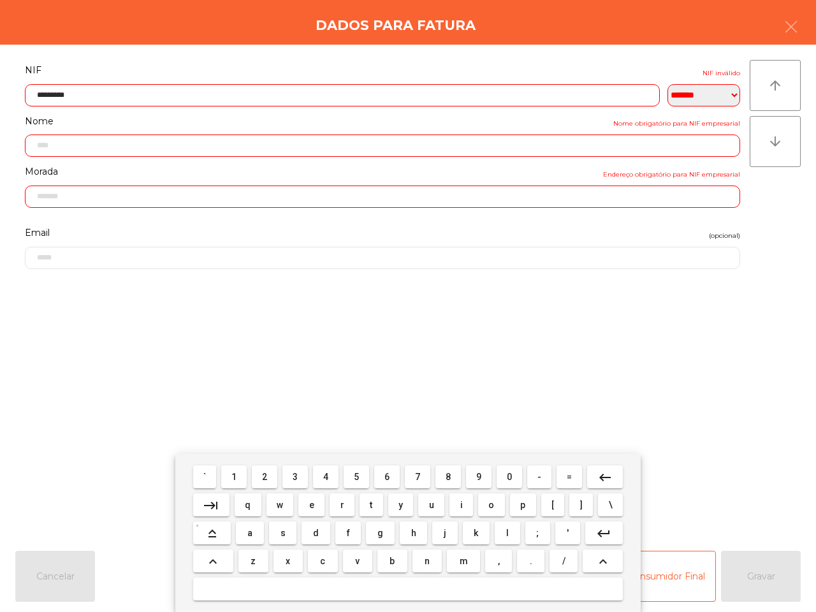
click at [389, 472] on span "6" at bounding box center [387, 477] width 5 height 10
drag, startPoint x: 418, startPoint y: 476, endPoint x: 390, endPoint y: 474, distance: 28.1
click at [420, 476] on span "7" at bounding box center [417, 477] width 5 height 10
click at [325, 475] on span "4" at bounding box center [325, 477] width 5 height 10
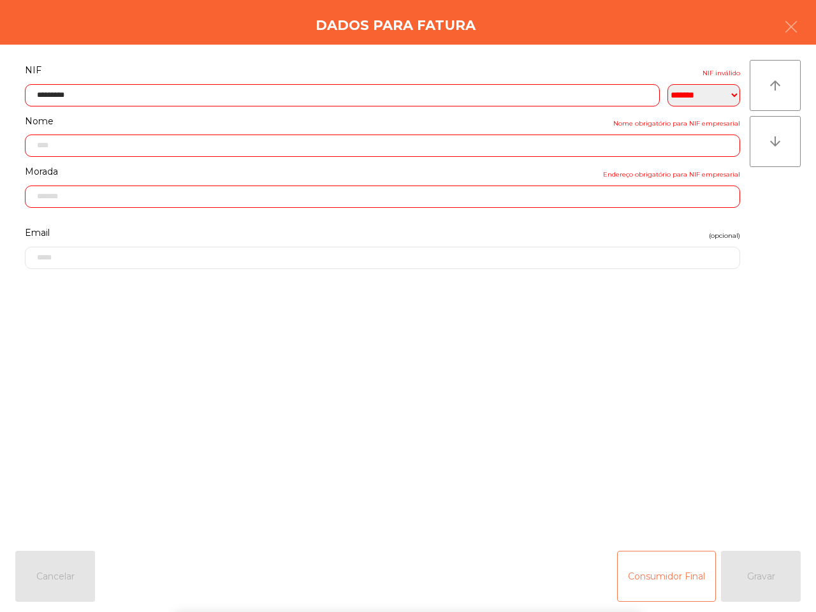
drag, startPoint x: 681, startPoint y: 572, endPoint x: 678, endPoint y: 566, distance: 6.6
click at [680, 571] on div "` 1 2 3 4 5 6 7 8 9 0 - = keyboard_backspace keyboard_tab q w e r t y u i o p […" at bounding box center [408, 533] width 816 height 158
click at [676, 573] on button "Consumidor Final" at bounding box center [666, 576] width 99 height 51
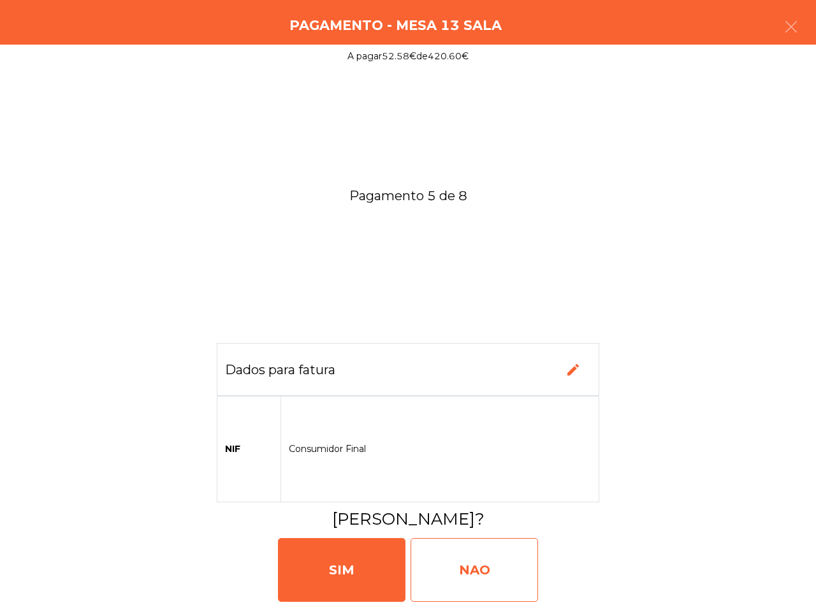
click at [457, 566] on div "NAO" at bounding box center [475, 570] width 128 height 64
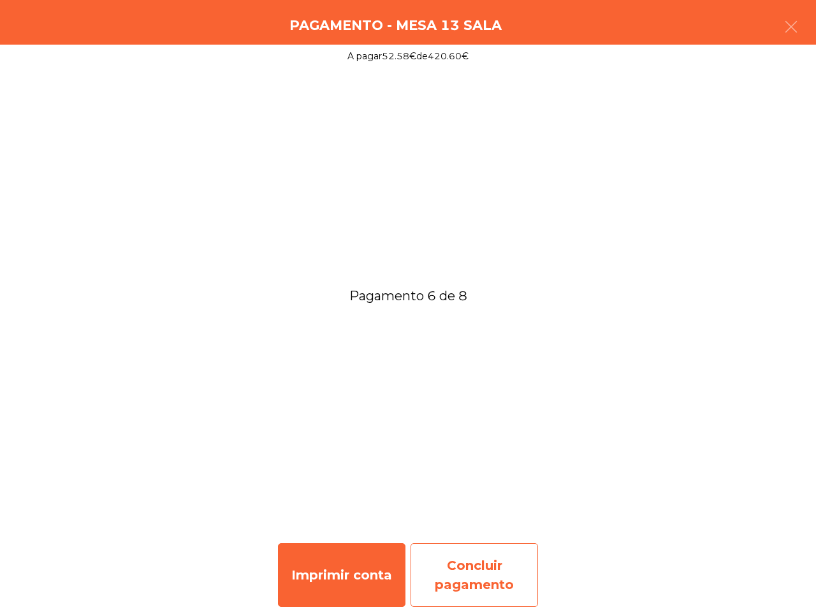
click at [480, 564] on div "Concluir pagamento" at bounding box center [475, 575] width 128 height 64
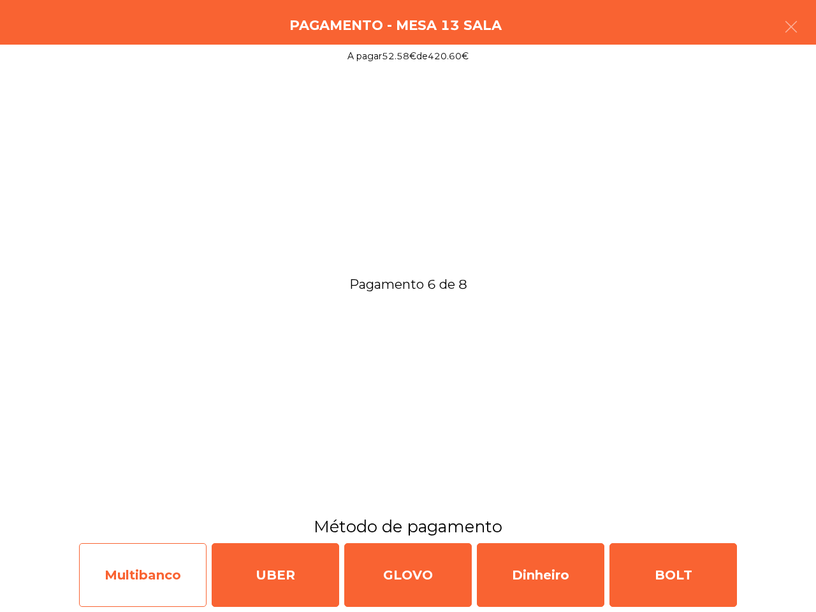
click at [174, 575] on div "Multibanco" at bounding box center [143, 575] width 128 height 64
select select "**"
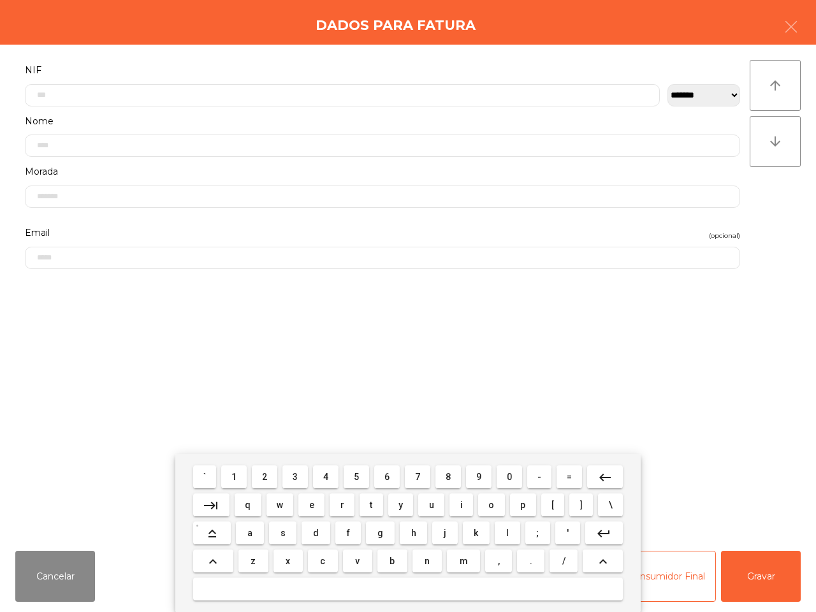
click at [267, 477] on span "2" at bounding box center [264, 477] width 5 height 10
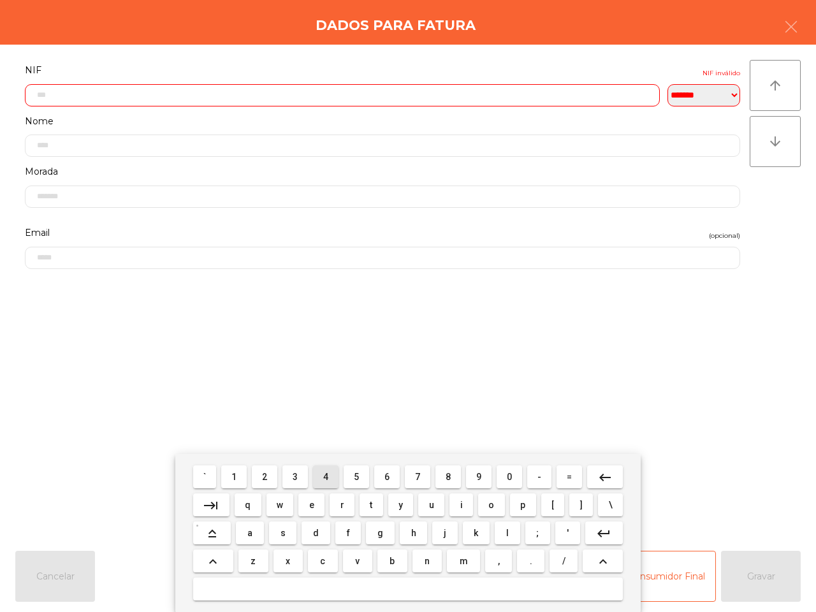
click at [323, 477] on span "4" at bounding box center [325, 477] width 5 height 10
click at [237, 478] on span "1" at bounding box center [233, 477] width 5 height 10
click at [451, 476] on button "8" at bounding box center [449, 477] width 26 height 23
click at [450, 475] on span "8" at bounding box center [448, 477] width 5 height 10
click at [328, 476] on span "4" at bounding box center [325, 477] width 5 height 10
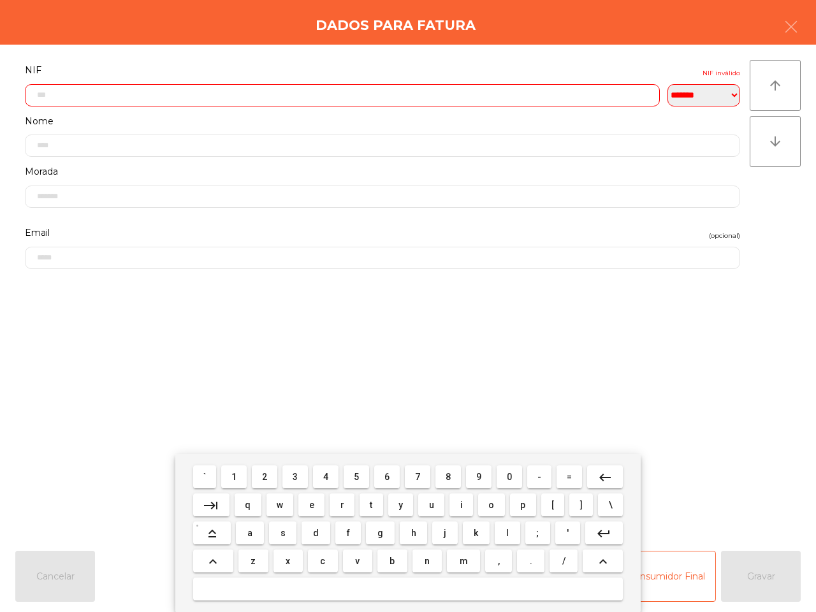
drag, startPoint x: 386, startPoint y: 478, endPoint x: 393, endPoint y: 477, distance: 6.5
click at [391, 478] on button "6" at bounding box center [387, 477] width 26 height 23
click at [414, 478] on button "7" at bounding box center [418, 477] width 26 height 23
click at [355, 476] on span "5" at bounding box center [356, 477] width 5 height 10
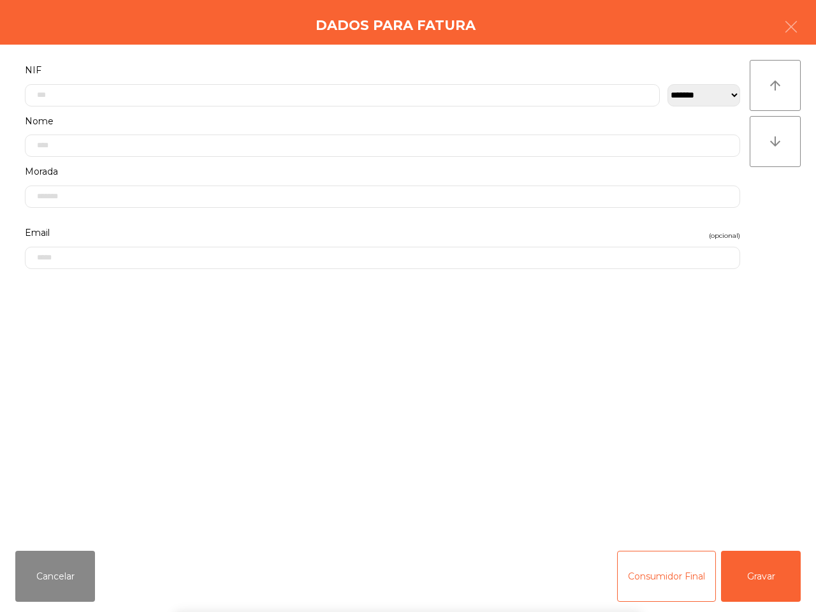
click at [751, 576] on div "` 1 2 3 4 5 6 7 8 9 0 - = keyboard_backspace keyboard_tab q w e r t y u i o p […" at bounding box center [408, 533] width 816 height 158
click at [751, 576] on button "Gravar" at bounding box center [761, 576] width 80 height 51
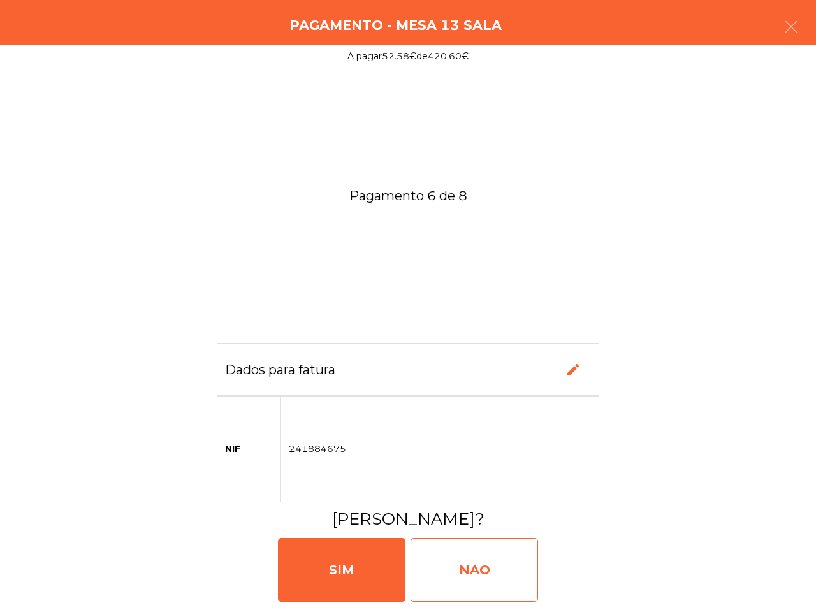
click at [491, 569] on div "NAO" at bounding box center [475, 570] width 128 height 64
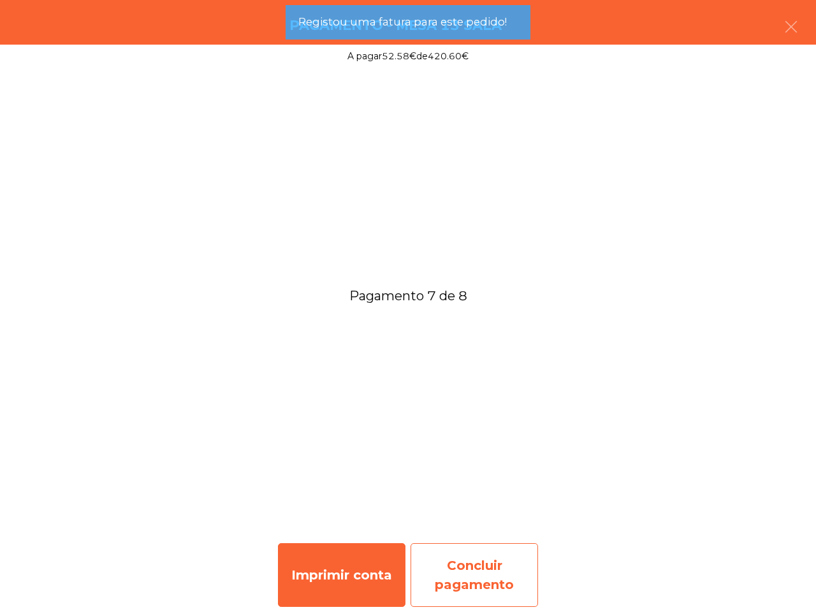
click at [446, 565] on div "Concluir pagamento" at bounding box center [475, 575] width 128 height 64
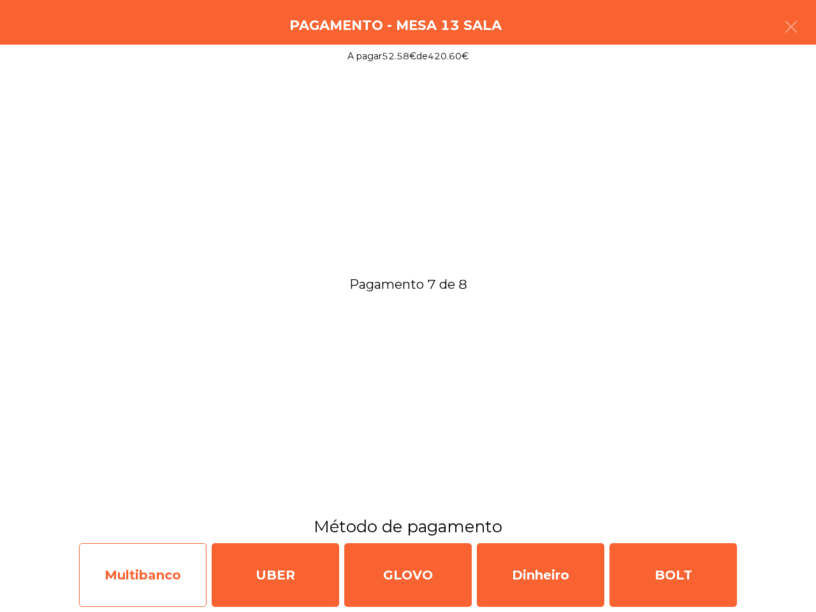
click at [138, 562] on div "Multibanco" at bounding box center [143, 575] width 128 height 64
select select "**"
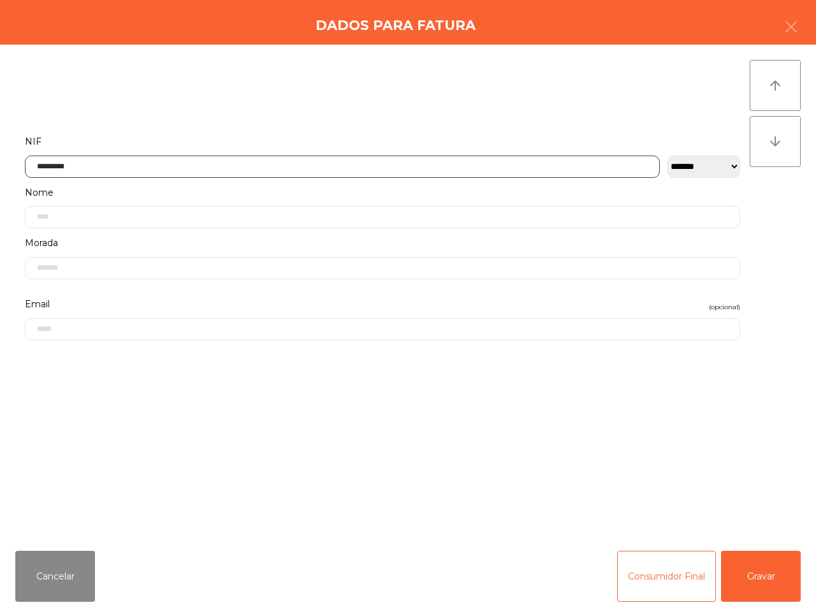
click at [98, 163] on input "*********" at bounding box center [342, 167] width 635 height 22
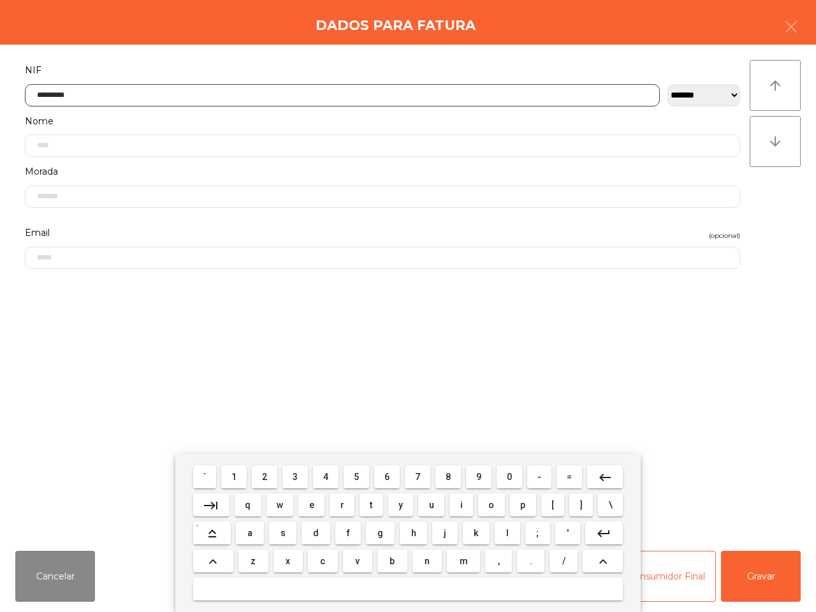
click at [607, 478] on mat-icon "keyboard_backspace" at bounding box center [605, 477] width 15 height 15
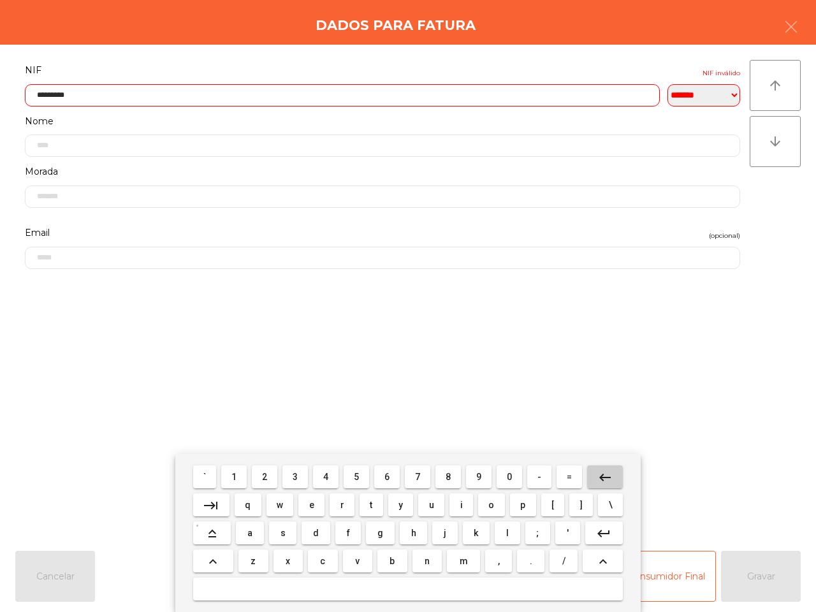
click at [606, 477] on mat-icon "keyboard_backspace" at bounding box center [605, 477] width 15 height 15
click at [606, 478] on mat-icon "keyboard_backspace" at bounding box center [605, 477] width 15 height 15
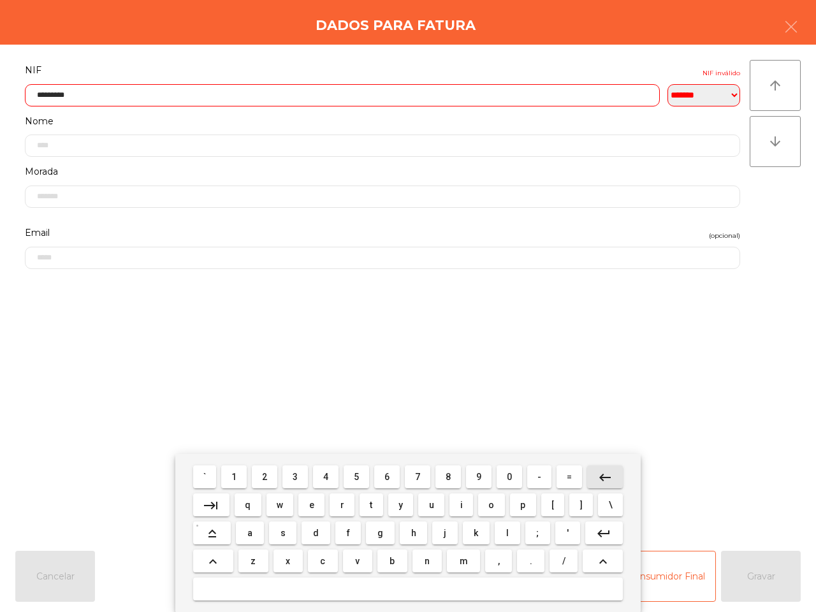
click at [606, 480] on mat-icon "keyboard_backspace" at bounding box center [605, 477] width 15 height 15
click at [608, 478] on mat-icon "keyboard_backspace" at bounding box center [605, 477] width 15 height 15
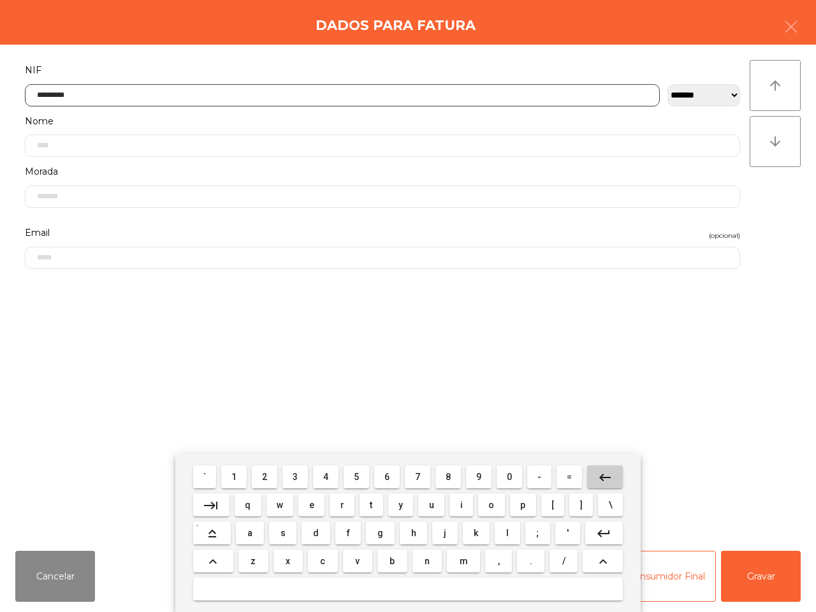
drag, startPoint x: 607, startPoint y: 476, endPoint x: 603, endPoint y: 470, distance: 7.8
click at [611, 480] on button "keyboard_backspace" at bounding box center [605, 477] width 36 height 23
click at [233, 476] on button "1" at bounding box center [234, 477] width 26 height 23
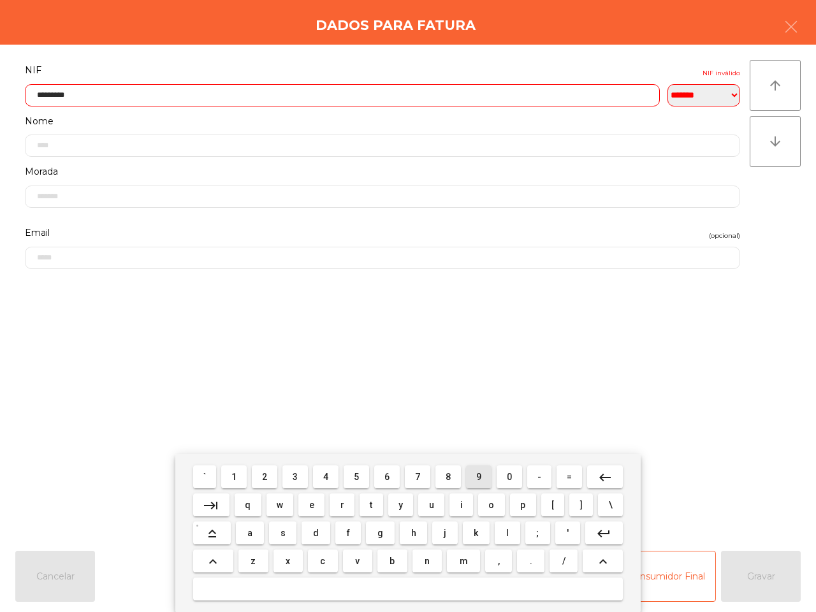
click at [476, 476] on span "9" at bounding box center [478, 477] width 5 height 10
click at [422, 476] on button "7" at bounding box center [418, 477] width 26 height 23
drag, startPoint x: 389, startPoint y: 477, endPoint x: 406, endPoint y: 476, distance: 17.2
click at [405, 477] on div "` 1 2 3 4 5 6 7 8 9 0 - = keyboard_backspace" at bounding box center [408, 477] width 435 height 28
click at [419, 475] on span "7" at bounding box center [417, 477] width 5 height 10
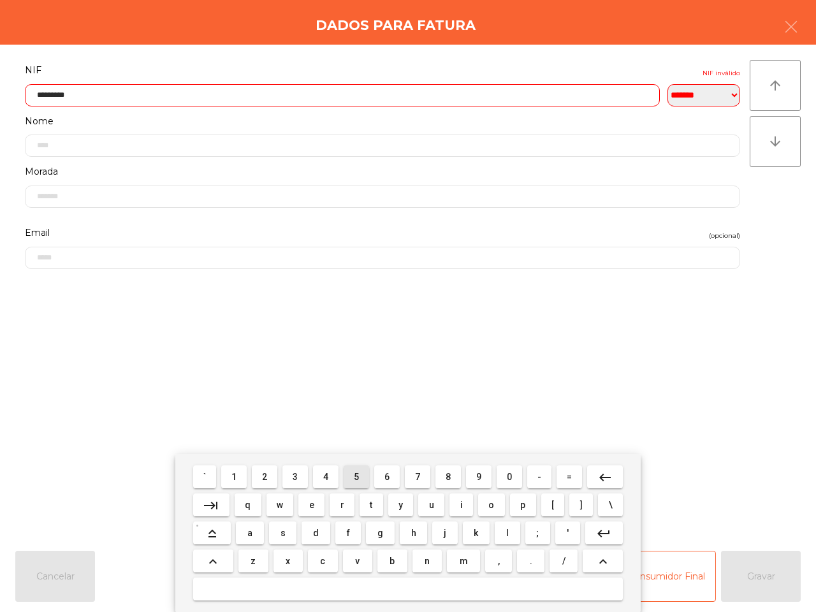
click at [361, 473] on button "5" at bounding box center [357, 477] width 26 height 23
click at [241, 475] on button "1" at bounding box center [234, 477] width 26 height 23
click at [326, 473] on span "4" at bounding box center [325, 477] width 5 height 10
click at [54, 97] on input "*********" at bounding box center [342, 95] width 635 height 22
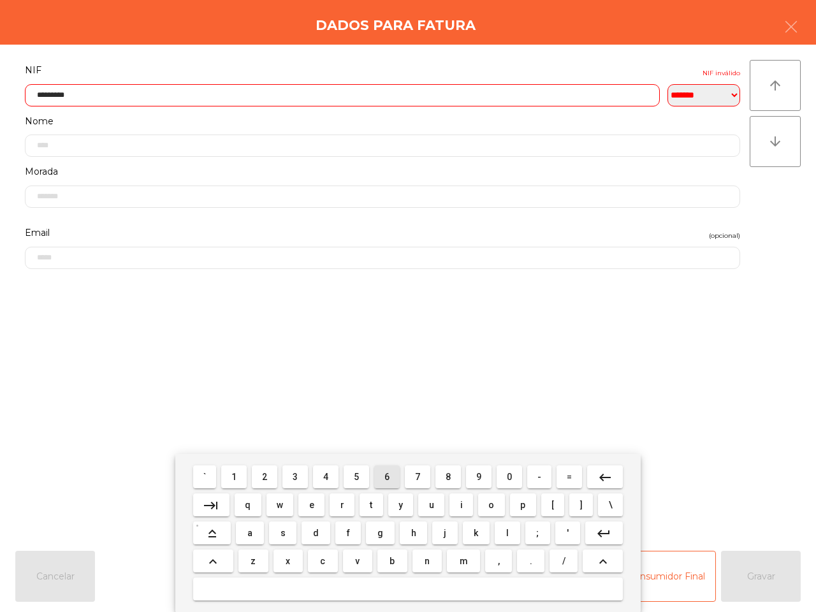
click at [380, 469] on button "6" at bounding box center [387, 477] width 26 height 23
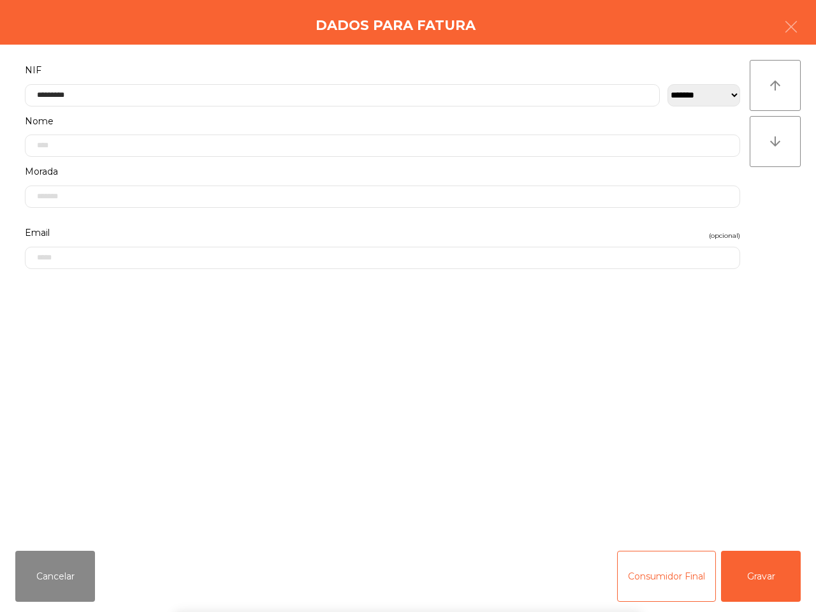
click at [504, 425] on form "**********" at bounding box center [382, 295] width 735 height 466
click at [749, 566] on button "Gravar" at bounding box center [761, 576] width 80 height 51
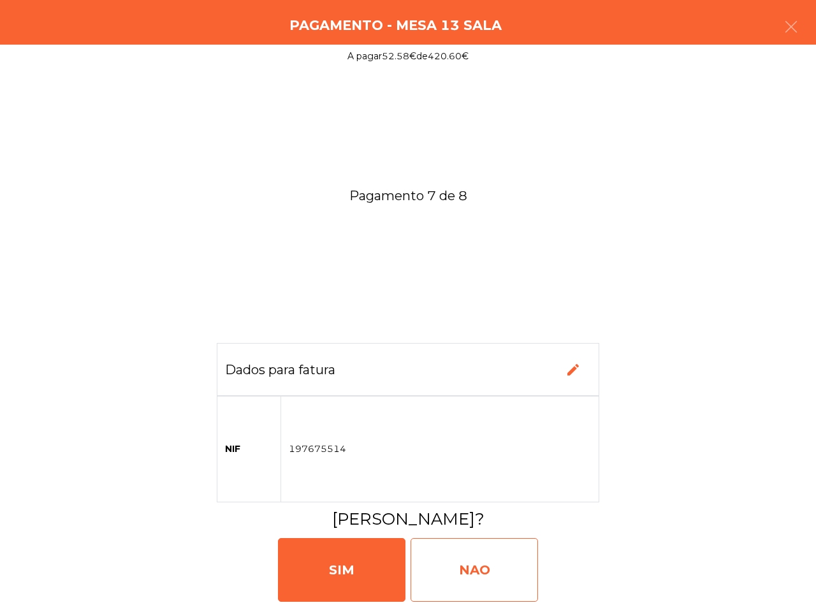
click at [505, 577] on div "NAO" at bounding box center [475, 570] width 128 height 64
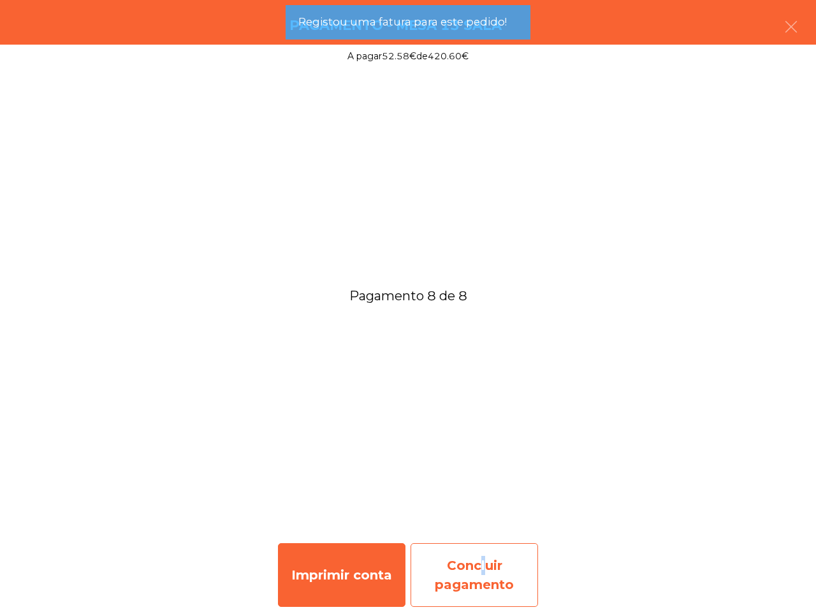
click at [476, 552] on div "Concluir pagamento" at bounding box center [475, 575] width 128 height 64
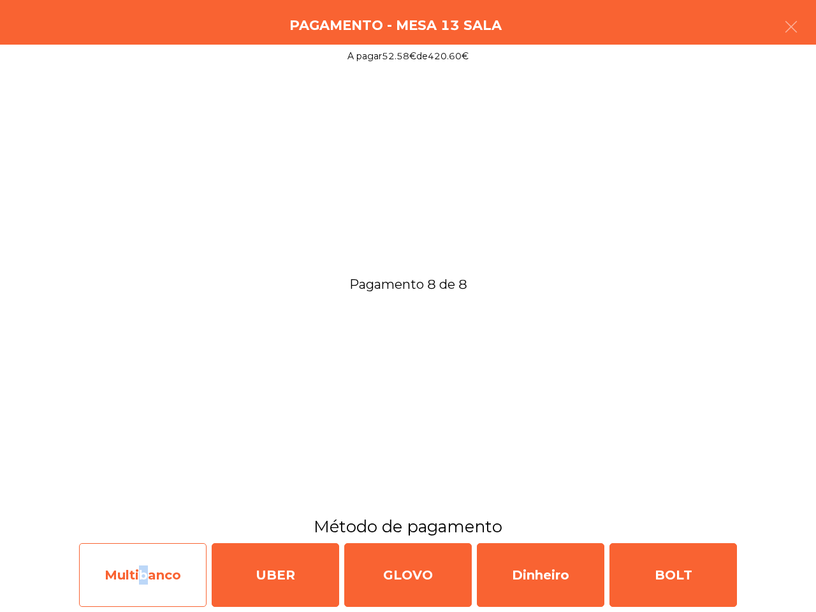
click at [142, 590] on div "Multibanco" at bounding box center [143, 575] width 128 height 64
select select "**"
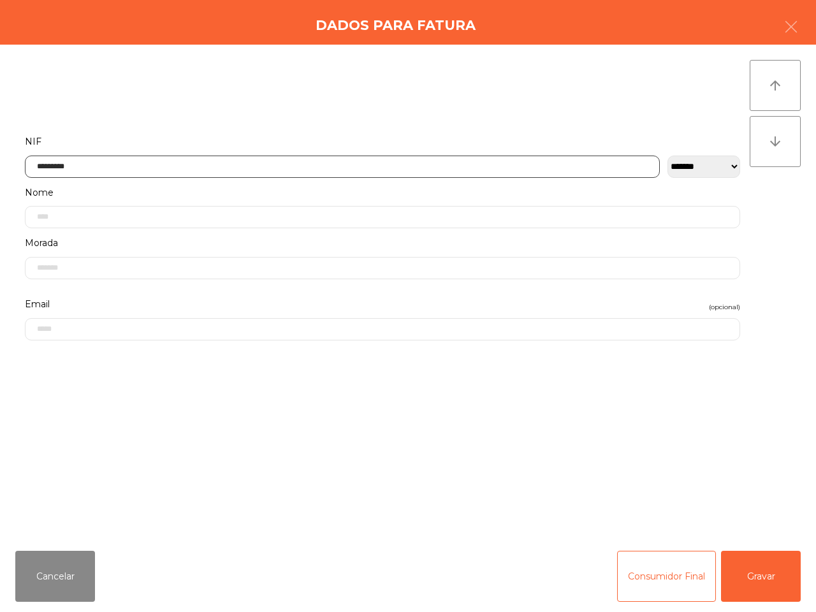
click at [91, 170] on input "*********" at bounding box center [342, 167] width 635 height 22
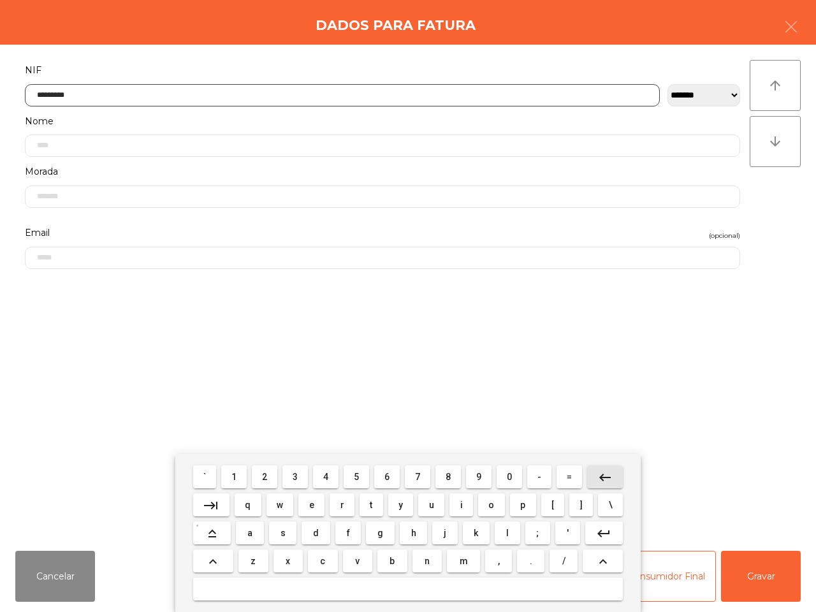
click at [610, 480] on mat-icon "keyboard_backspace" at bounding box center [605, 477] width 15 height 15
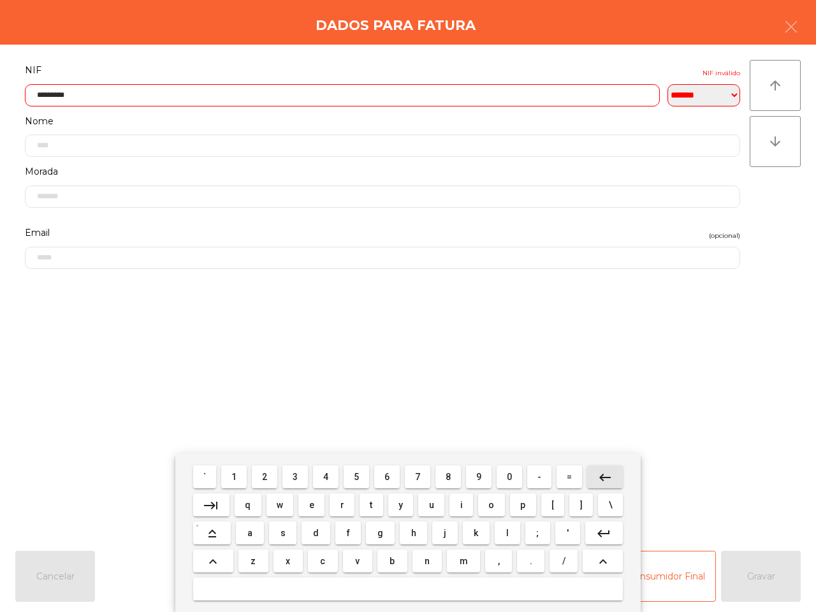
click at [609, 480] on mat-icon "keyboard_backspace" at bounding box center [605, 477] width 15 height 15
click at [608, 480] on mat-icon "keyboard_backspace" at bounding box center [605, 477] width 15 height 15
click at [610, 480] on mat-icon "keyboard_backspace" at bounding box center [605, 477] width 15 height 15
click at [610, 478] on mat-icon "keyboard_backspace" at bounding box center [605, 477] width 15 height 15
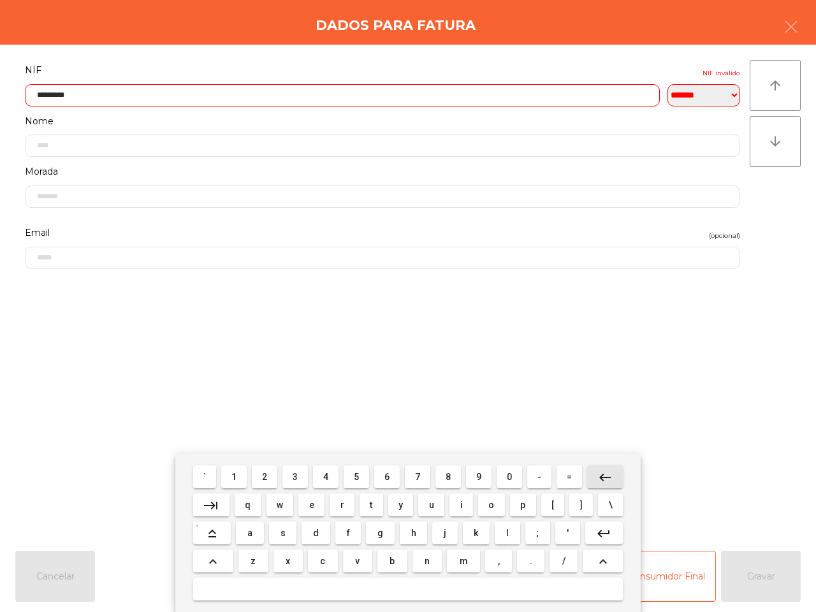
click at [610, 476] on mat-icon "keyboard_backspace" at bounding box center [605, 477] width 15 height 15
click at [608, 475] on mat-icon "keyboard_backspace" at bounding box center [605, 477] width 15 height 15
click at [609, 476] on mat-icon "keyboard_backspace" at bounding box center [605, 477] width 15 height 15
click at [608, 476] on mat-icon "keyboard_backspace" at bounding box center [605, 477] width 15 height 15
click at [607, 476] on mat-icon "keyboard_backspace" at bounding box center [605, 477] width 15 height 15
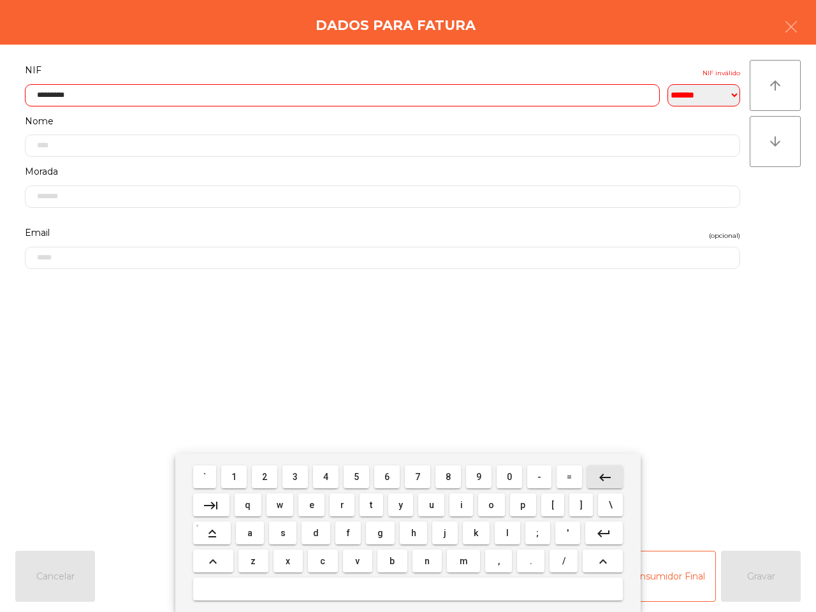
click at [607, 479] on mat-icon "keyboard_backspace" at bounding box center [605, 477] width 15 height 15
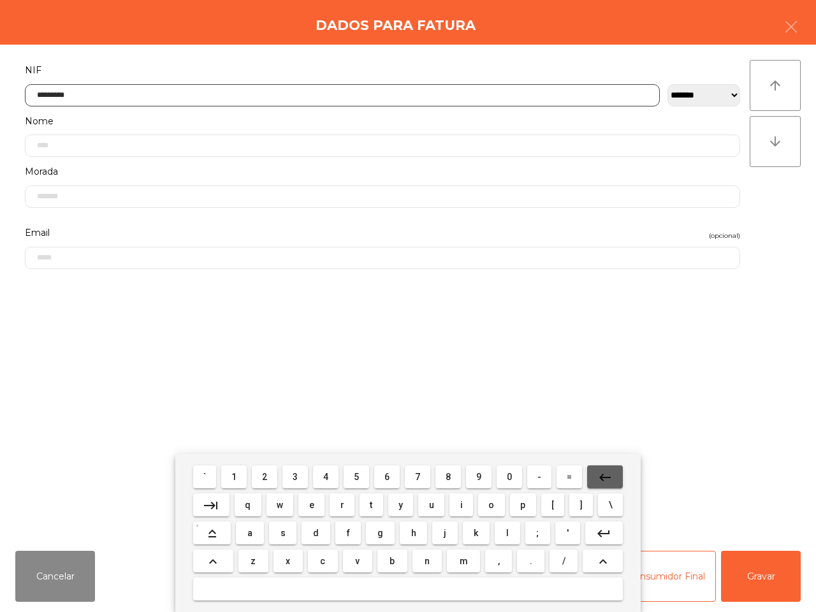
click at [606, 475] on mat-icon "keyboard_backspace" at bounding box center [605, 477] width 15 height 15
click at [605, 475] on mat-icon "keyboard_backspace" at bounding box center [605, 477] width 15 height 15
click at [604, 474] on mat-icon "keyboard_backspace" at bounding box center [605, 477] width 15 height 15
drag, startPoint x: 266, startPoint y: 479, endPoint x: 304, endPoint y: 479, distance: 37.6
click at [267, 479] on span "2" at bounding box center [264, 477] width 5 height 10
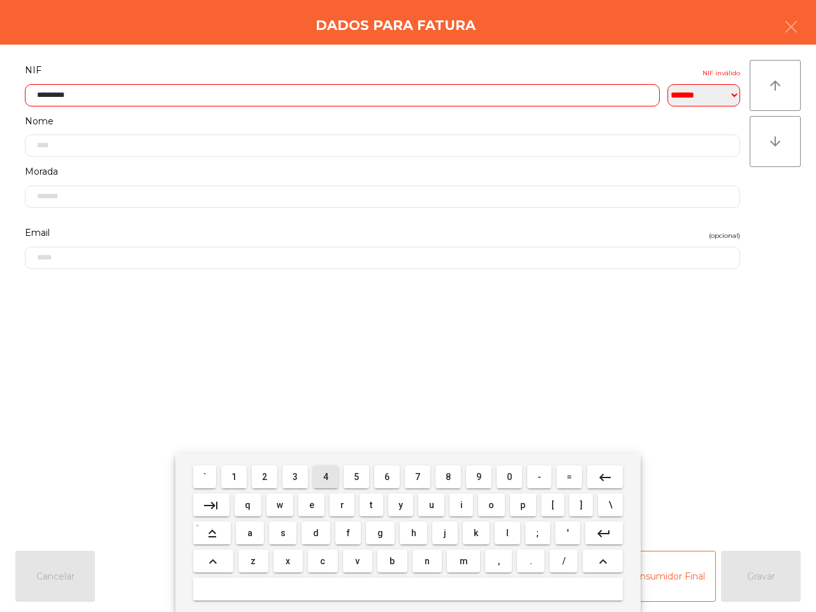
drag, startPoint x: 330, startPoint y: 480, endPoint x: 341, endPoint y: 480, distance: 11.5
click at [330, 480] on button "4" at bounding box center [326, 477] width 26 height 23
click at [381, 480] on button "6" at bounding box center [387, 477] width 26 height 23
click at [267, 475] on span "2" at bounding box center [264, 477] width 5 height 10
click at [415, 478] on span "7" at bounding box center [417, 477] width 5 height 10
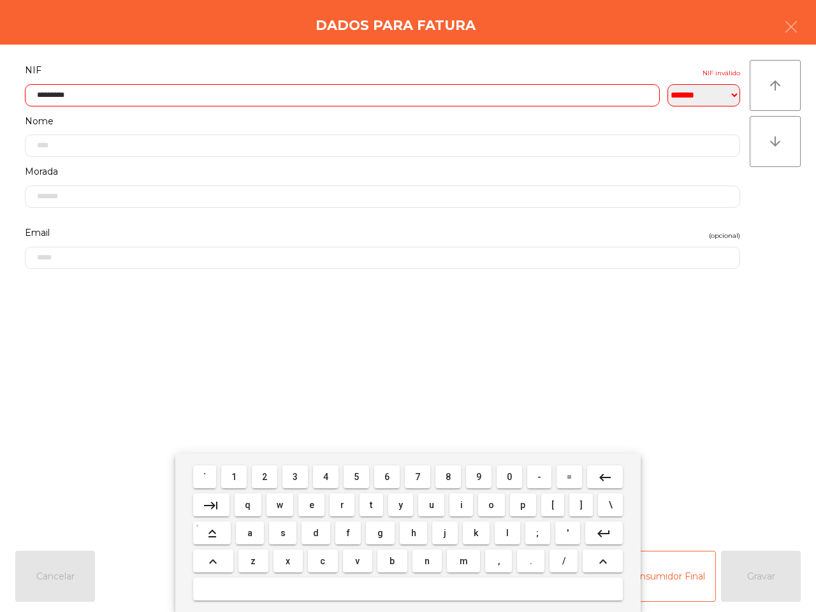
click at [386, 480] on span "6" at bounding box center [387, 477] width 5 height 10
drag, startPoint x: 480, startPoint y: 476, endPoint x: 444, endPoint y: 476, distance: 35.1
click at [474, 476] on button "9" at bounding box center [479, 477] width 26 height 23
click at [418, 473] on span "7" at bounding box center [417, 477] width 5 height 10
click at [358, 473] on span "5" at bounding box center [356, 477] width 5 height 10
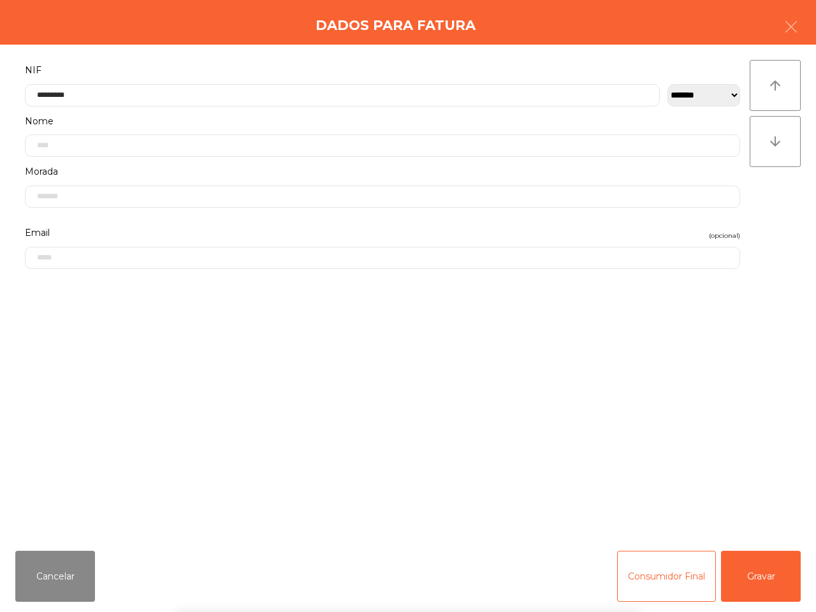
click at [759, 565] on div "` 1 2 3 4 5 6 7 8 9 0 - = keyboard_backspace keyboard_tab q w e r t y u i o p […" at bounding box center [408, 533] width 816 height 158
click at [758, 566] on button "Gravar" at bounding box center [761, 576] width 80 height 51
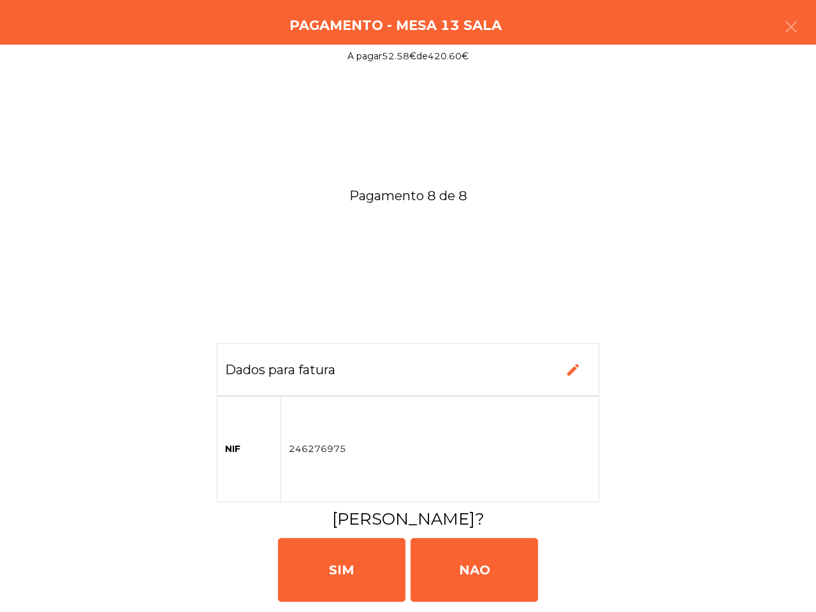
click at [462, 572] on div "NAO" at bounding box center [475, 570] width 128 height 64
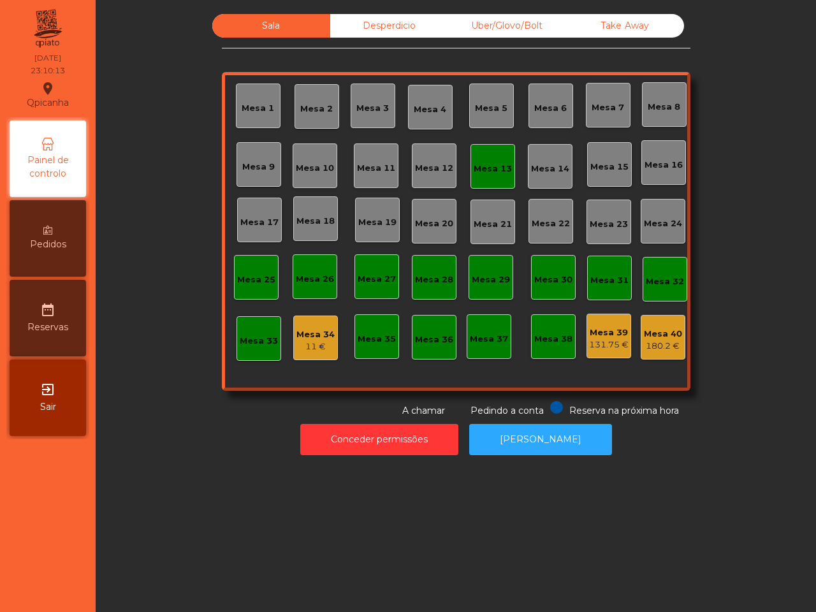
click at [2, 1] on nav "Qpicanha location_on [DATE] 23:10:13 Painel de controlo Pedidos date_range Rese…" at bounding box center [48, 306] width 96 height 612
click at [313, 345] on div "11 €" at bounding box center [316, 347] width 38 height 13
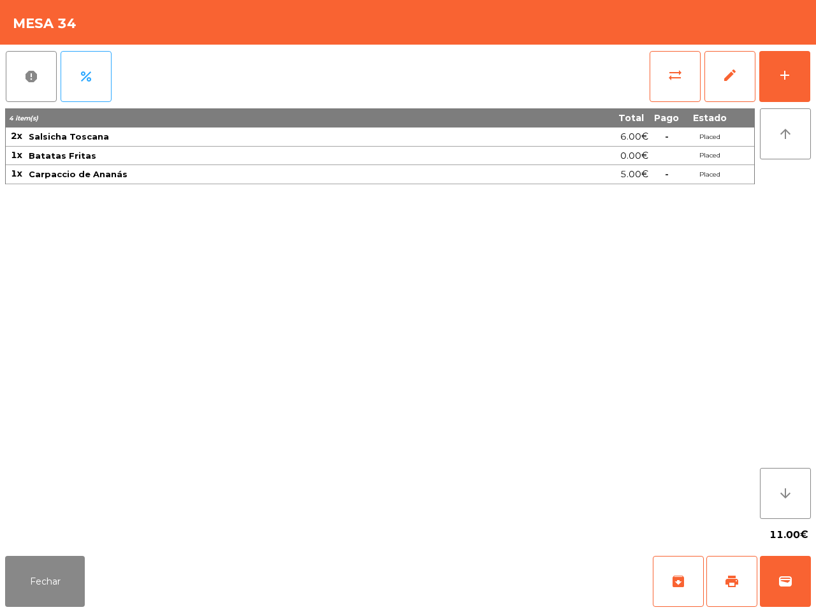
drag, startPoint x: 531, startPoint y: 91, endPoint x: 425, endPoint y: 349, distance: 279.7
click at [424, 349] on div "4 item(s) Total Pago Estado 2x Salsicha [GEOGRAPHIC_DATA] 6.00€ - Placed 1x Bat…" at bounding box center [380, 313] width 750 height 411
click at [36, 80] on span "report" at bounding box center [31, 76] width 15 height 15
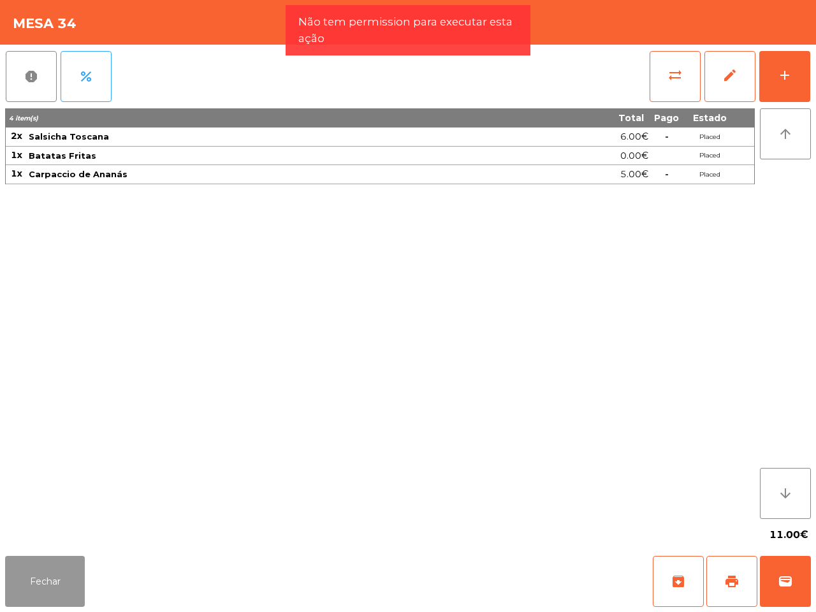
drag, startPoint x: 75, startPoint y: 575, endPoint x: 84, endPoint y: 569, distance: 10.1
click at [82, 574] on button "Fechar" at bounding box center [45, 581] width 80 height 51
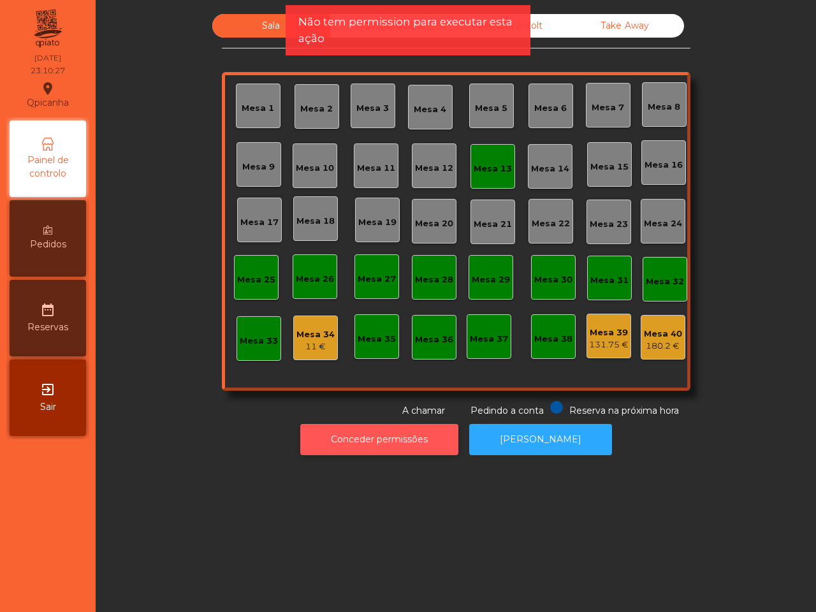
click at [344, 434] on button "Conceder permissões" at bounding box center [379, 439] width 158 height 31
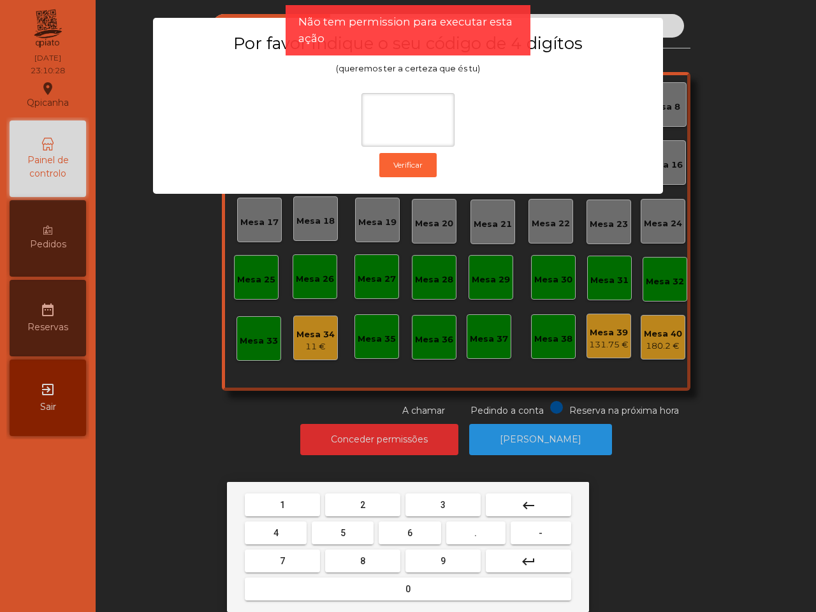
drag, startPoint x: 281, startPoint y: 501, endPoint x: 307, endPoint y: 512, distance: 29.1
click at [284, 501] on button "1" at bounding box center [282, 505] width 75 height 23
drag, startPoint x: 446, startPoint y: 562, endPoint x: 389, endPoint y: 555, distance: 57.9
click at [445, 562] on button "9" at bounding box center [443, 561] width 75 height 23
click at [273, 526] on button "4" at bounding box center [276, 533] width 62 height 23
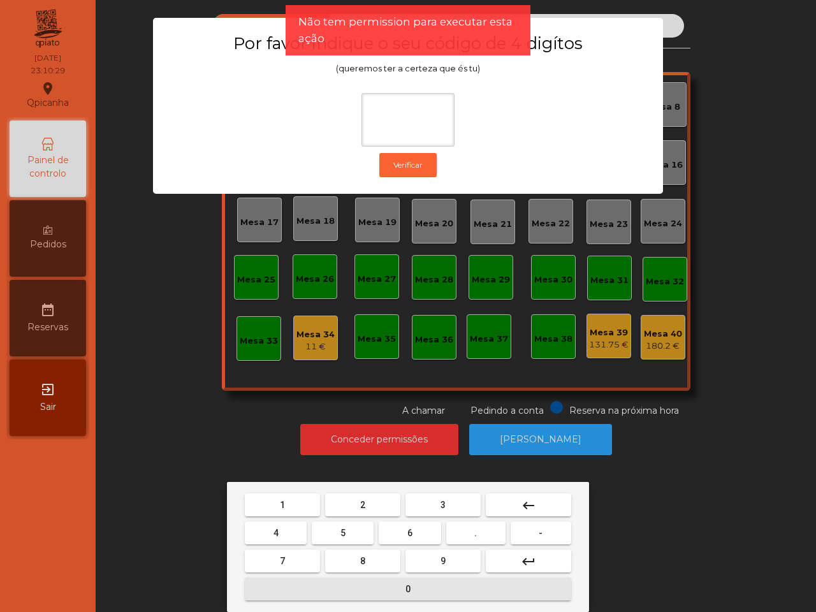
click at [356, 589] on button "0" at bounding box center [408, 589] width 326 height 23
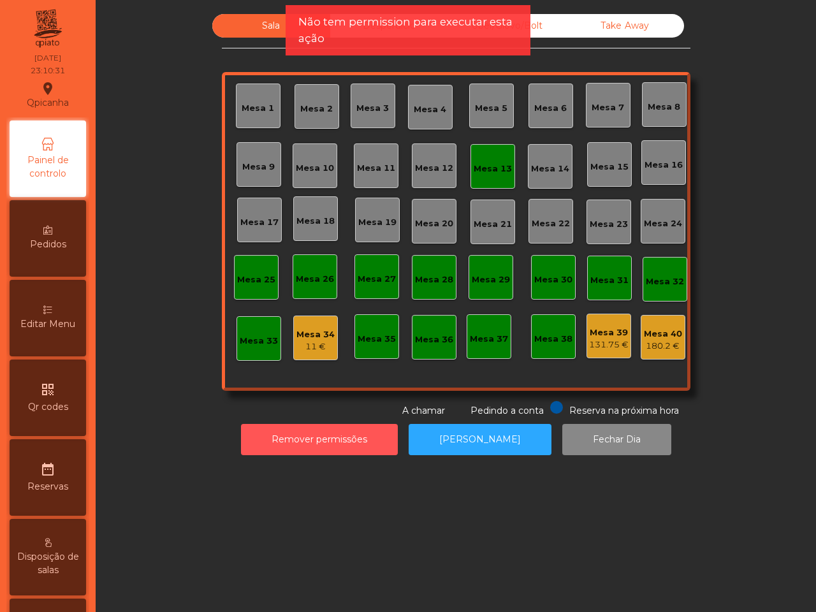
scroll to position [399, 0]
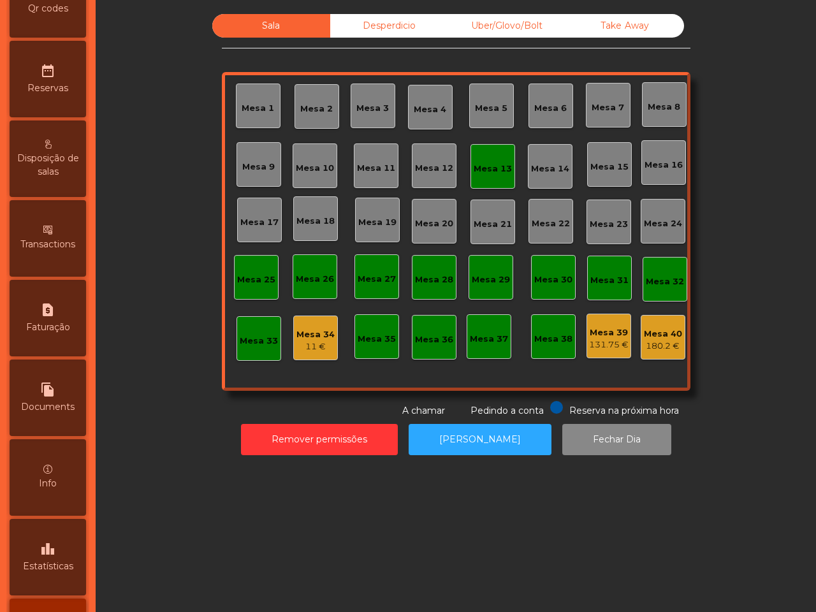
click at [319, 335] on div "Mesa 34" at bounding box center [316, 334] width 38 height 13
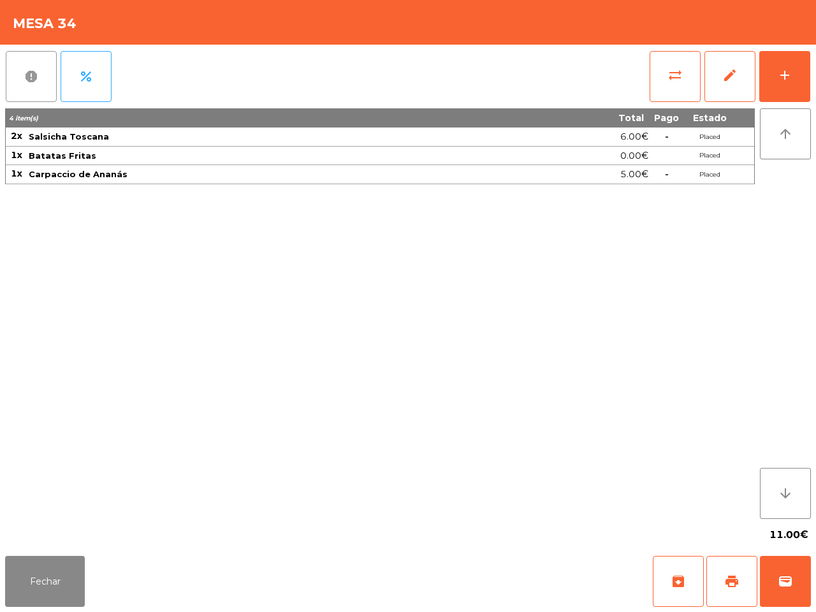
click at [35, 71] on span "report" at bounding box center [31, 76] width 15 height 15
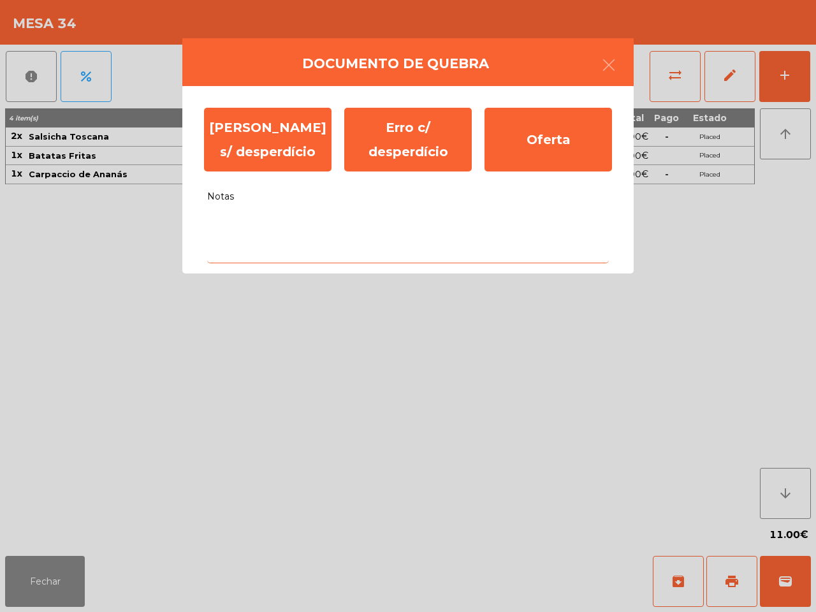
click at [292, 235] on textarea "Notas" at bounding box center [408, 236] width 402 height 53
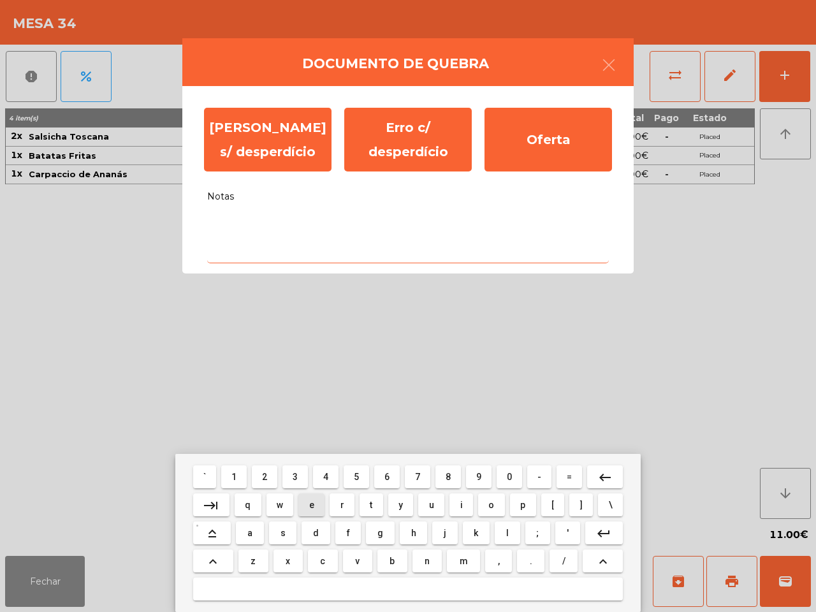
click at [316, 504] on button "e" at bounding box center [311, 505] width 26 height 23
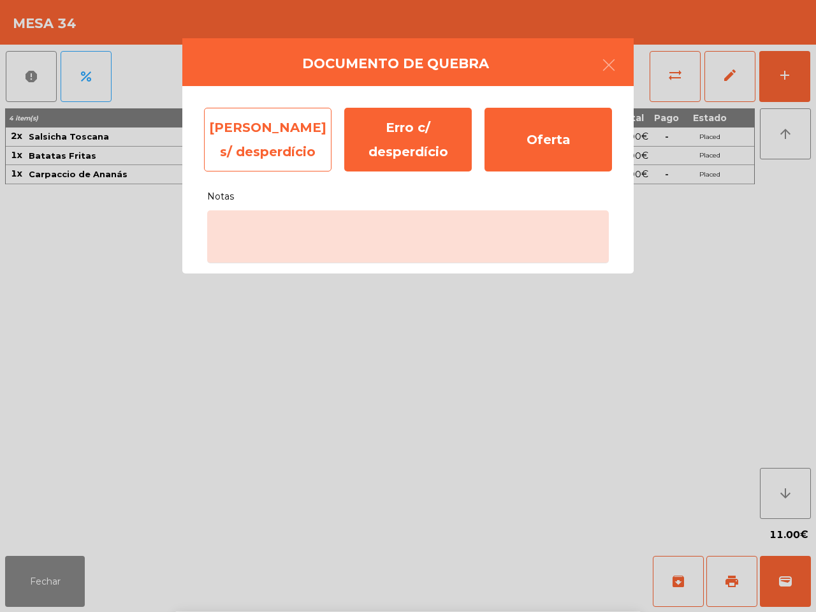
click at [266, 148] on div "[PERSON_NAME] s/ desperdício" at bounding box center [268, 140] width 128 height 64
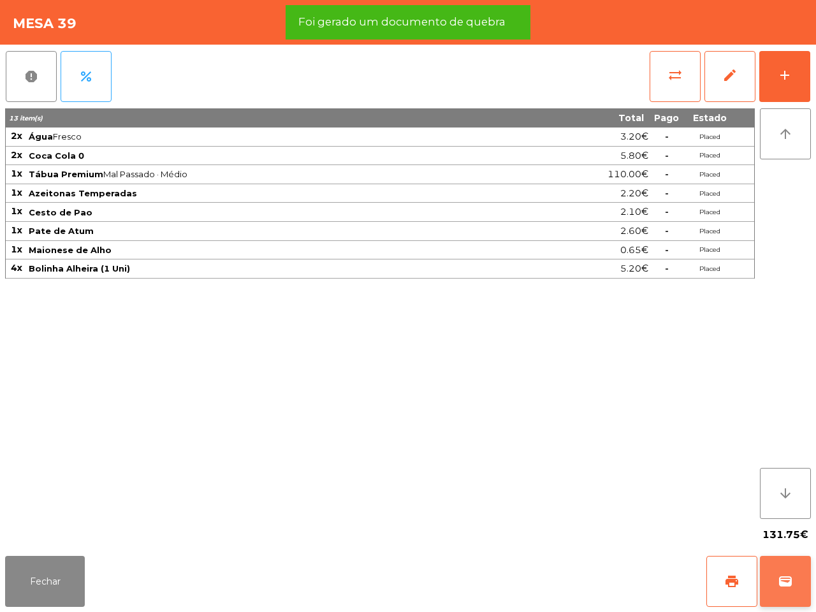
click at [781, 579] on span "wallet" at bounding box center [785, 581] width 15 height 15
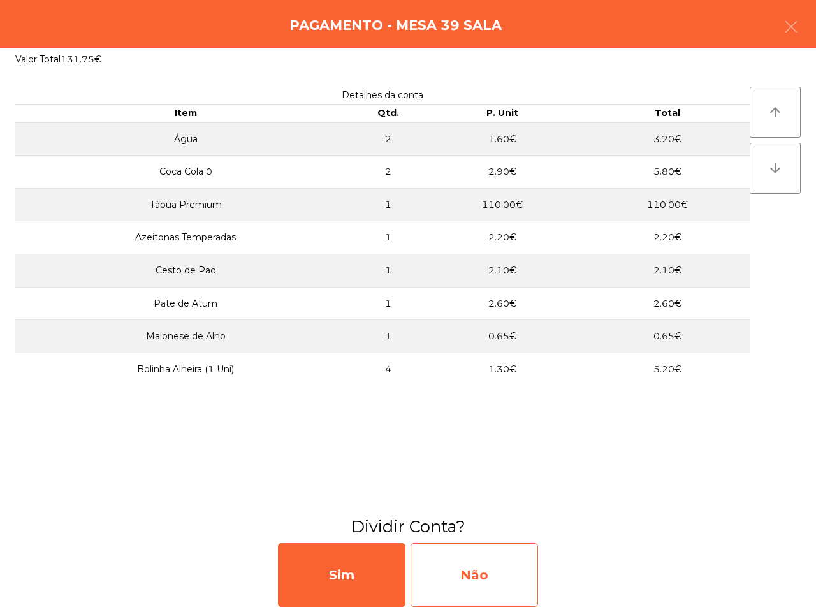
click at [521, 571] on div "Não" at bounding box center [475, 575] width 128 height 64
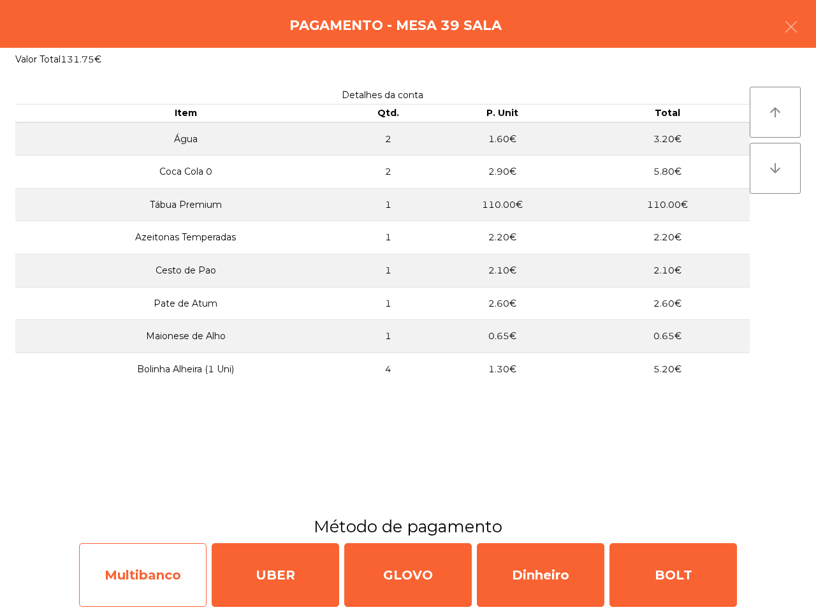
click at [180, 559] on div "Multibanco" at bounding box center [143, 575] width 128 height 64
select select "**"
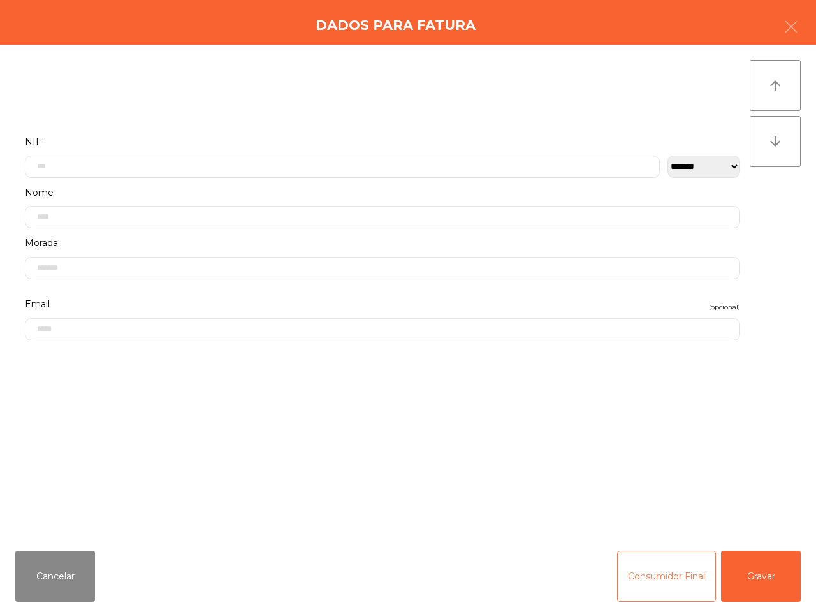
click at [681, 577] on button "Consumidor Final" at bounding box center [666, 576] width 99 height 51
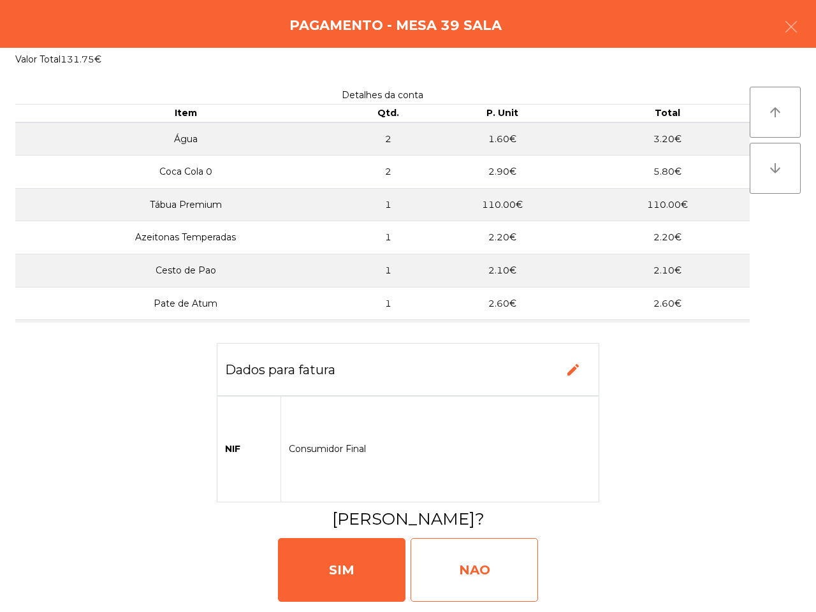
click at [511, 562] on div "NAO" at bounding box center [475, 570] width 128 height 64
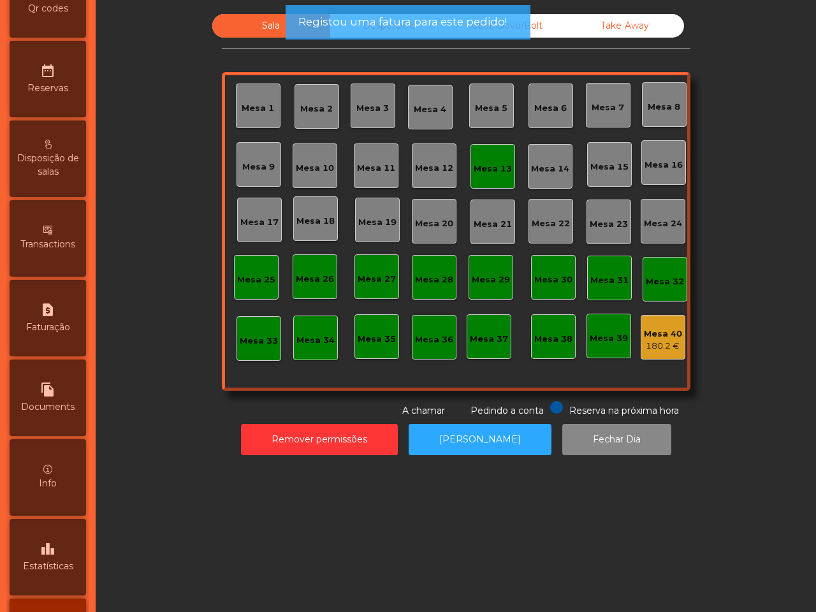
click at [647, 344] on div "180.2 €" at bounding box center [663, 346] width 38 height 13
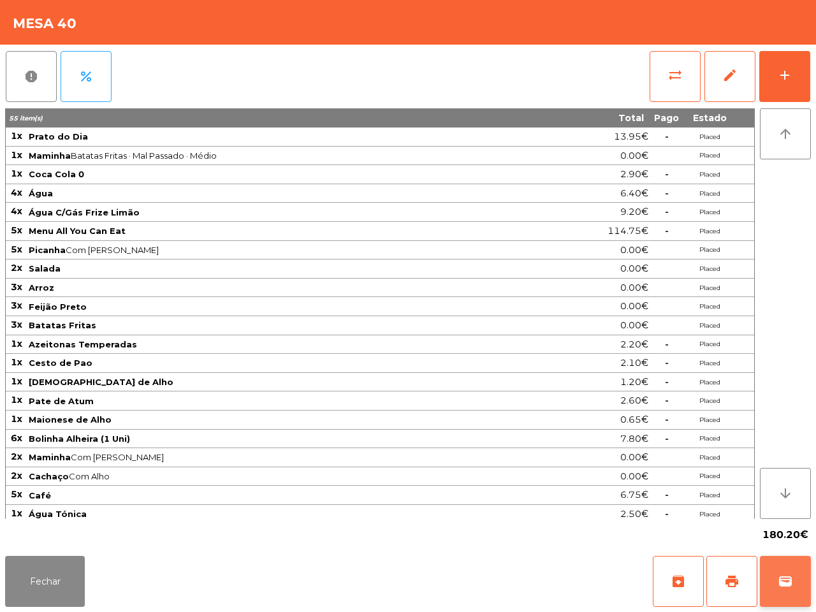
click at [788, 588] on span "wallet" at bounding box center [785, 581] width 15 height 15
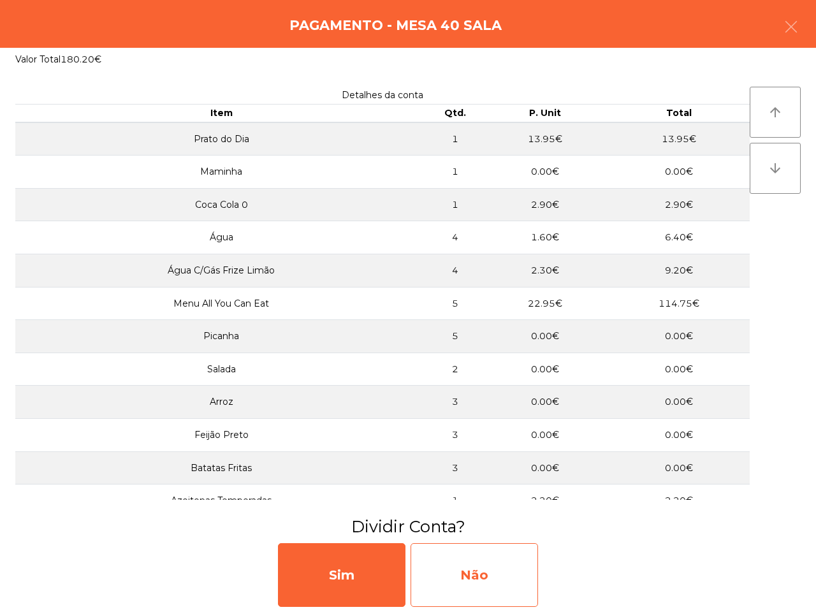
click at [522, 575] on div "Não" at bounding box center [475, 575] width 128 height 64
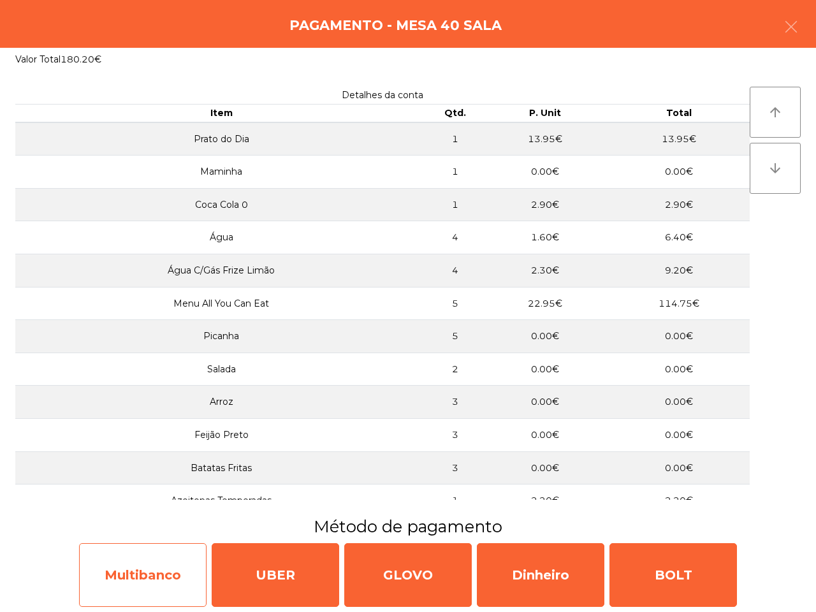
click at [155, 582] on div "Multibanco" at bounding box center [143, 575] width 128 height 64
select select "**"
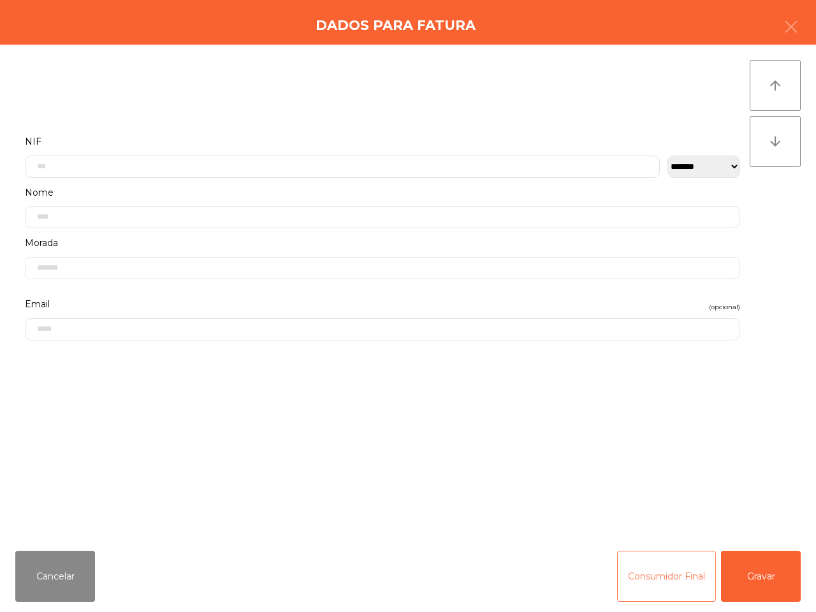
click at [674, 579] on button "Consumidor Final" at bounding box center [666, 576] width 99 height 51
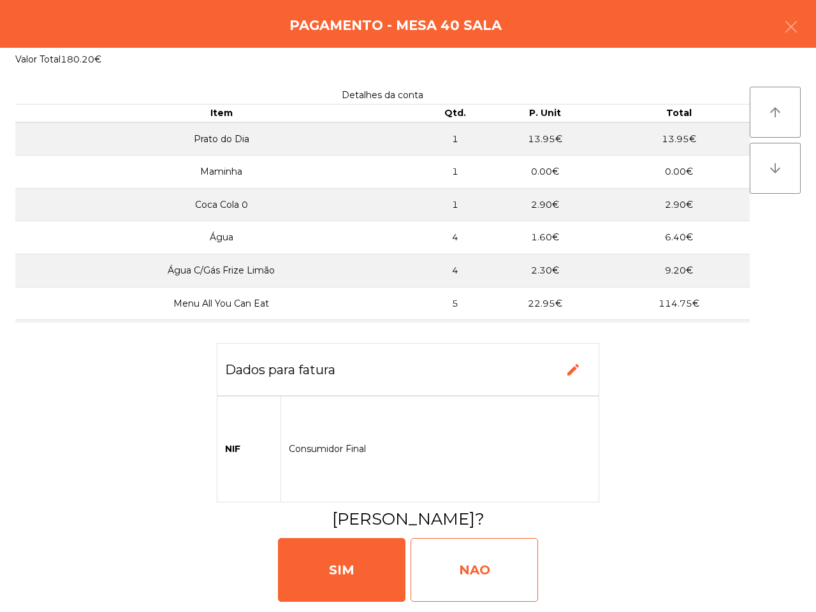
click at [460, 582] on div "NAO" at bounding box center [475, 570] width 128 height 64
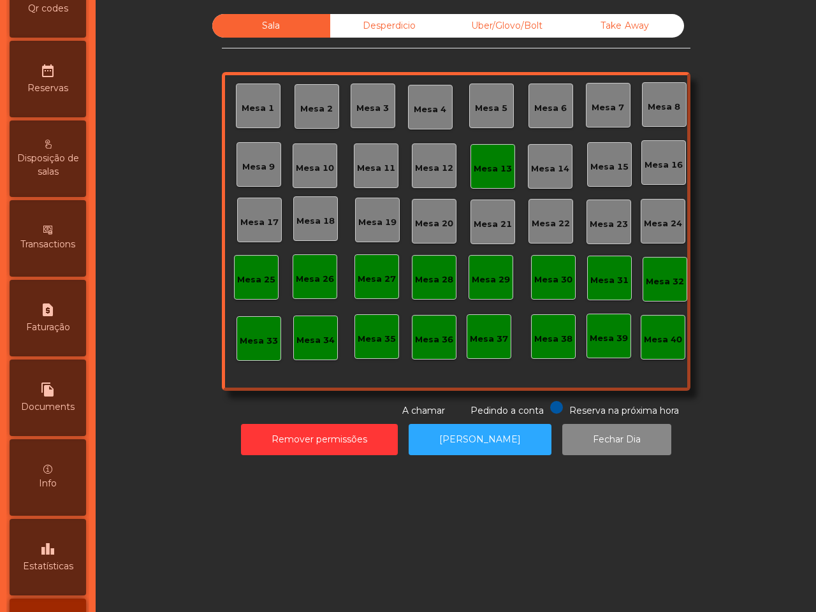
scroll to position [485, 0]
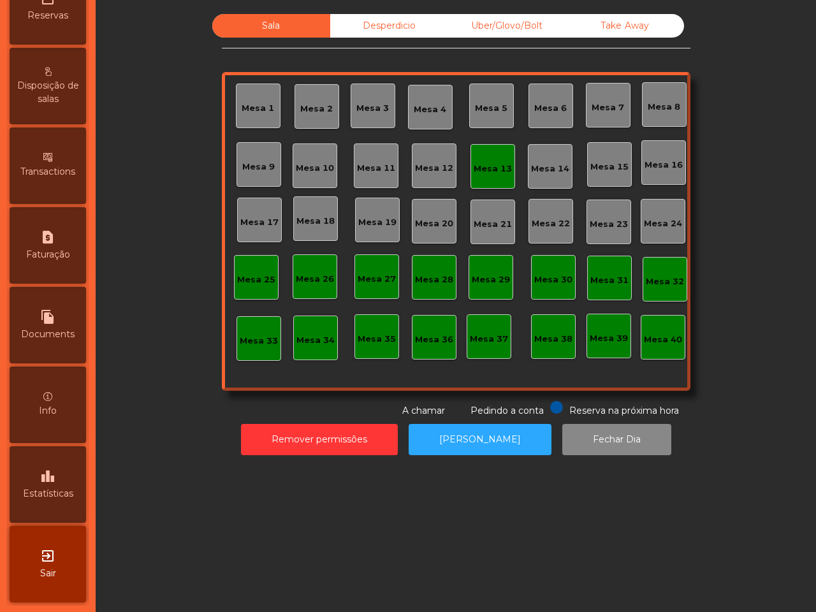
click at [70, 487] on span "Estatísticas" at bounding box center [48, 493] width 50 height 13
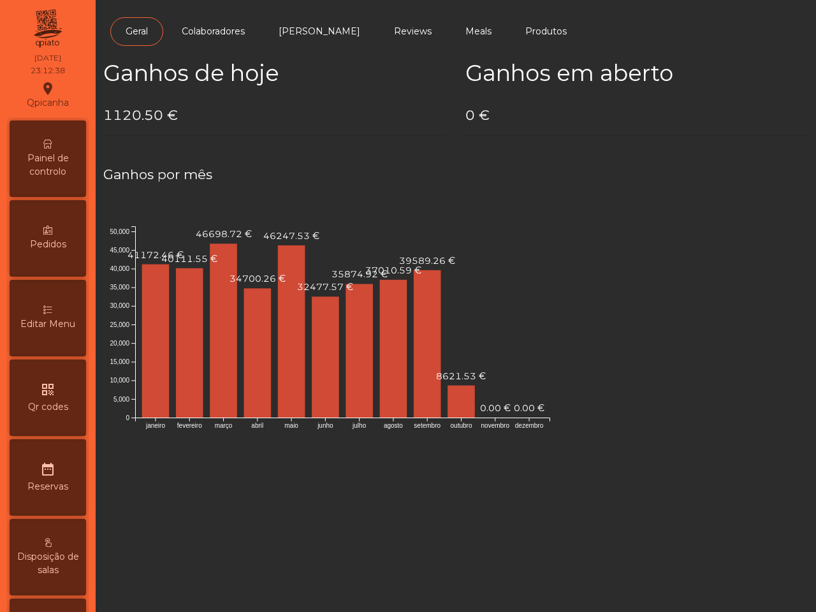
click at [73, 161] on span "Painel de controlo" at bounding box center [48, 165] width 70 height 27
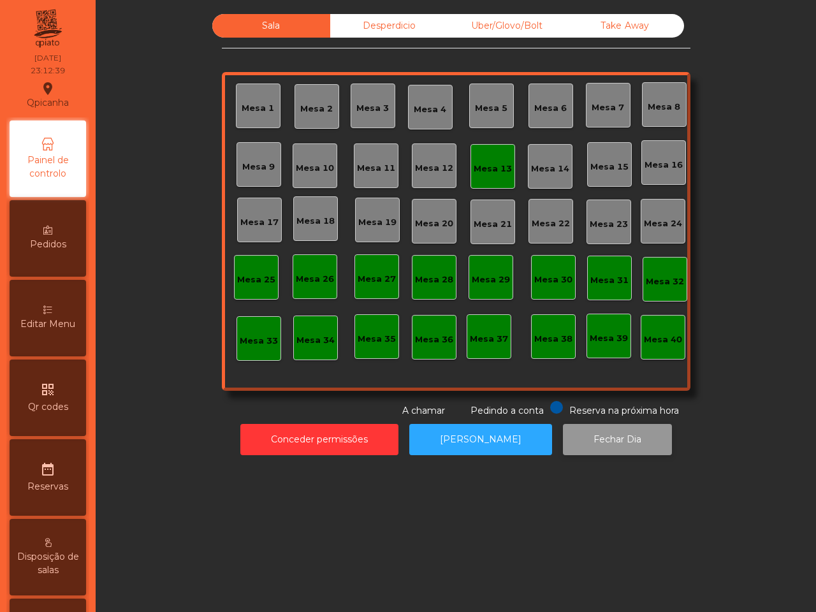
click at [587, 444] on button "Fechar Dia" at bounding box center [617, 439] width 109 height 31
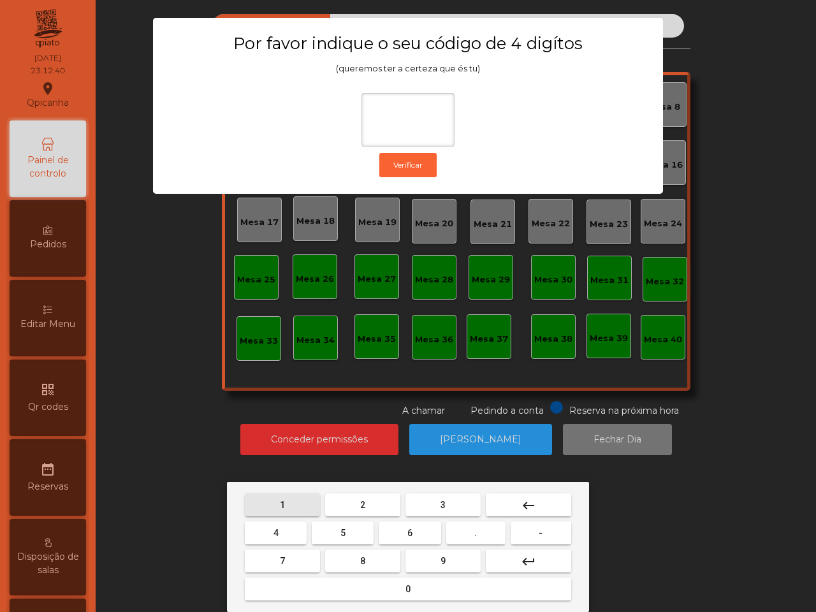
drag, startPoint x: 293, startPoint y: 504, endPoint x: 300, endPoint y: 506, distance: 7.1
click at [297, 505] on button "1" at bounding box center [282, 505] width 75 height 23
drag, startPoint x: 425, startPoint y: 558, endPoint x: 410, endPoint y: 555, distance: 14.9
click at [425, 558] on button "9" at bounding box center [443, 561] width 75 height 23
click at [293, 536] on button "4" at bounding box center [276, 533] width 62 height 23
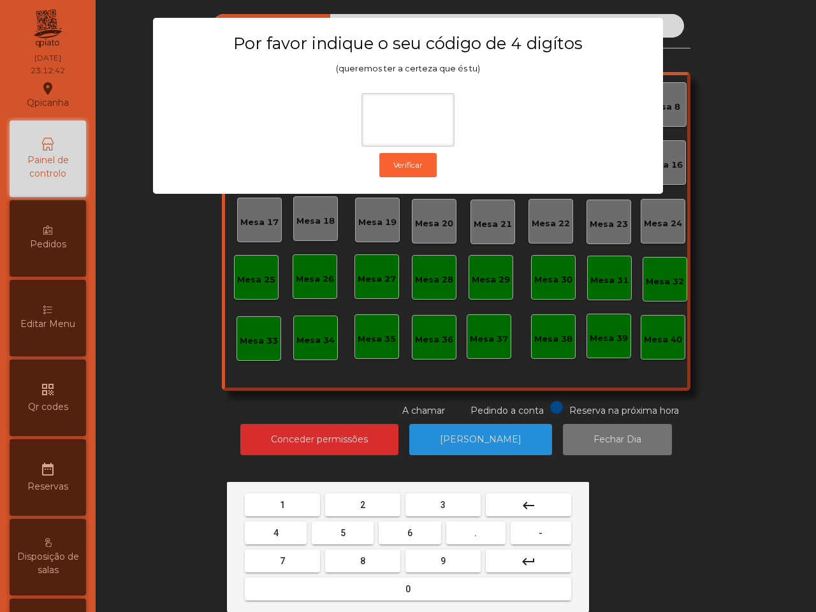
click at [329, 585] on button "0" at bounding box center [408, 589] width 326 height 23
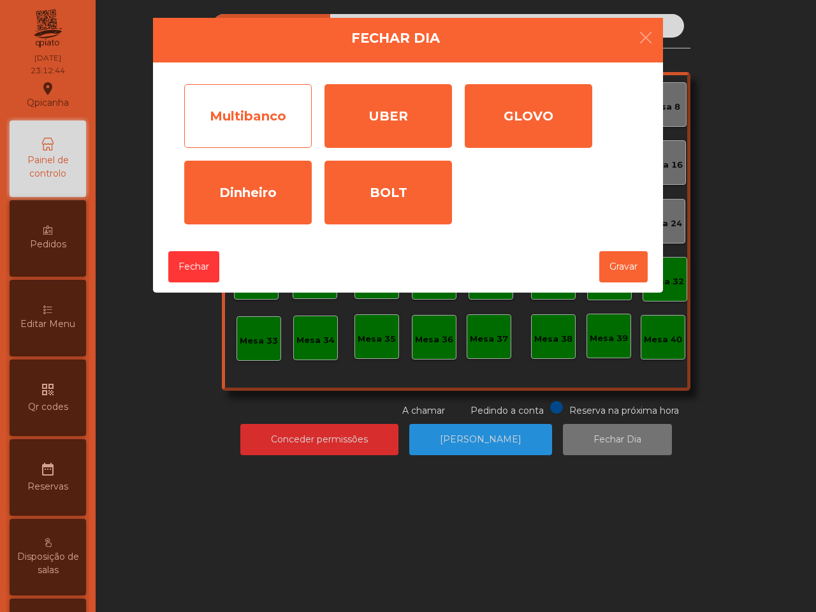
click at [254, 128] on div "Multibanco" at bounding box center [248, 116] width 128 height 64
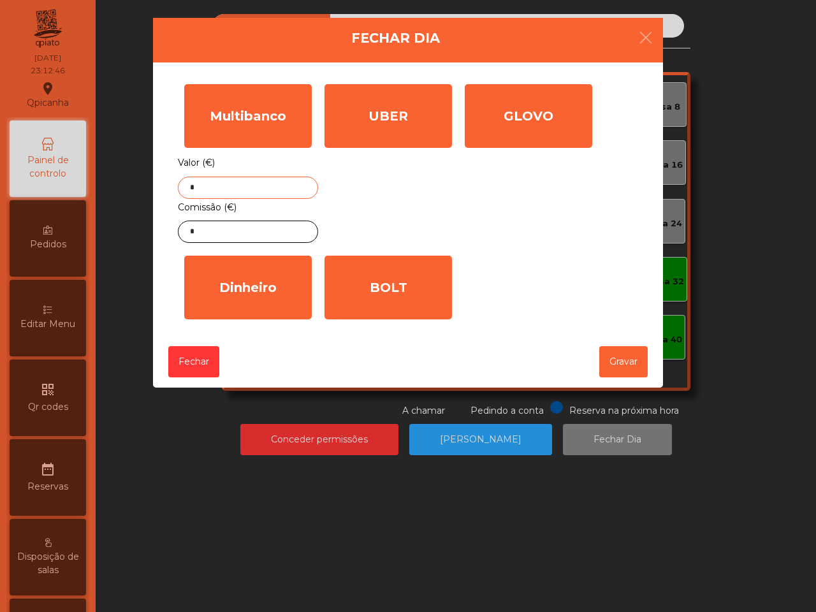
click at [239, 188] on input "*" at bounding box center [248, 188] width 140 height 22
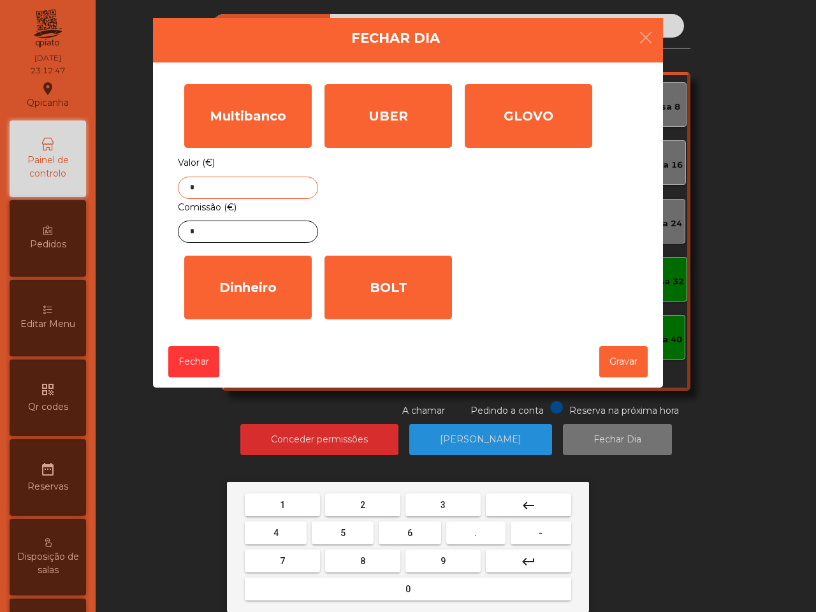
click at [282, 502] on button "1" at bounding box center [282, 505] width 75 height 23
click at [280, 502] on span "1" at bounding box center [282, 505] width 5 height 10
click at [359, 501] on button "2" at bounding box center [362, 505] width 75 height 23
click at [273, 532] on button "4" at bounding box center [276, 533] width 62 height 23
drag, startPoint x: 475, startPoint y: 539, endPoint x: 380, endPoint y: 522, distance: 96.7
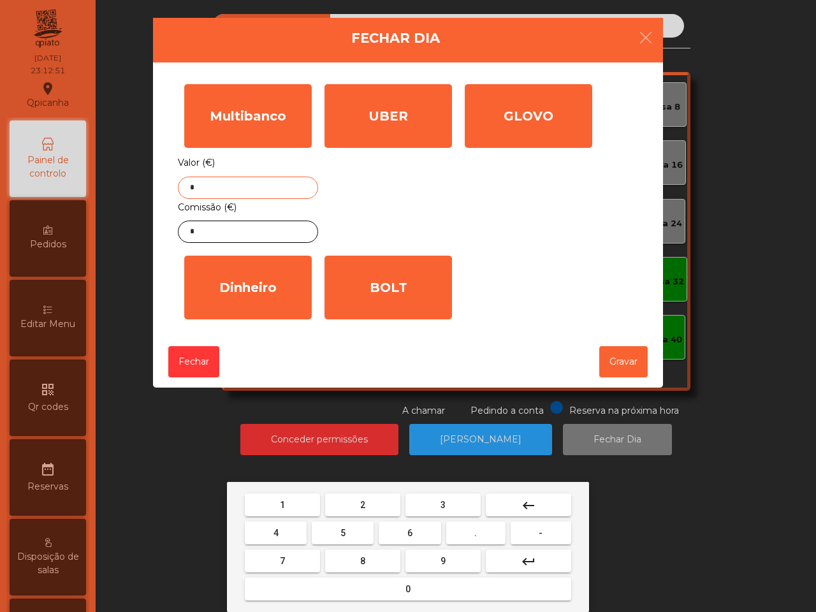
click at [475, 542] on button "." at bounding box center [475, 533] width 59 height 23
click at [292, 562] on button "7" at bounding box center [282, 561] width 75 height 23
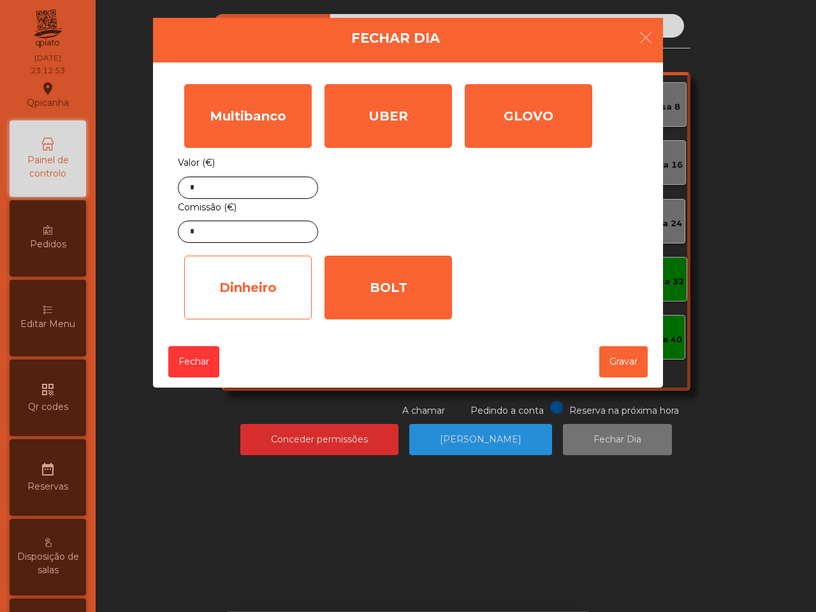
click at [239, 278] on div "Dinheiro" at bounding box center [248, 288] width 128 height 64
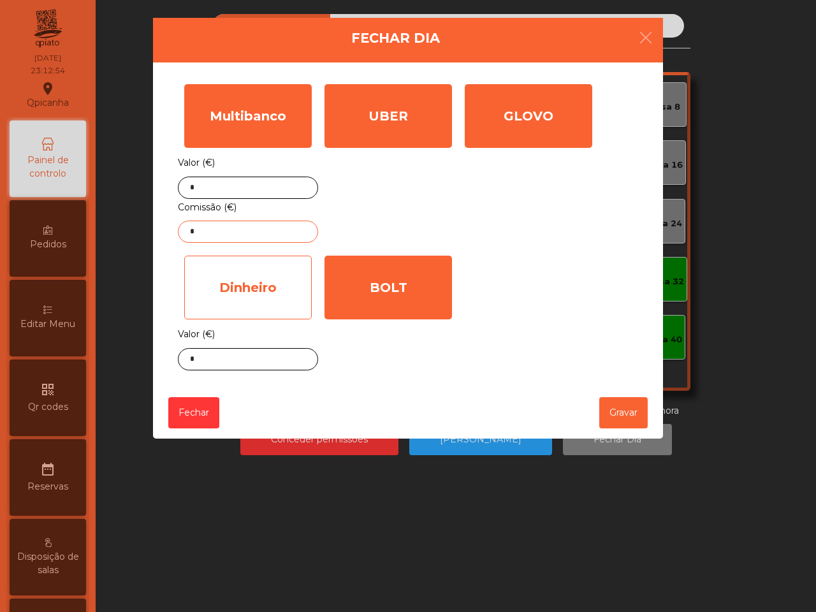
drag, startPoint x: 252, startPoint y: 236, endPoint x: 259, endPoint y: 268, distance: 32.6
click at [256, 237] on input "*" at bounding box center [248, 232] width 140 height 22
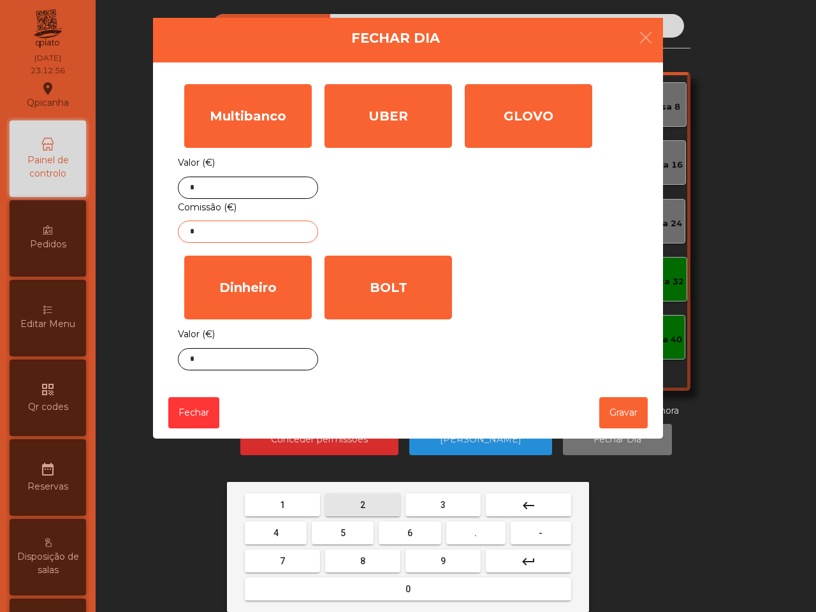
click at [349, 505] on button "2" at bounding box center [362, 505] width 75 height 23
drag, startPoint x: 462, startPoint y: 536, endPoint x: 408, endPoint y: 520, distance: 56.5
click at [459, 534] on button "." at bounding box center [475, 533] width 59 height 23
drag, startPoint x: 278, startPoint y: 527, endPoint x: 287, endPoint y: 529, distance: 9.1
click at [284, 530] on button "4" at bounding box center [276, 533] width 62 height 23
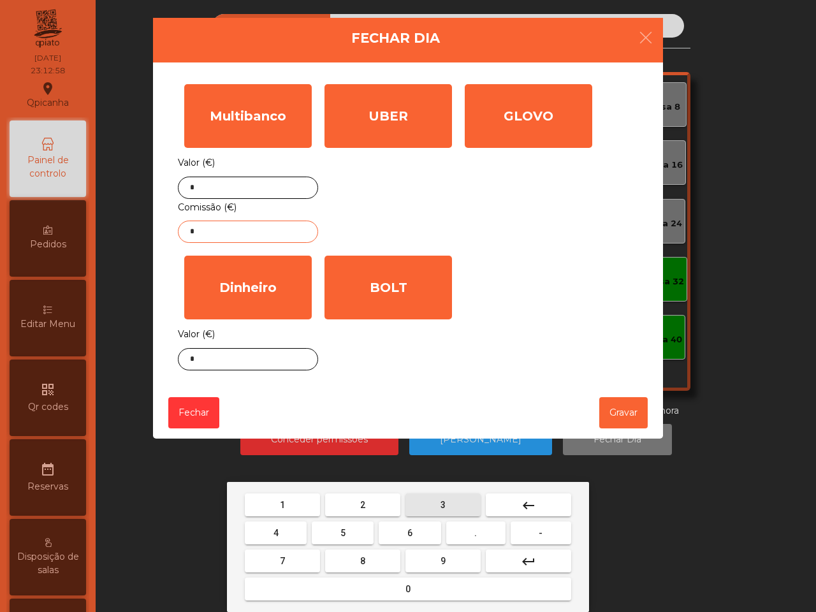
drag, startPoint x: 434, startPoint y: 502, endPoint x: 435, endPoint y: 495, distance: 6.4
click at [435, 502] on button "3" at bounding box center [443, 505] width 75 height 23
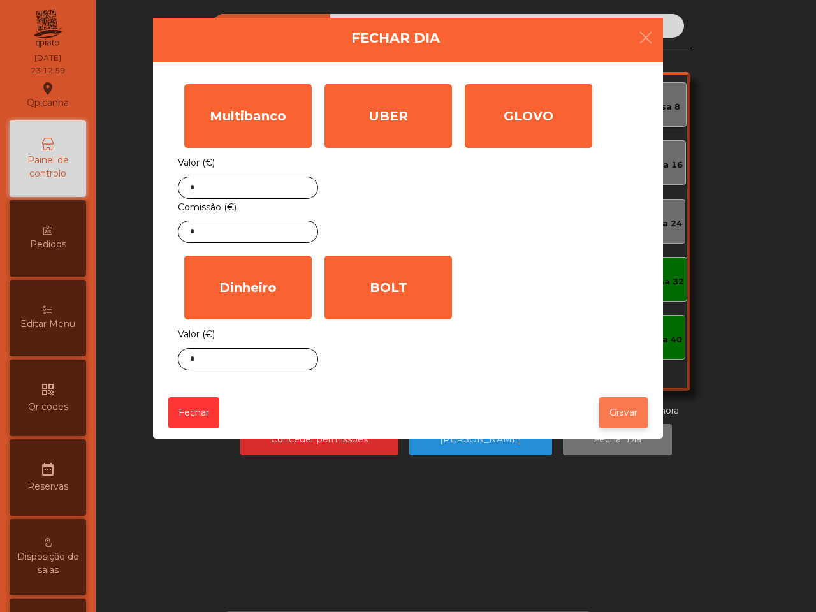
click at [612, 416] on button "Gravar" at bounding box center [623, 412] width 48 height 31
